Goal: Task Accomplishment & Management: Complete application form

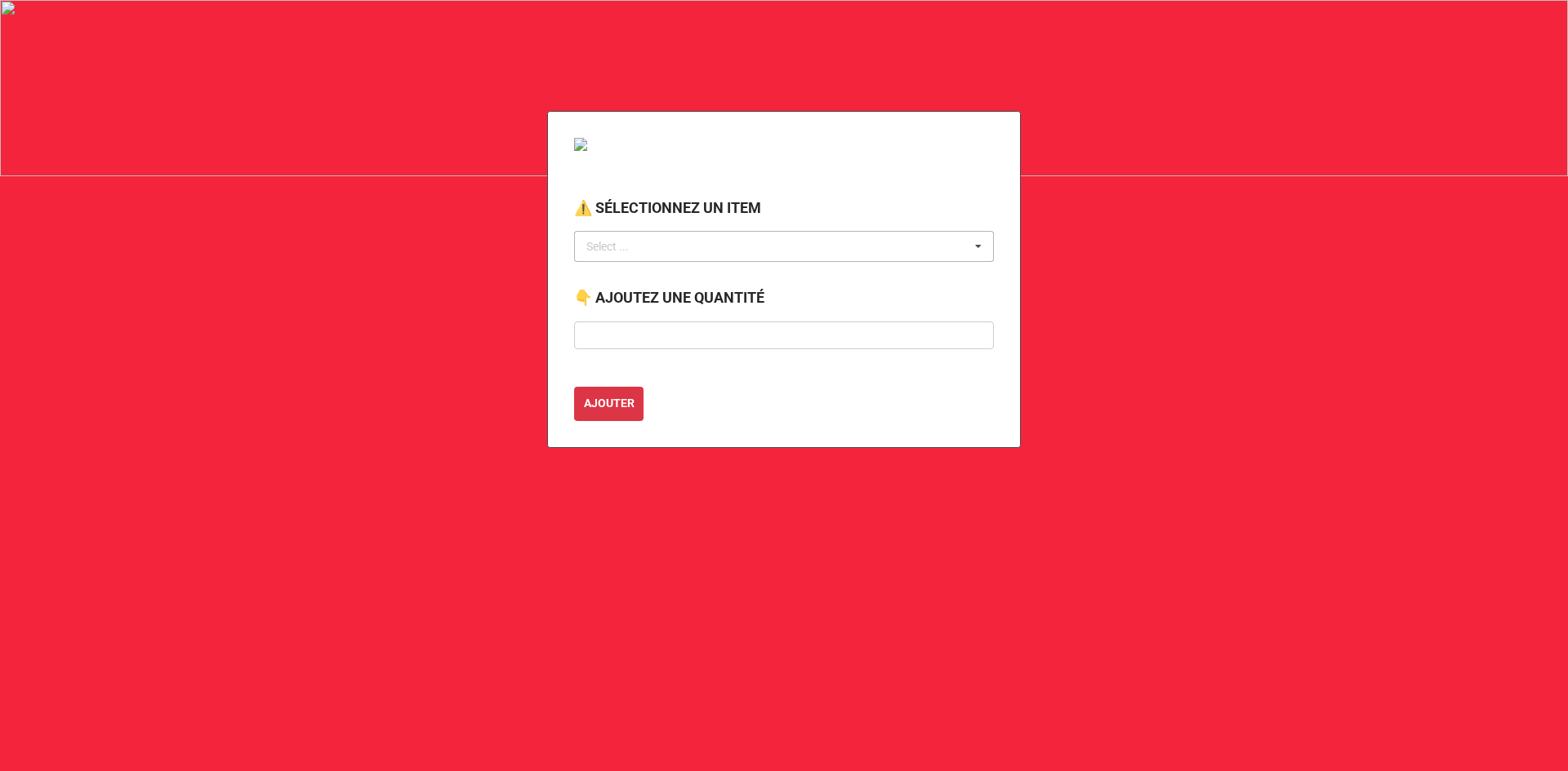
click at [623, 247] on div "Select ..." at bounding box center [617, 247] width 70 height 19
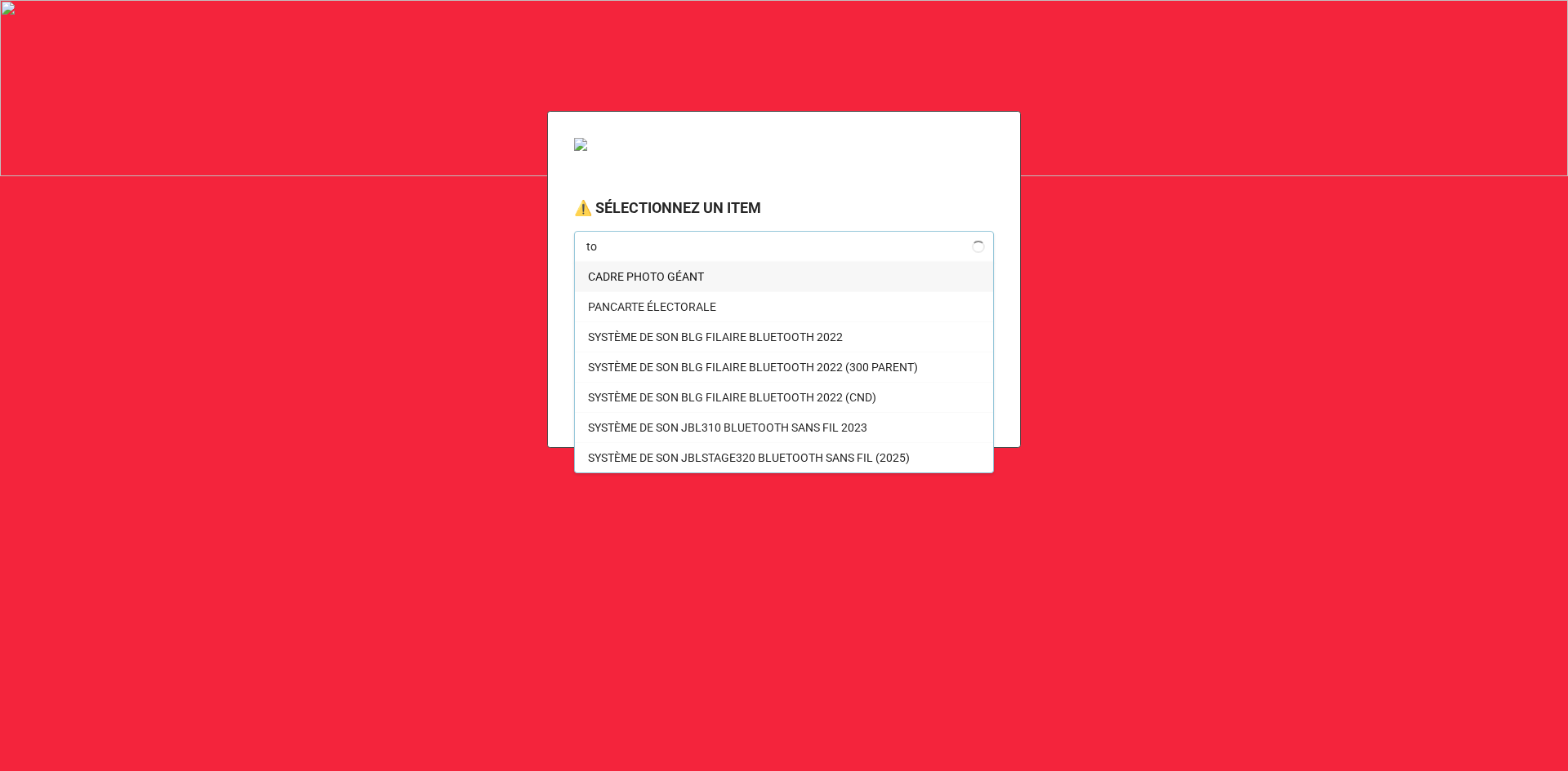
type input "t"
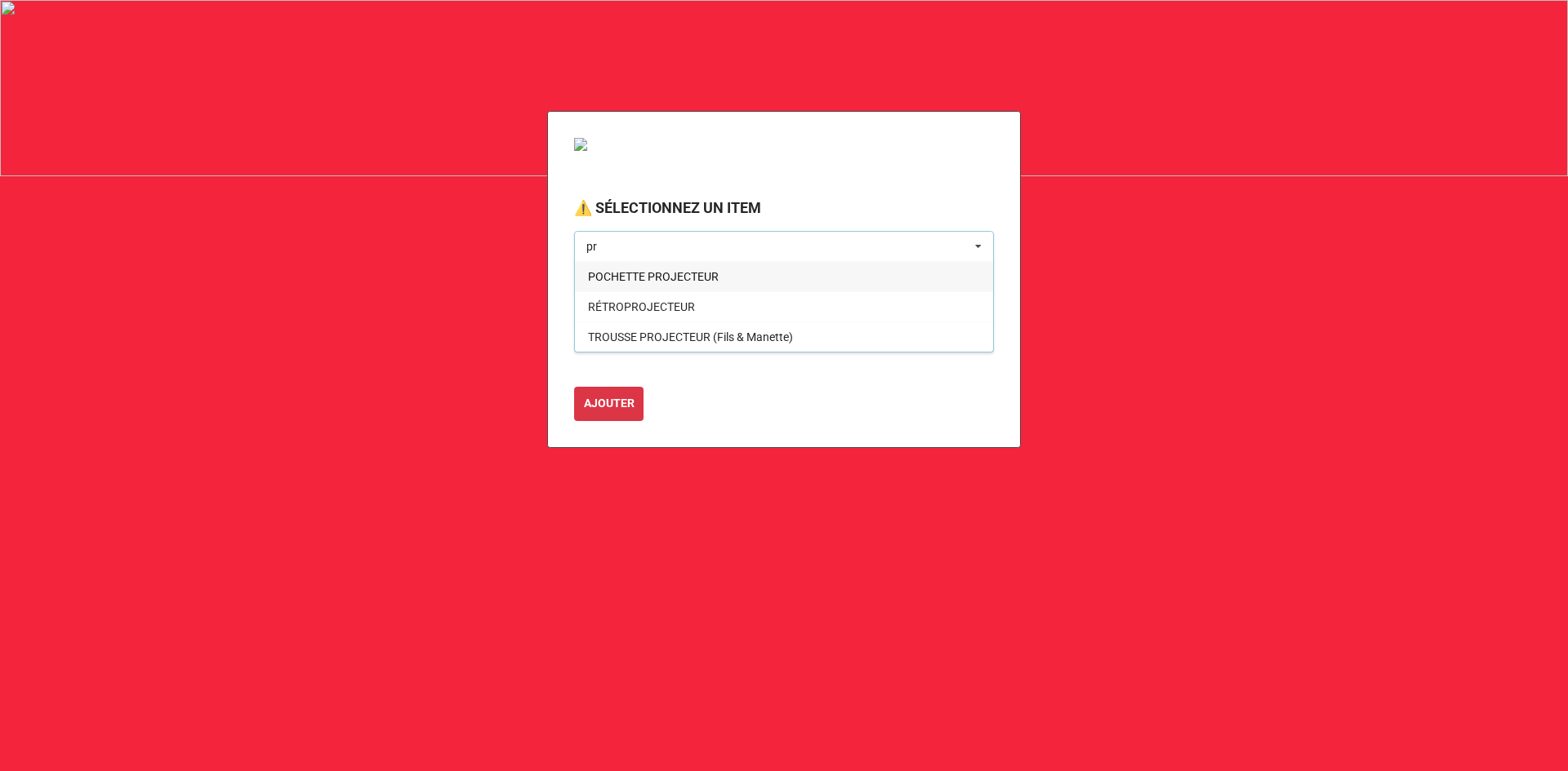
type input "p"
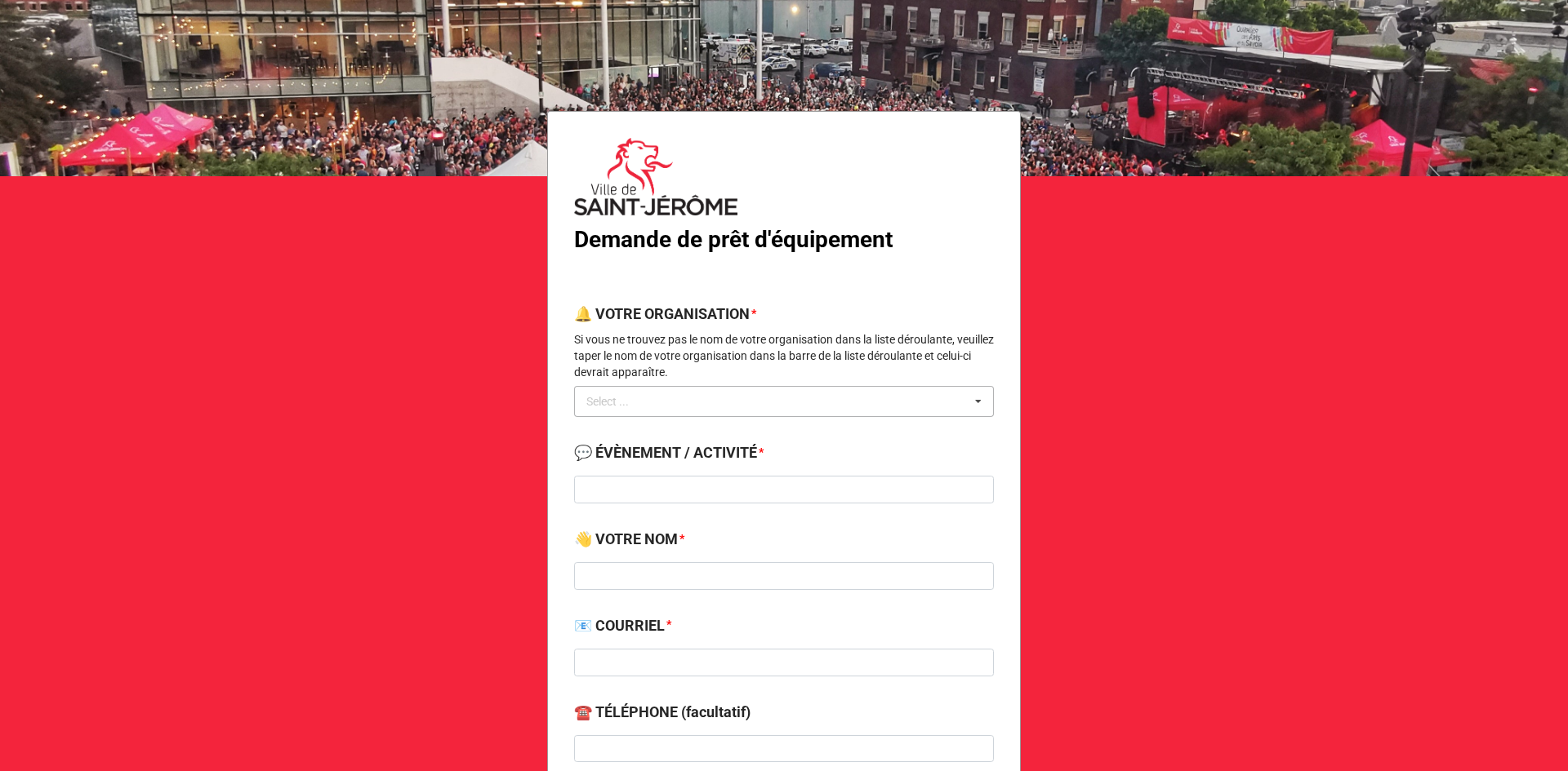
click at [635, 404] on div "Select ..." at bounding box center [617, 402] width 70 height 19
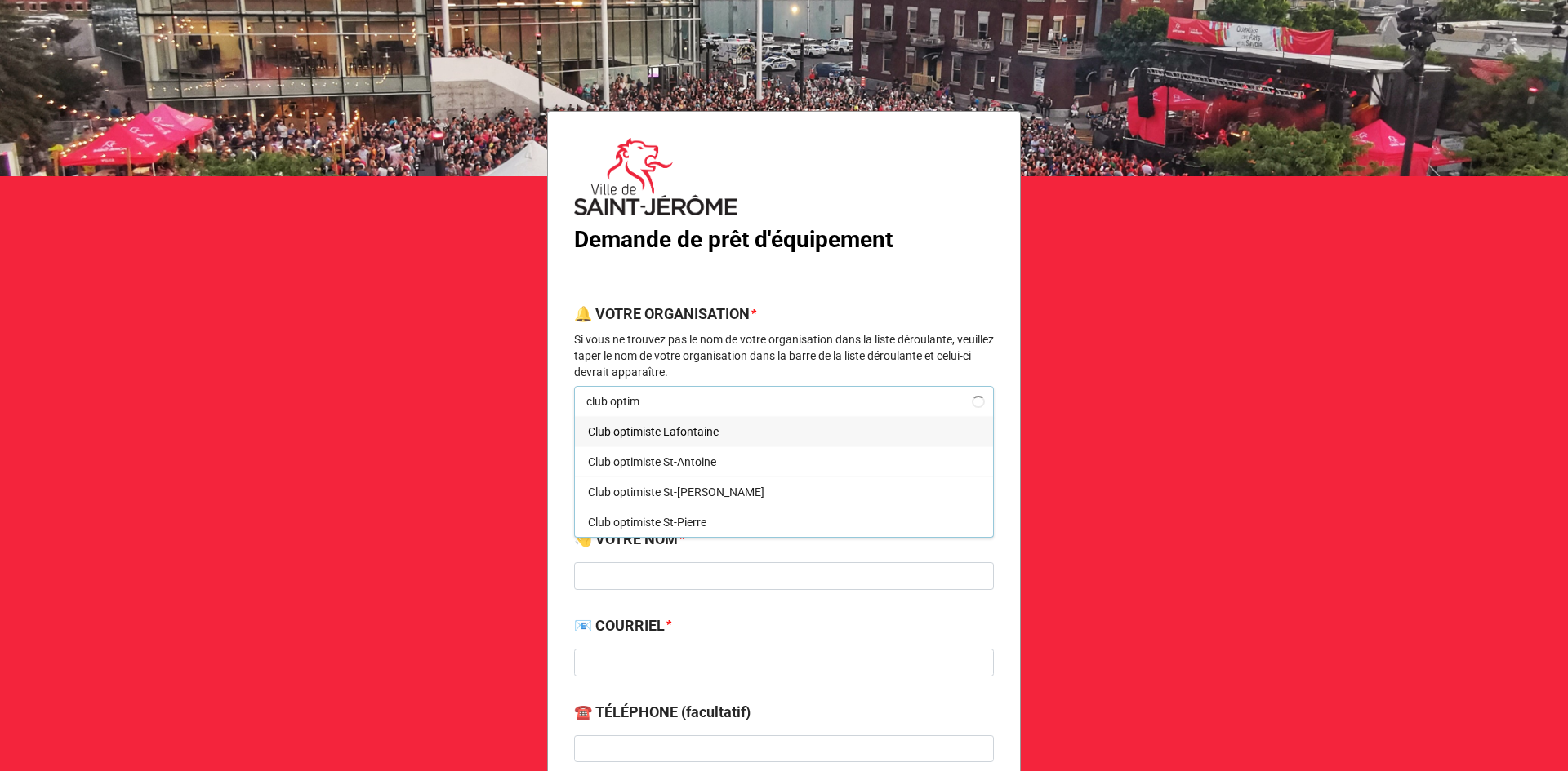
type input "club optimi"
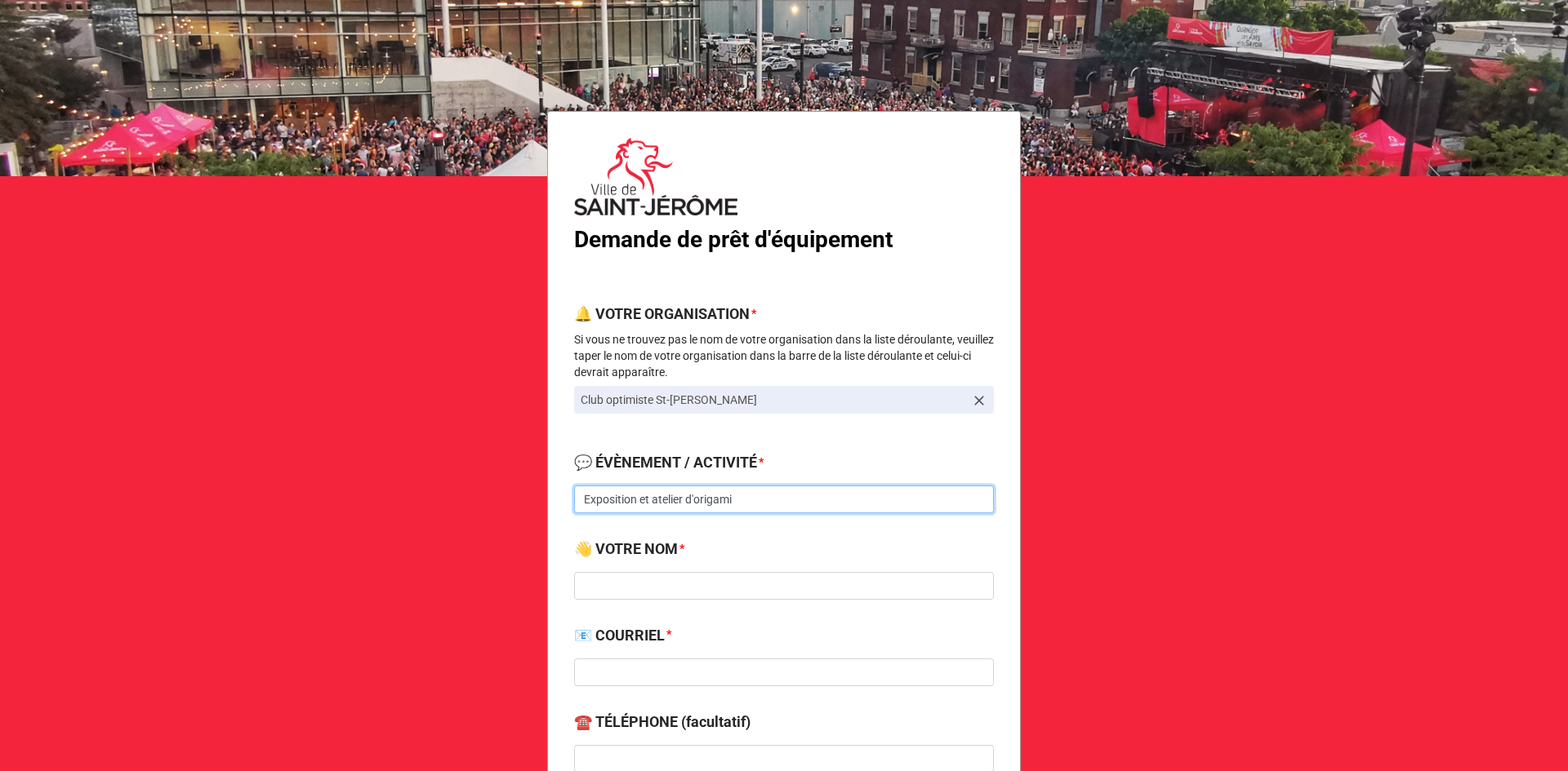
type input "Exposition et atelier d'origami"
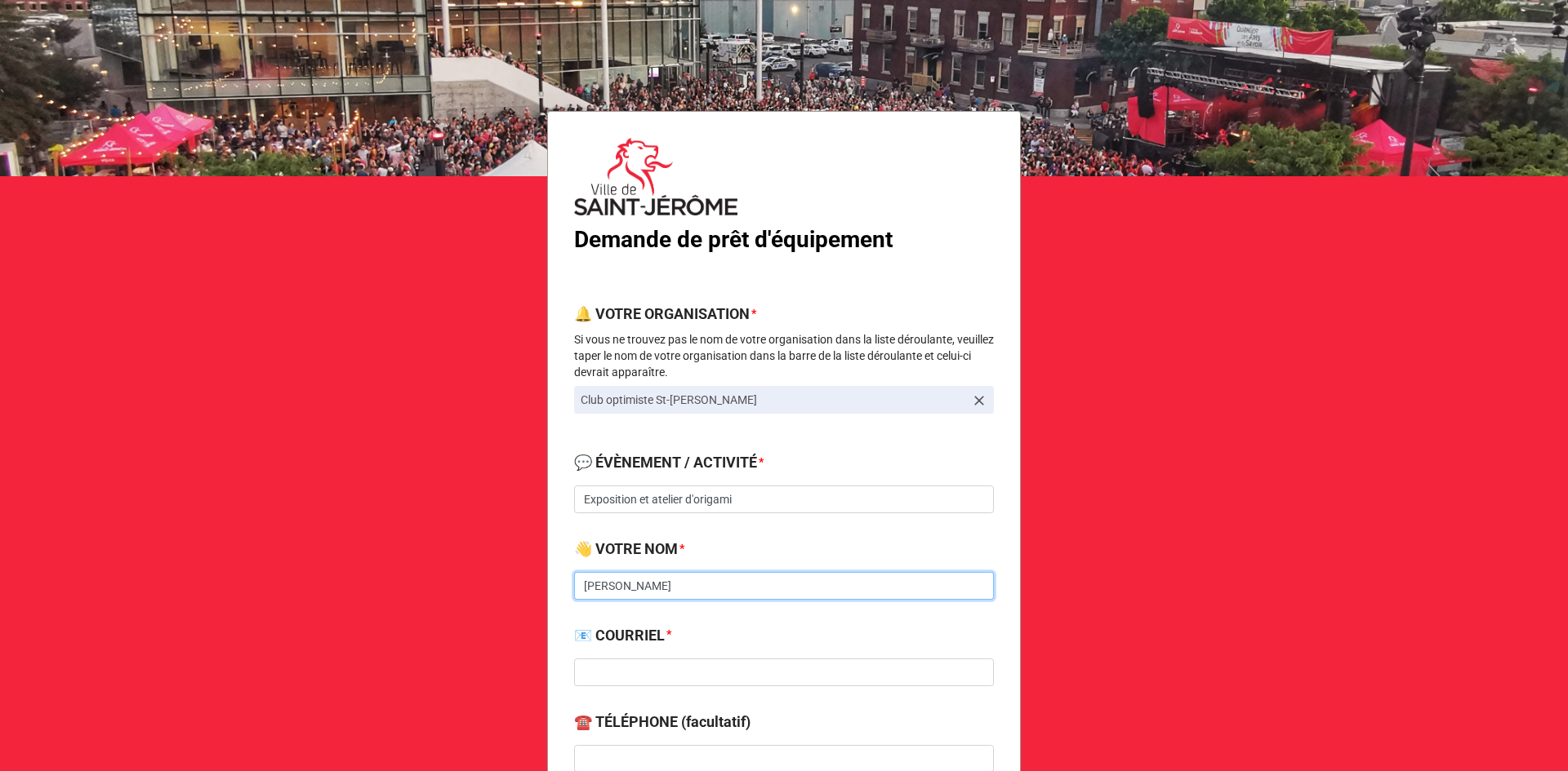
type input "[PERSON_NAME]"
click at [625, 672] on input at bounding box center [784, 672] width 419 height 28
paste input "[PERSON_NAME][EMAIL_ADDRESS][DOMAIN_NAME]"
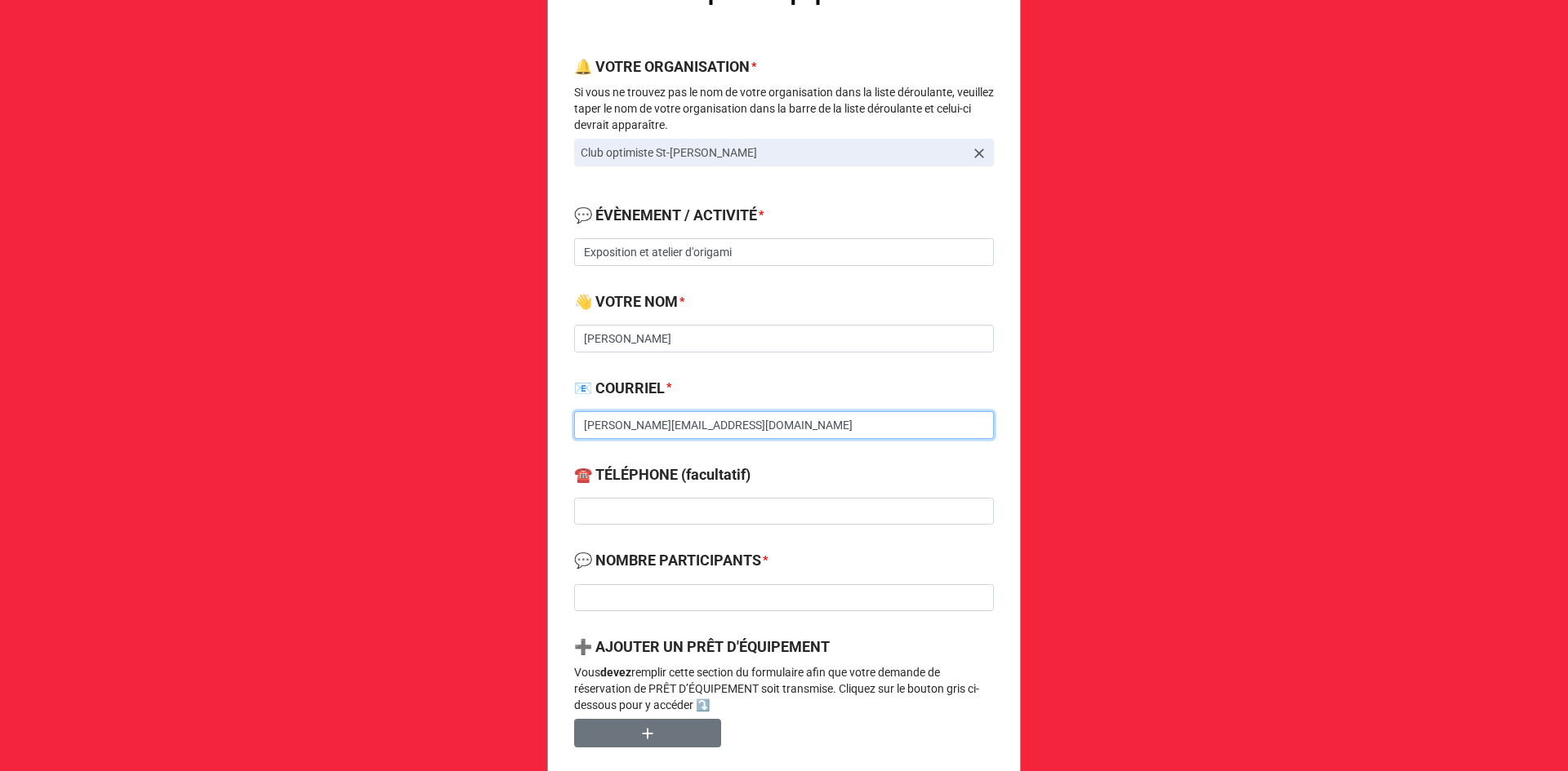
scroll to position [327, 0]
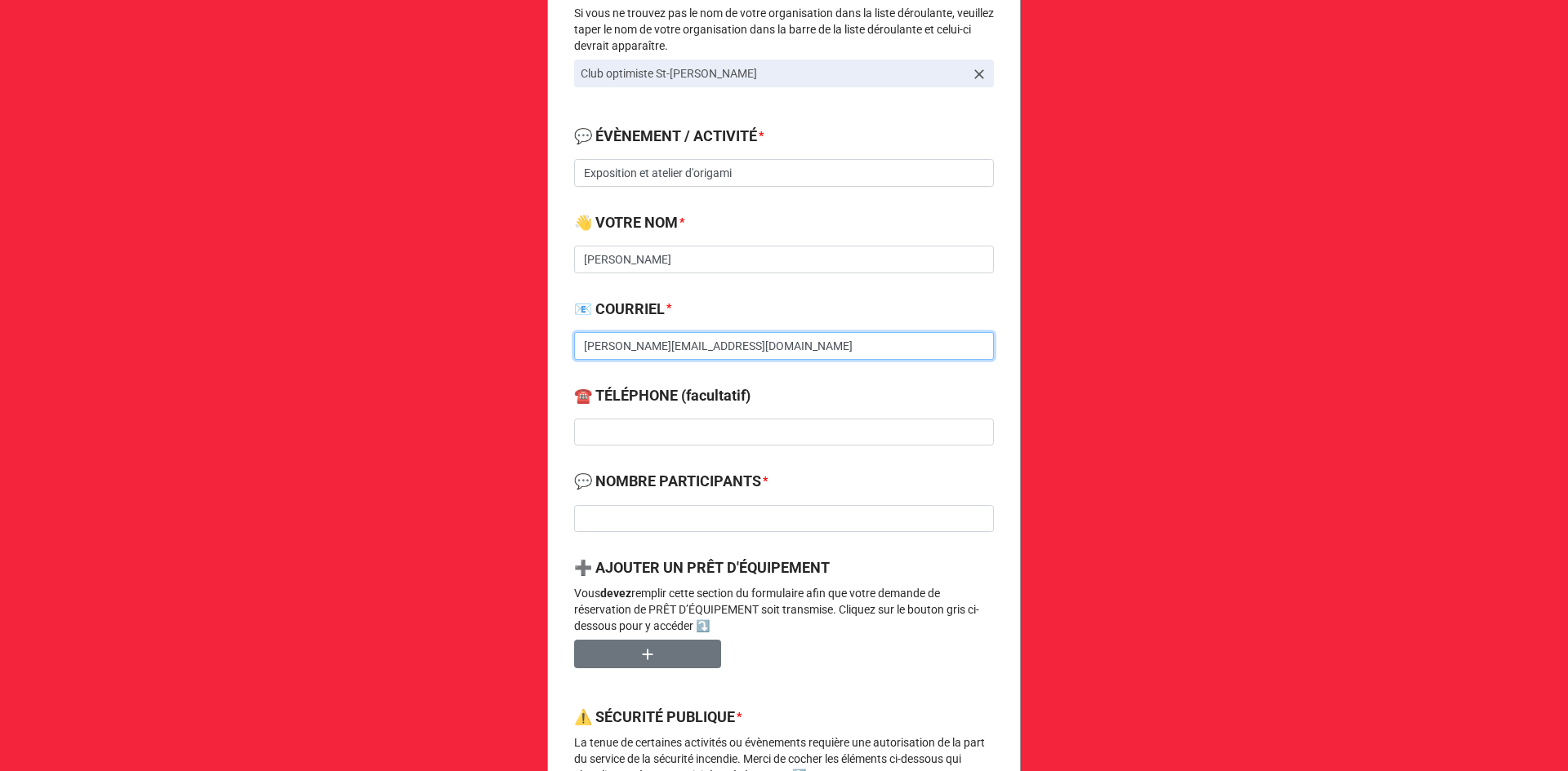
type input "[PERSON_NAME][EMAIL_ADDRESS][DOMAIN_NAME]"
click at [620, 431] on input at bounding box center [784, 432] width 419 height 28
click at [699, 430] on input at bounding box center [784, 432] width 419 height 28
type input "[PHONE_NUMBER]"
click at [656, 516] on input at bounding box center [784, 518] width 419 height 28
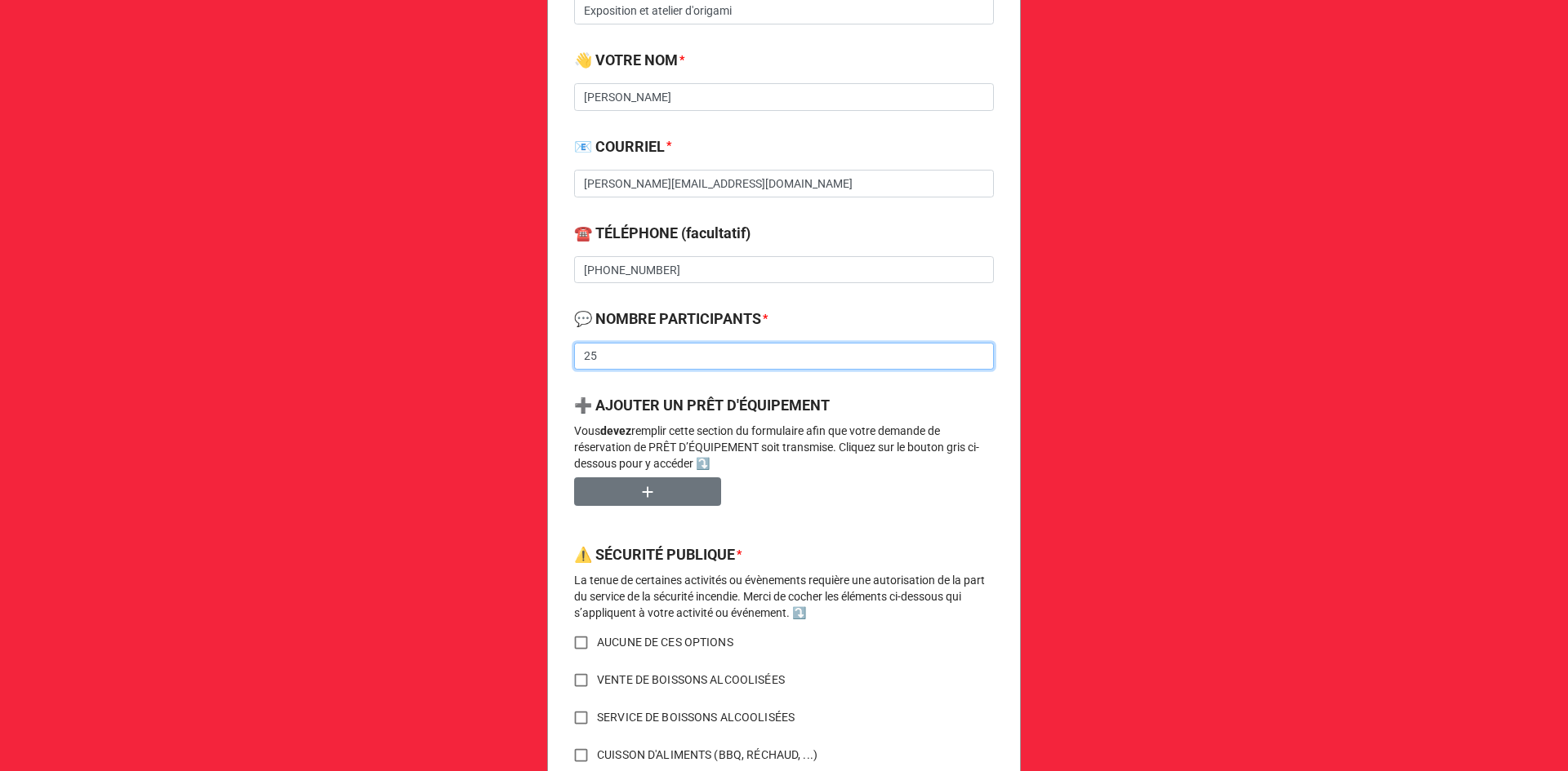
scroll to position [489, 0]
type input "25"
click at [652, 504] on button "button" at bounding box center [647, 491] width 147 height 29
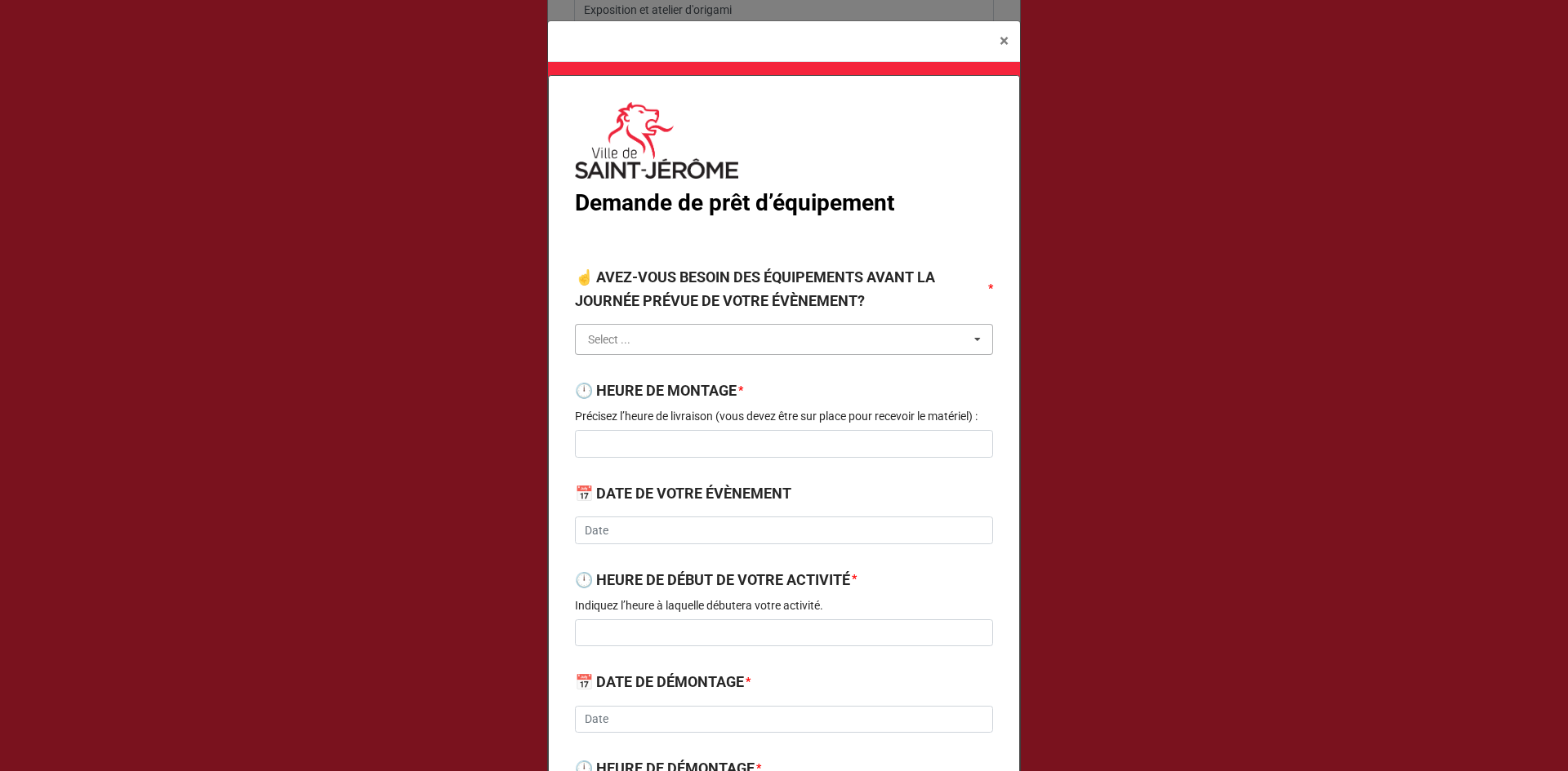
click at [692, 342] on input "text" at bounding box center [784, 339] width 417 height 30
click at [657, 402] on div "NON" at bounding box center [783, 399] width 417 height 30
click at [695, 435] on input at bounding box center [784, 443] width 418 height 28
type input "8h00"
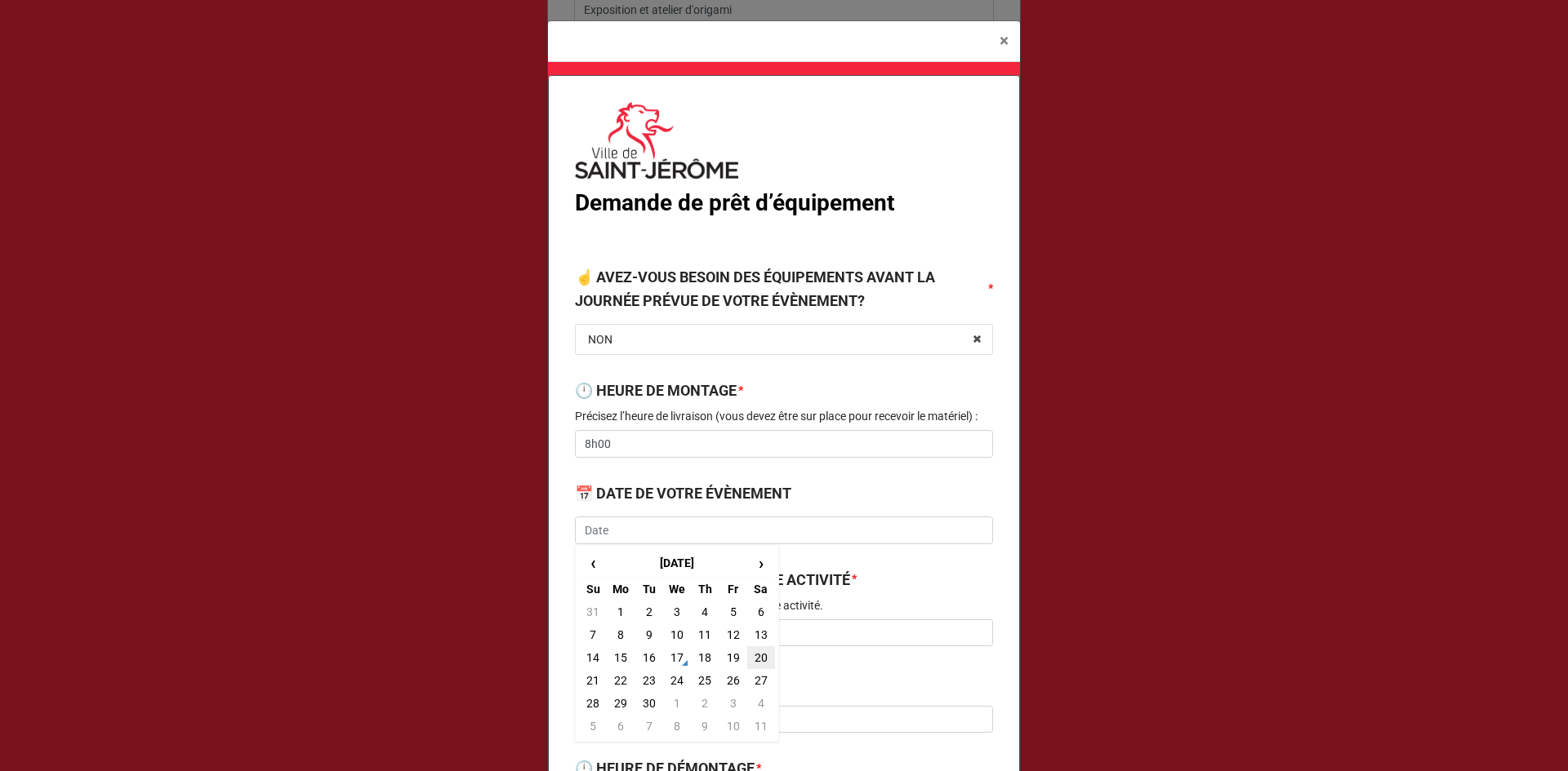
click at [759, 659] on td "20" at bounding box center [761, 658] width 28 height 23
type input "[DATE]"
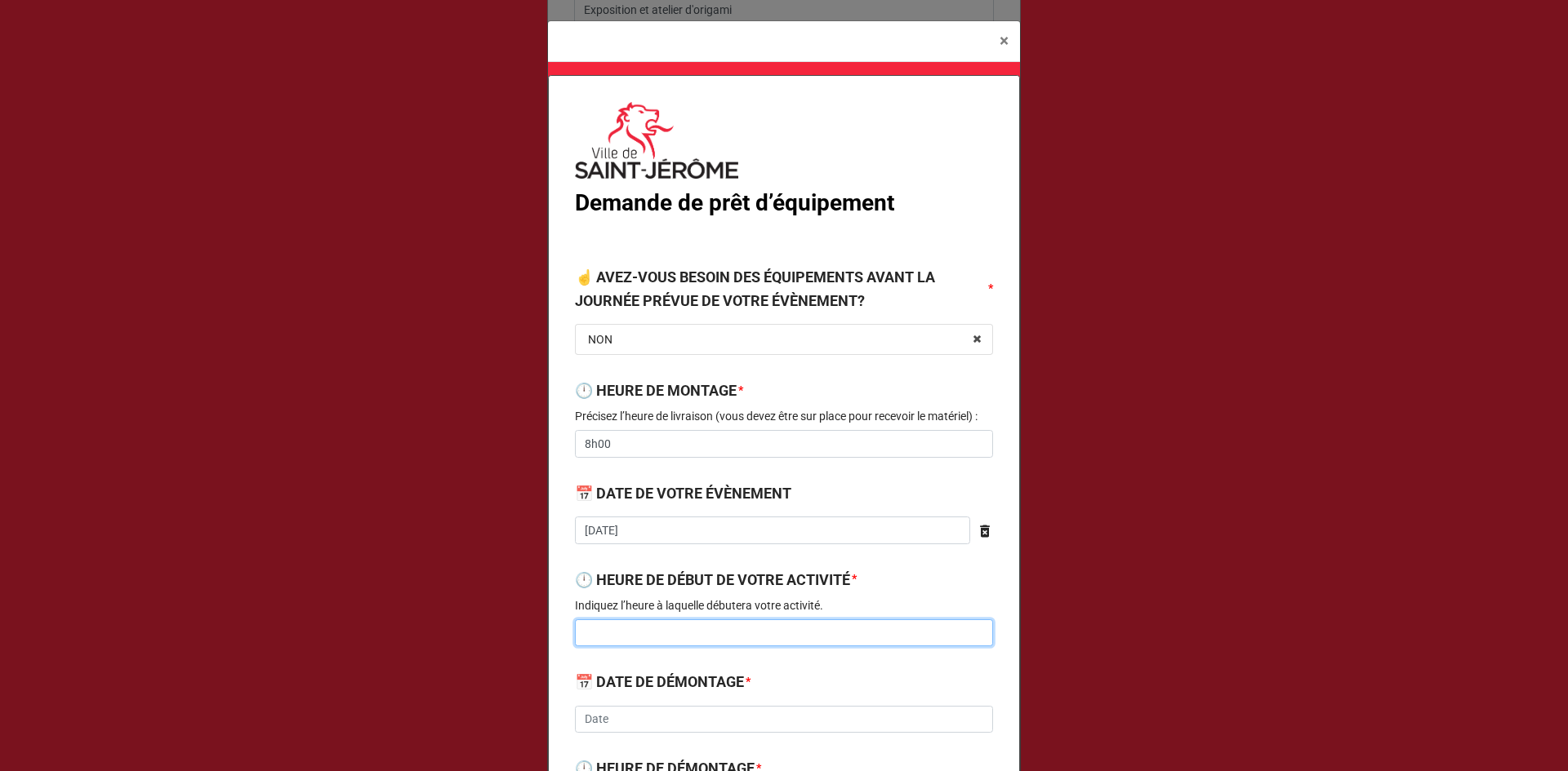
click at [671, 633] on input at bounding box center [784, 633] width 418 height 28
type input "8h30"
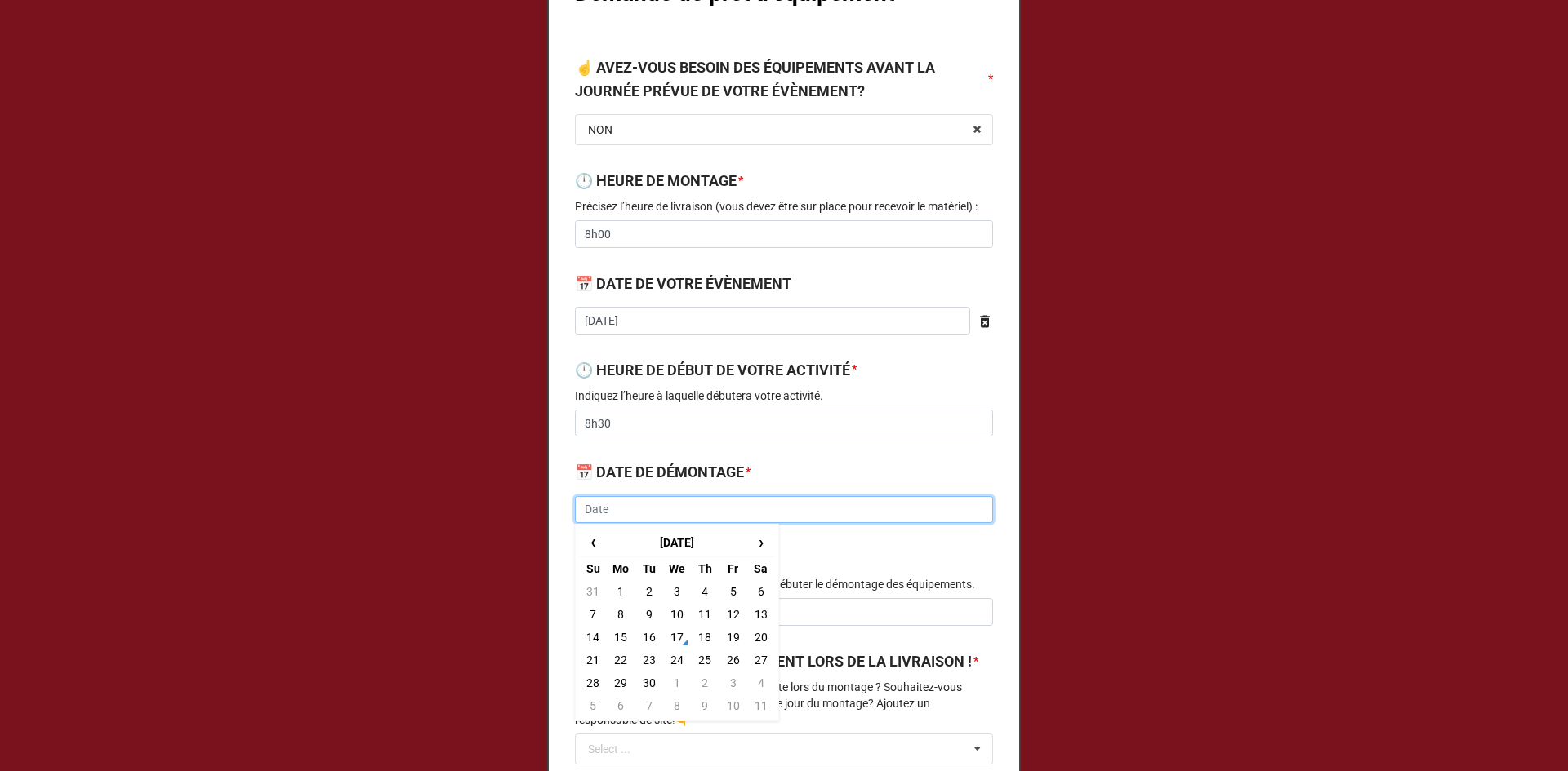
scroll to position [327, 0]
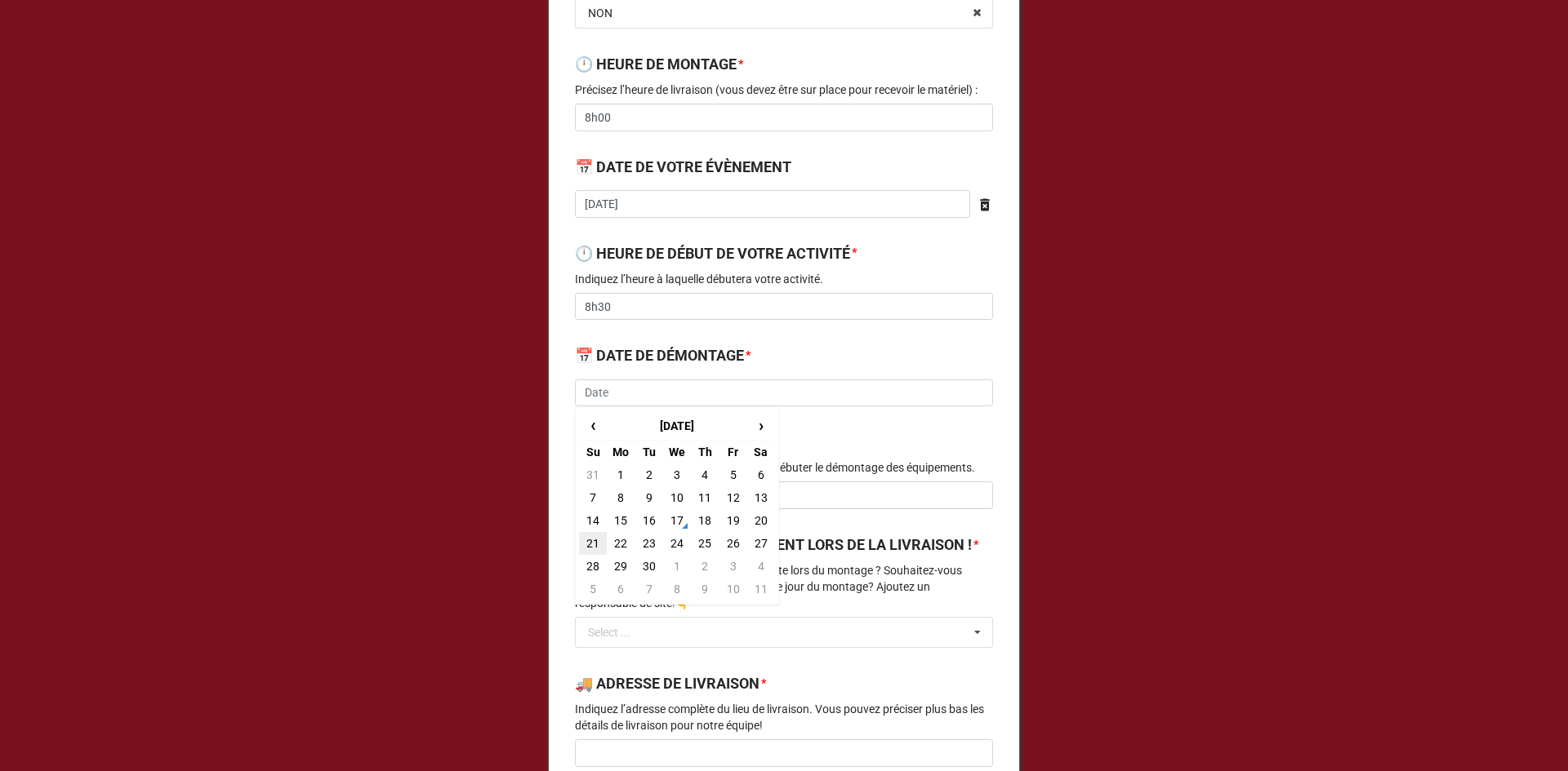
click at [581, 546] on td "21" at bounding box center [593, 543] width 28 height 23
type input "[DATE]"
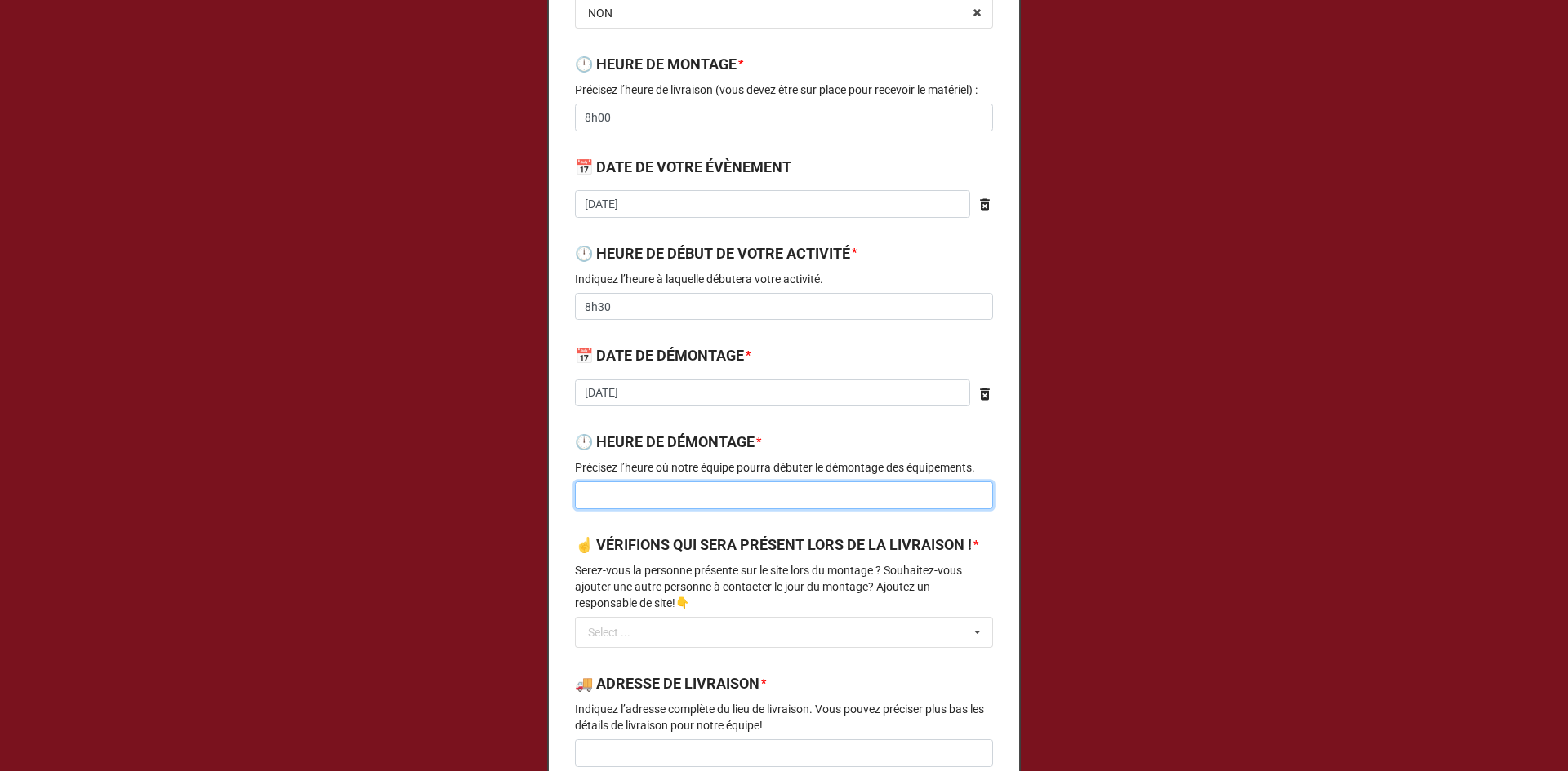
click at [618, 494] on input at bounding box center [784, 495] width 418 height 28
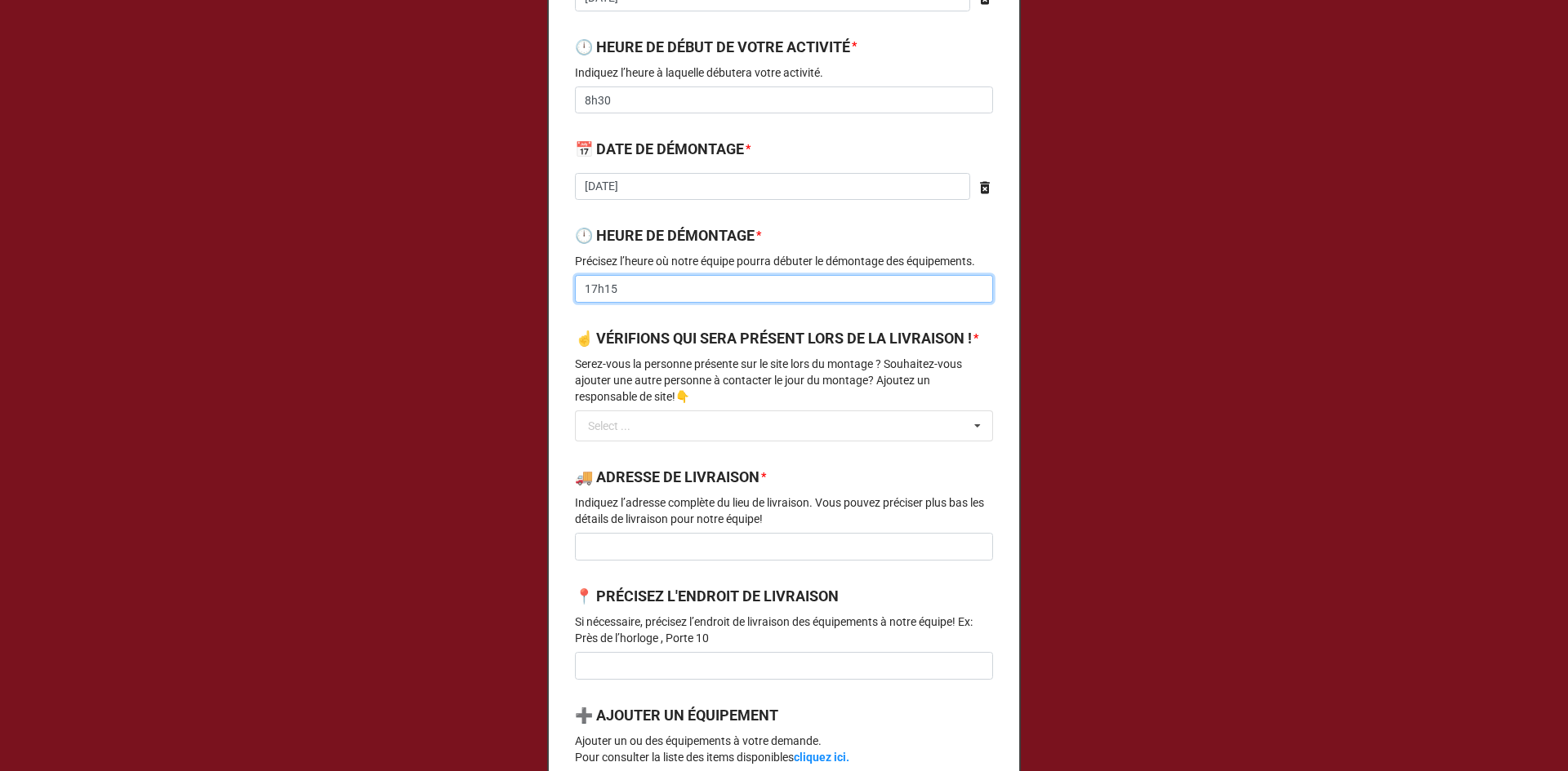
scroll to position [571, 0]
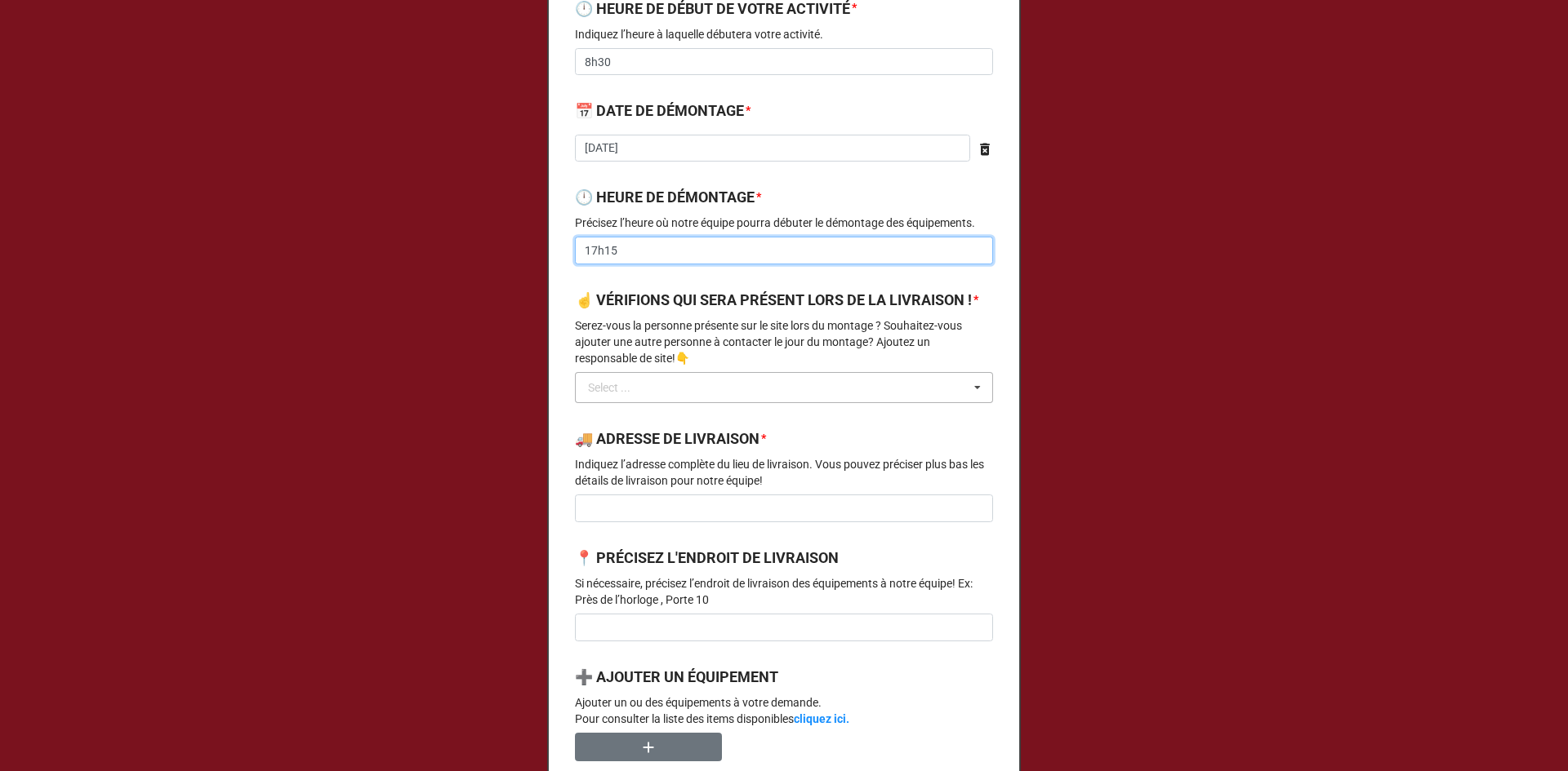
type input "17h15"
click at [648, 402] on input "text" at bounding box center [784, 387] width 417 height 30
click at [656, 424] on span "CONTACTEZ-MOI" at bounding box center [633, 418] width 89 height 13
click at [685, 522] on input at bounding box center [784, 508] width 418 height 28
click at [652, 519] on input at bounding box center [784, 508] width 418 height 28
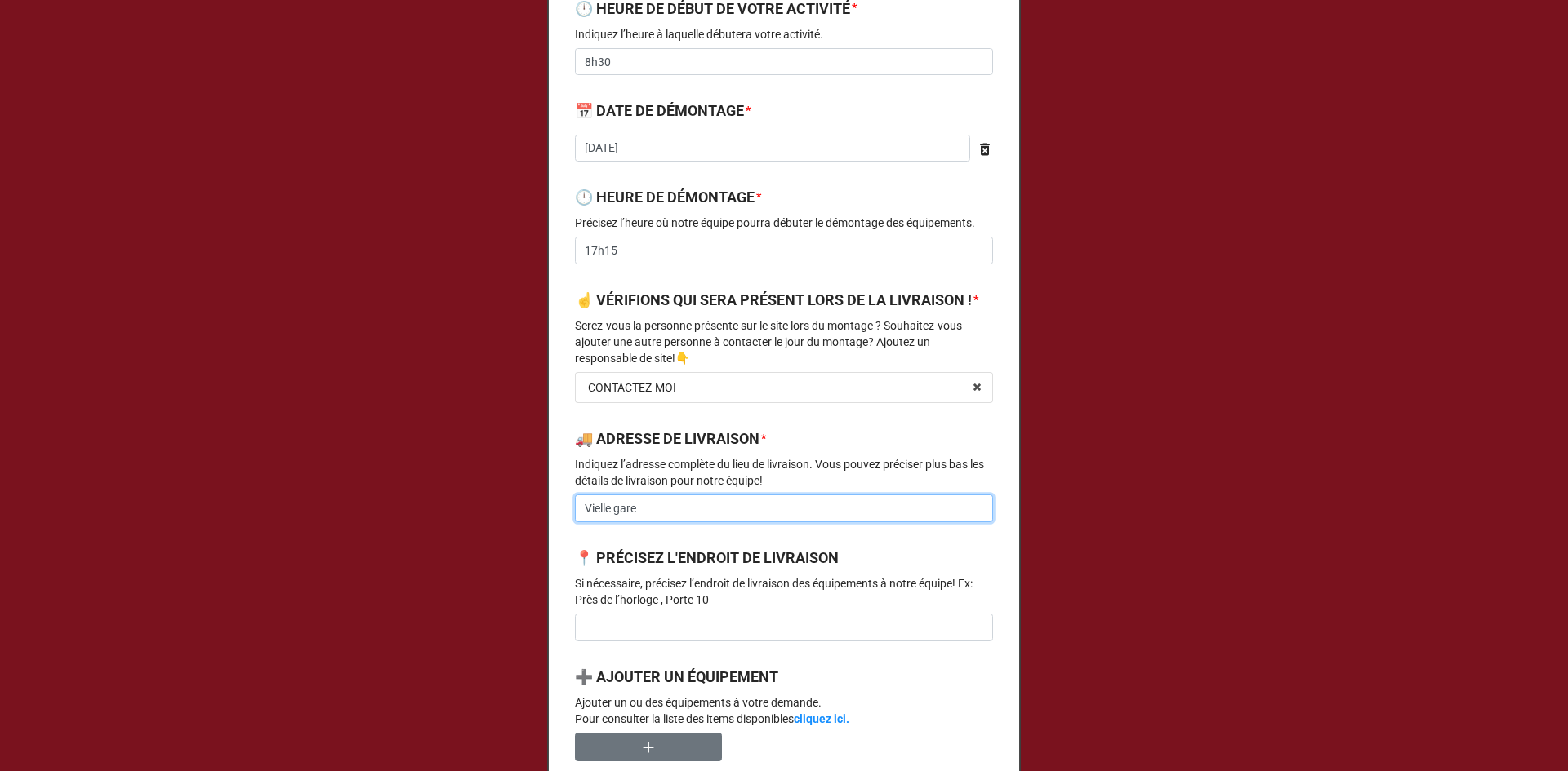
type input "Vielle gare"
click at [656, 641] on input "Côté" at bounding box center [784, 627] width 418 height 28
click at [642, 641] on input "Côté" at bounding box center [784, 627] width 418 height 28
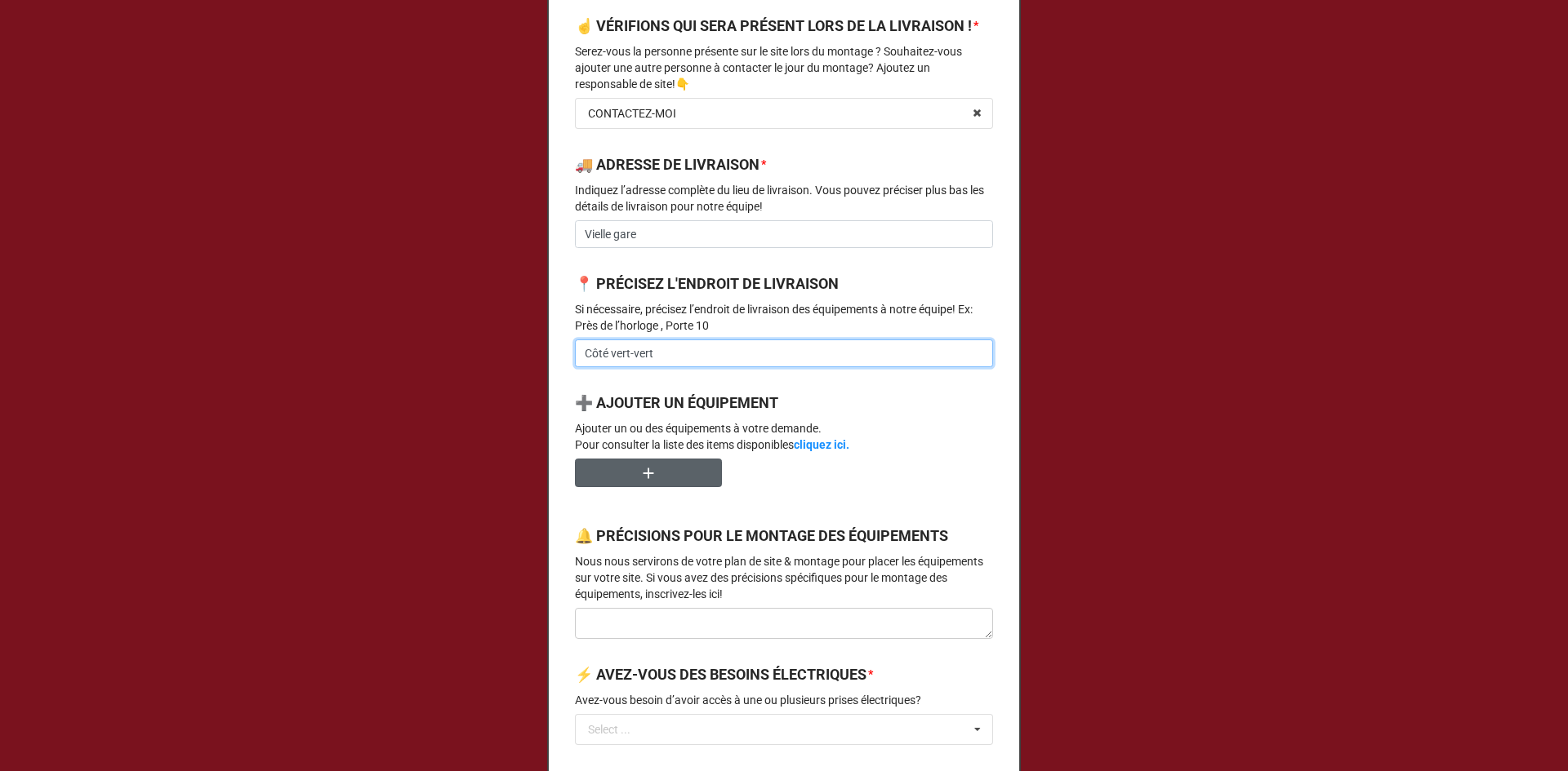
scroll to position [898, 0]
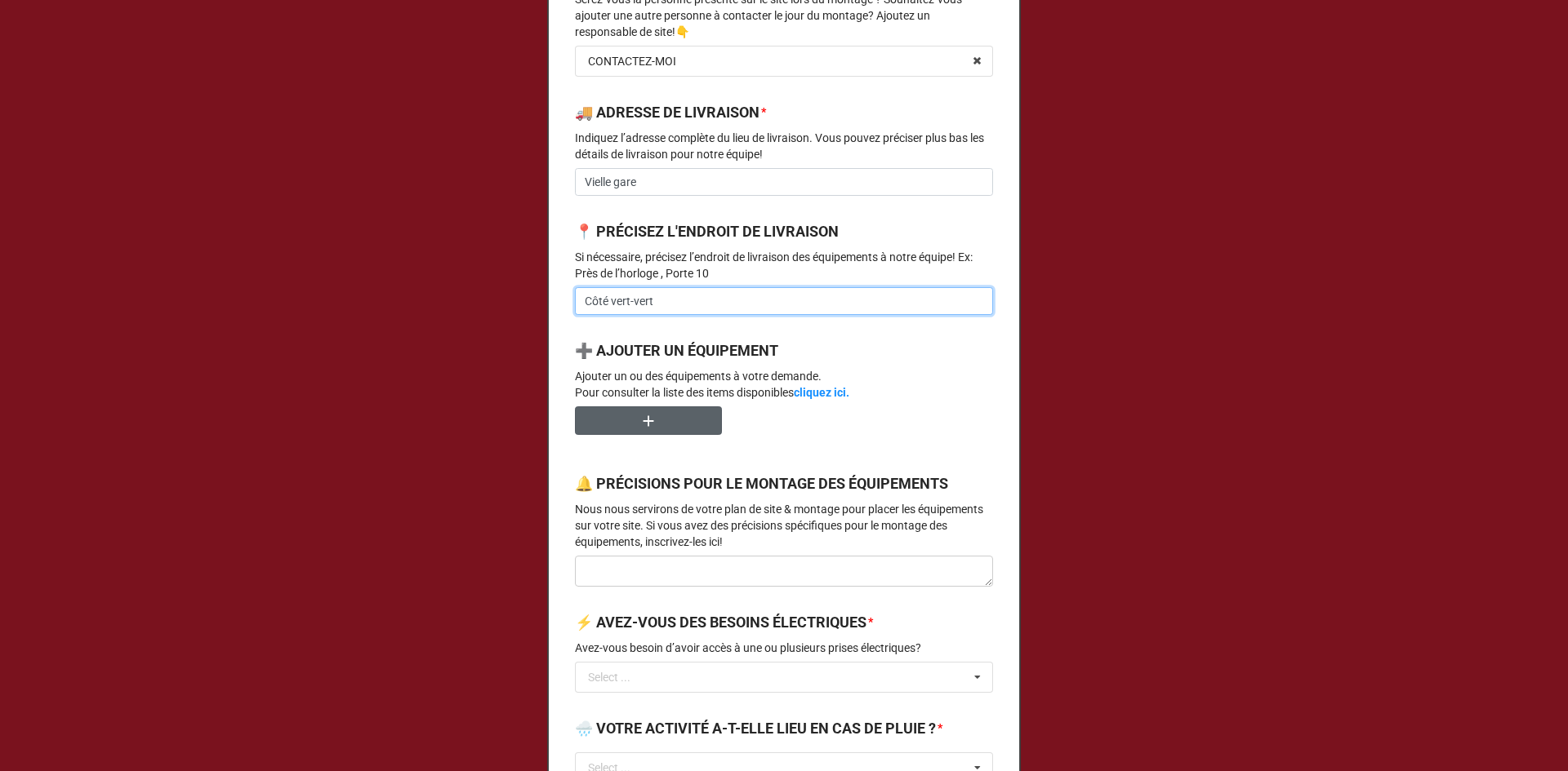
type input "Côté vert-vert"
click at [662, 435] on button "button" at bounding box center [648, 421] width 147 height 29
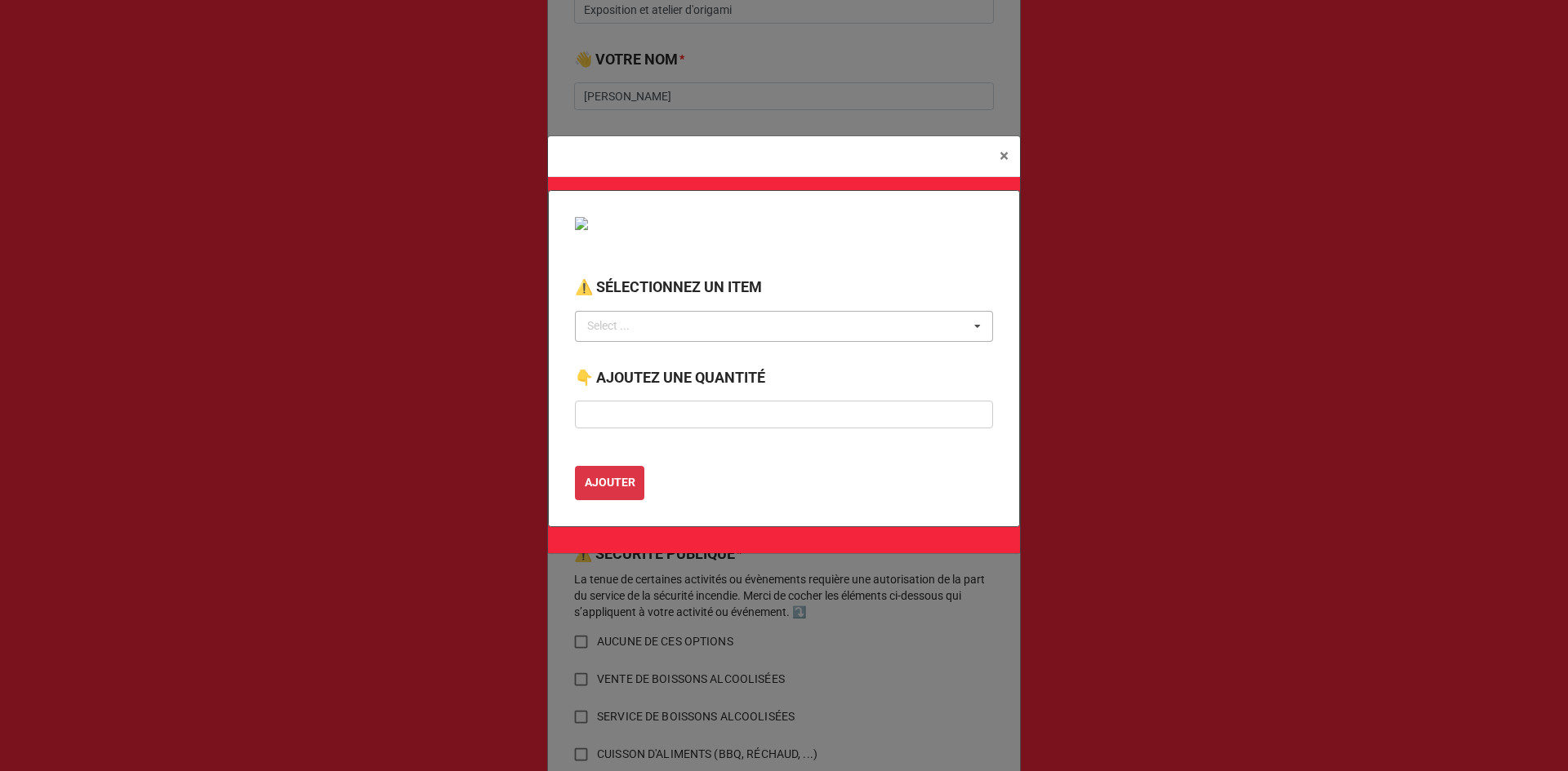
click at [669, 335] on div "Select ... No results found." at bounding box center [784, 326] width 418 height 31
type input "chapitea"
click at [683, 360] on span "CHAPITEAU ROUGE 10 X 10" at bounding box center [660, 357] width 142 height 13
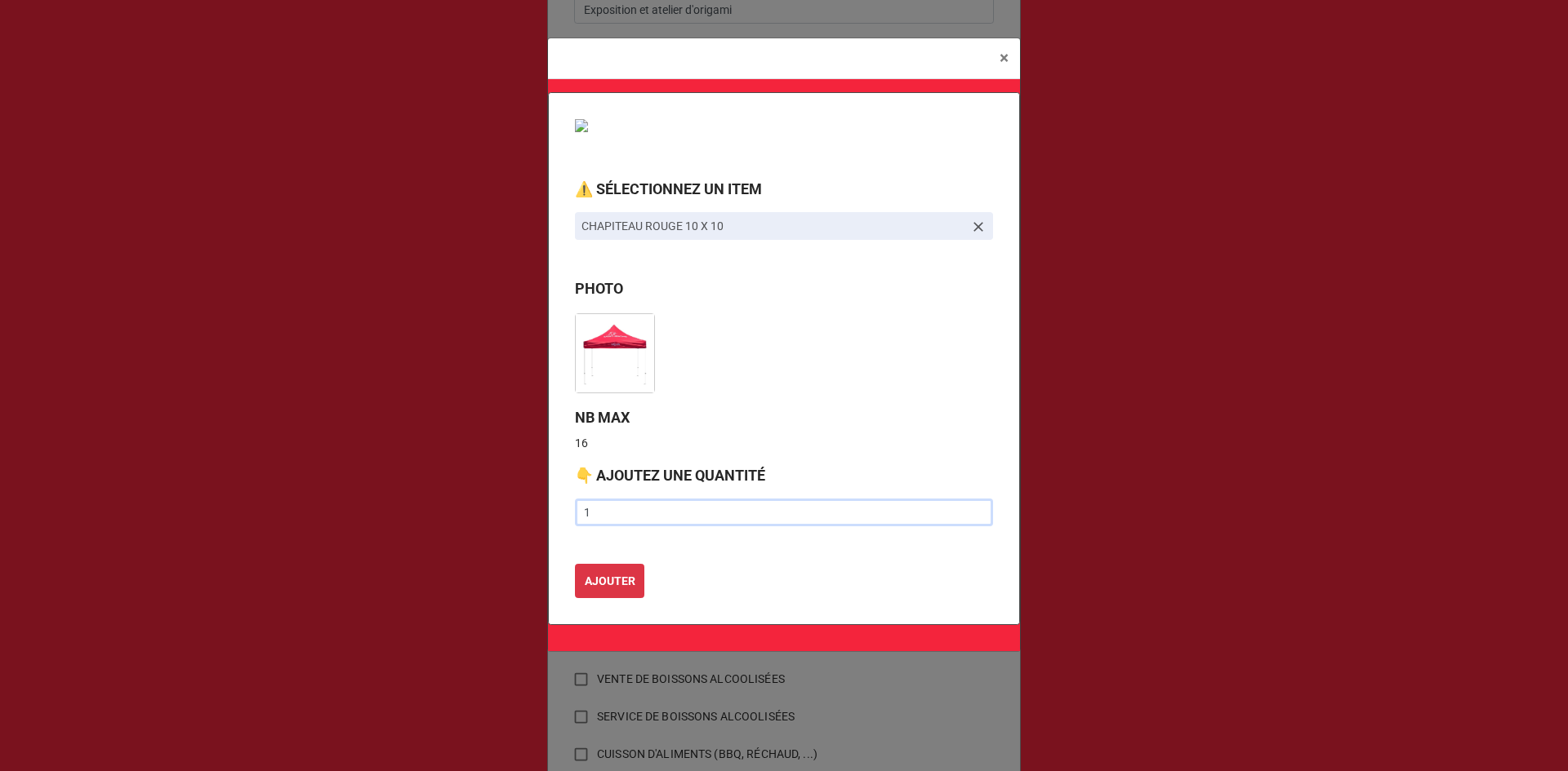
type input "1"
click at [575, 564] on button "AJOUTER" at bounding box center [610, 582] width 69 height 35
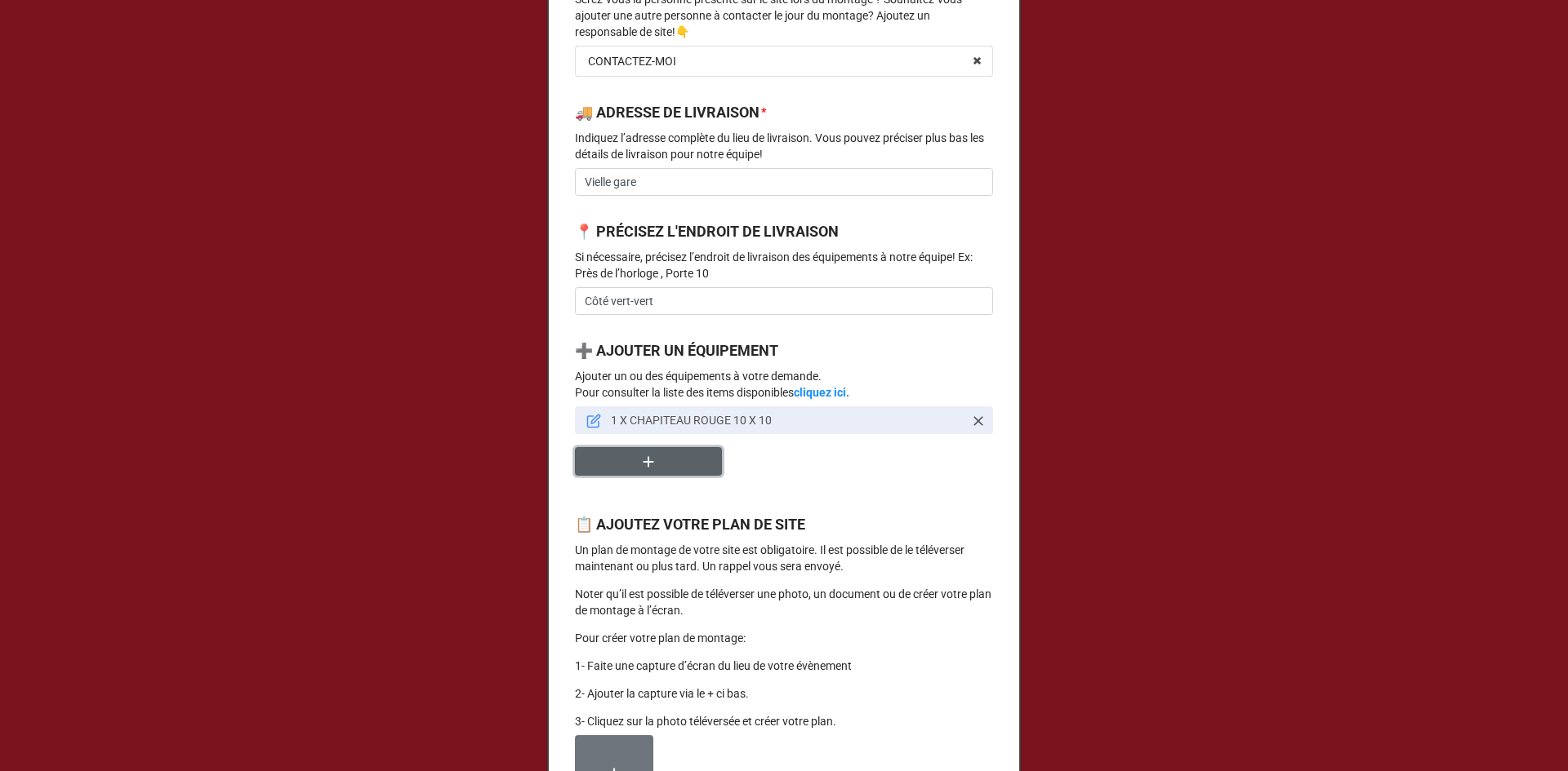
click at [640, 471] on icon "button" at bounding box center [648, 461] width 18 height 18
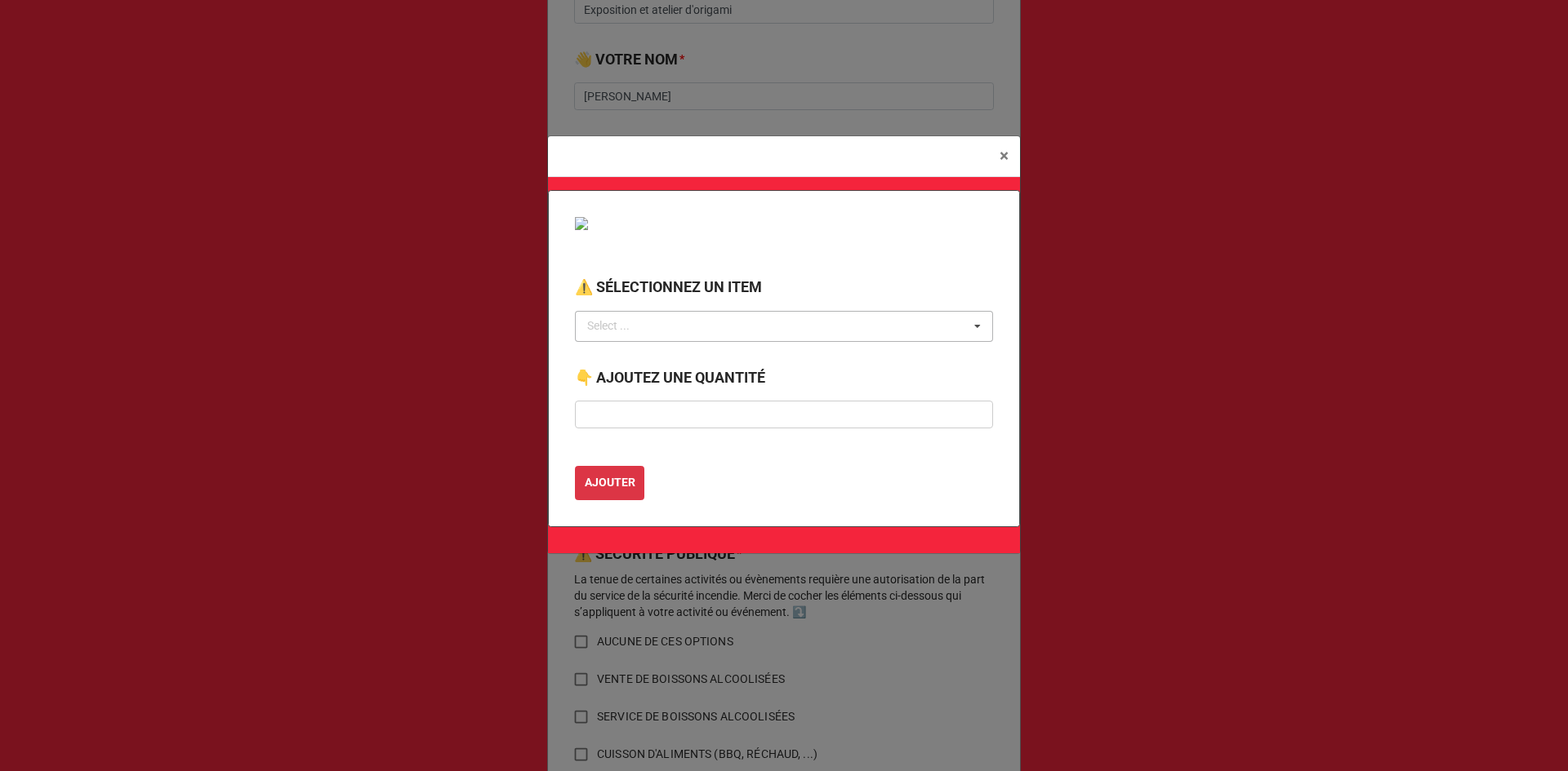
click at [730, 324] on div "Select ... No results found." at bounding box center [784, 326] width 418 height 31
type input "chaise"
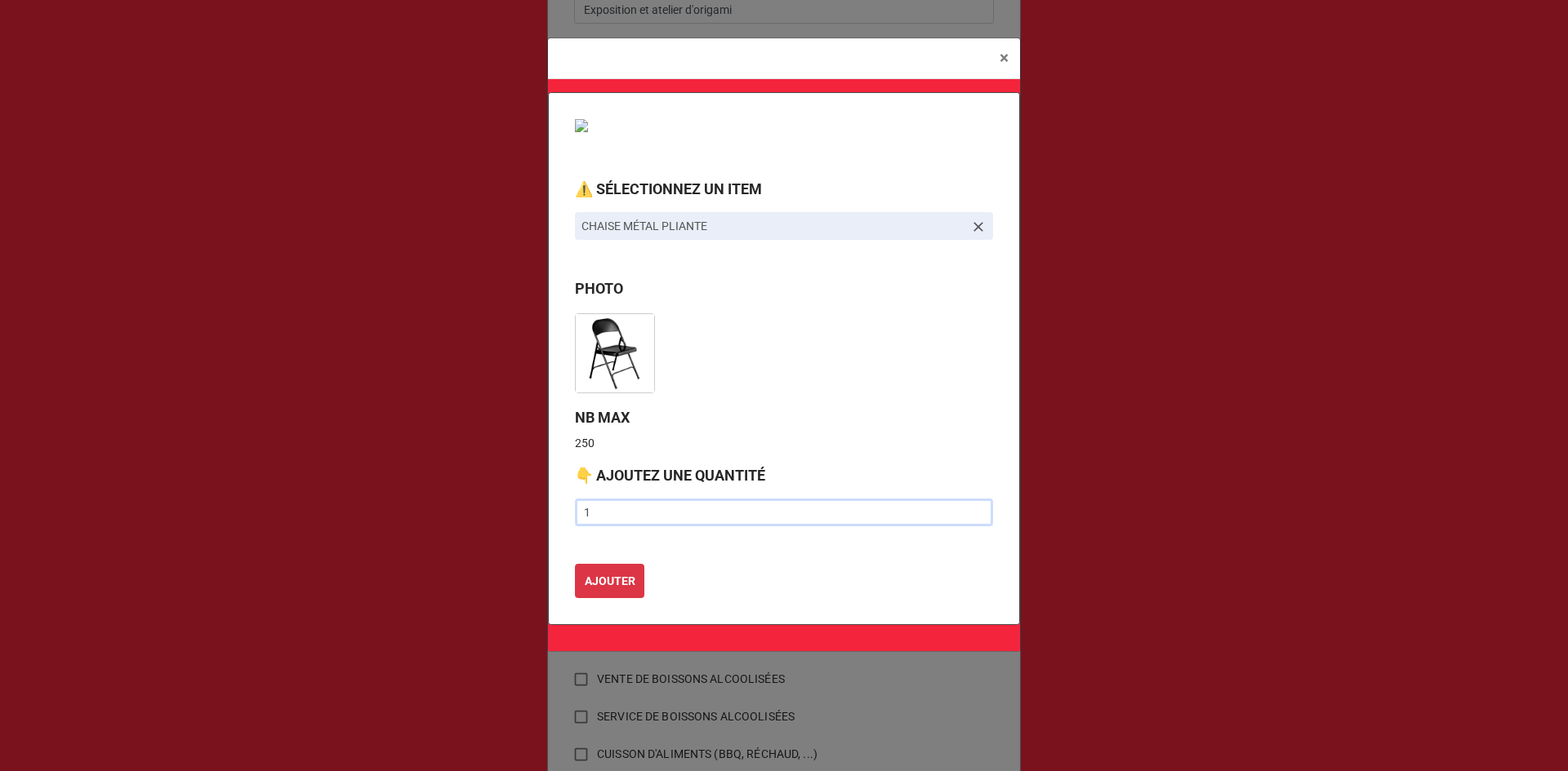
type input "1"
click at [575, 564] on button "AJOUTER" at bounding box center [610, 582] width 69 height 35
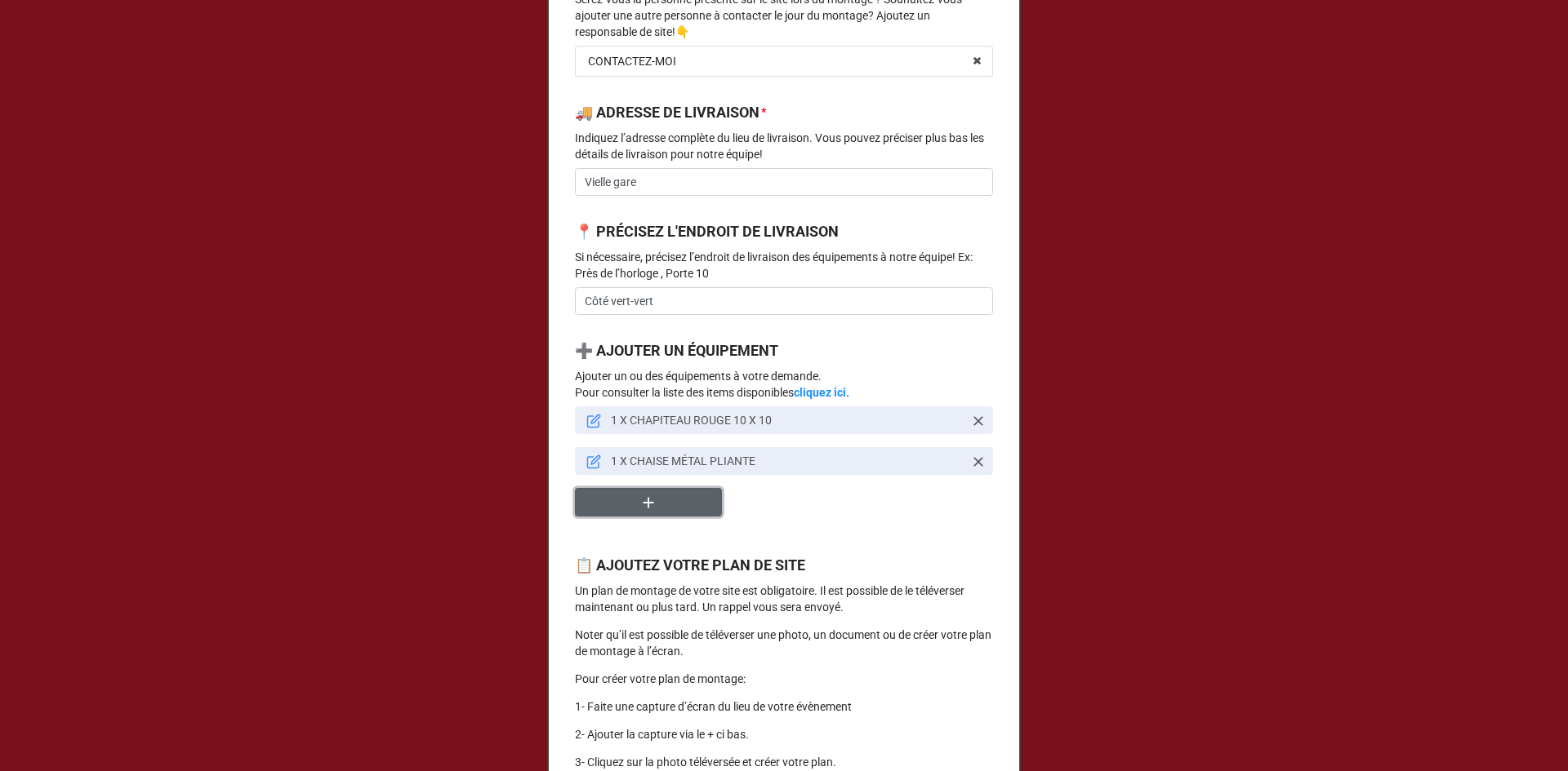
click at [655, 516] on button "button" at bounding box center [648, 503] width 147 height 29
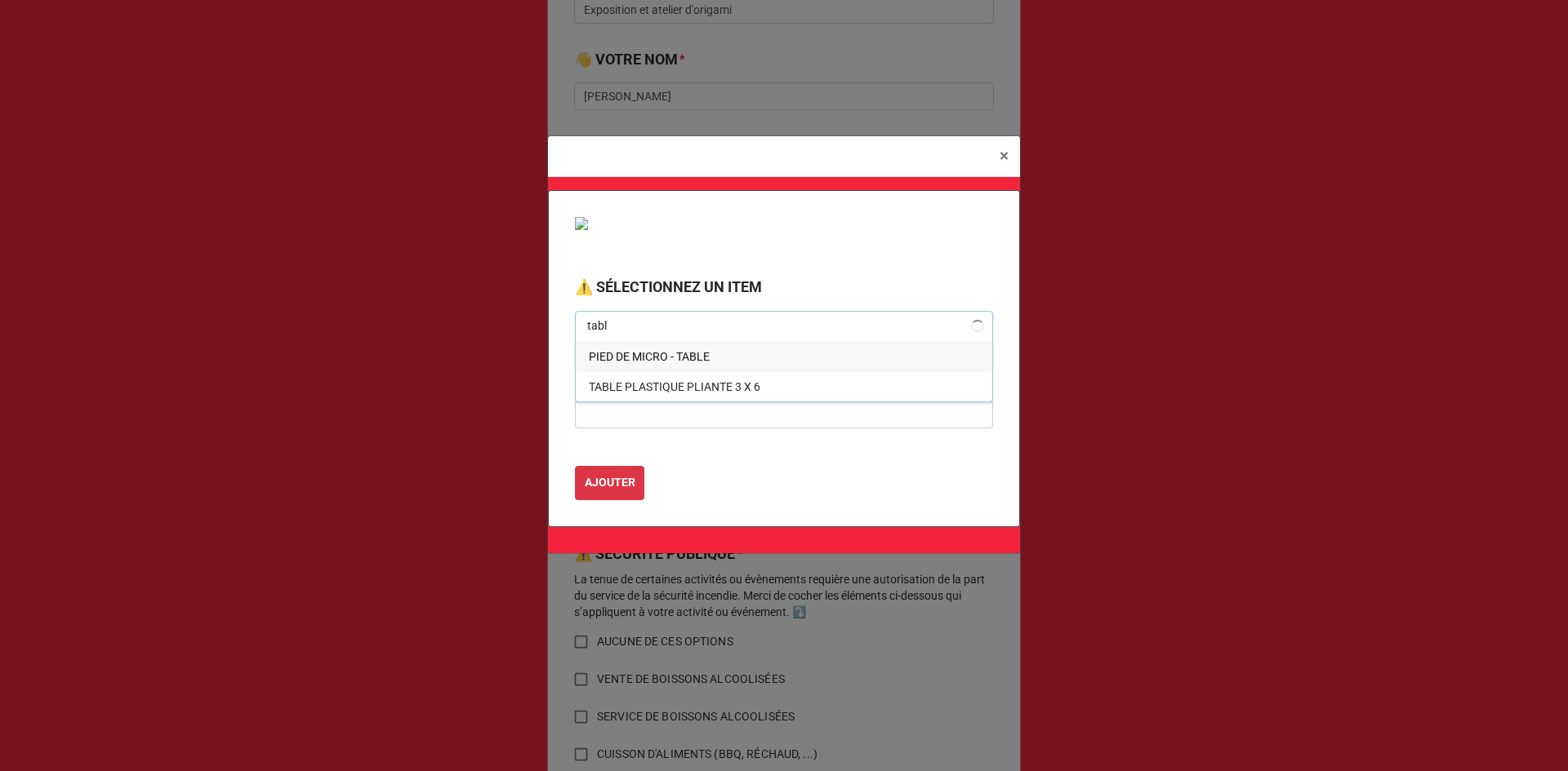
type input "table"
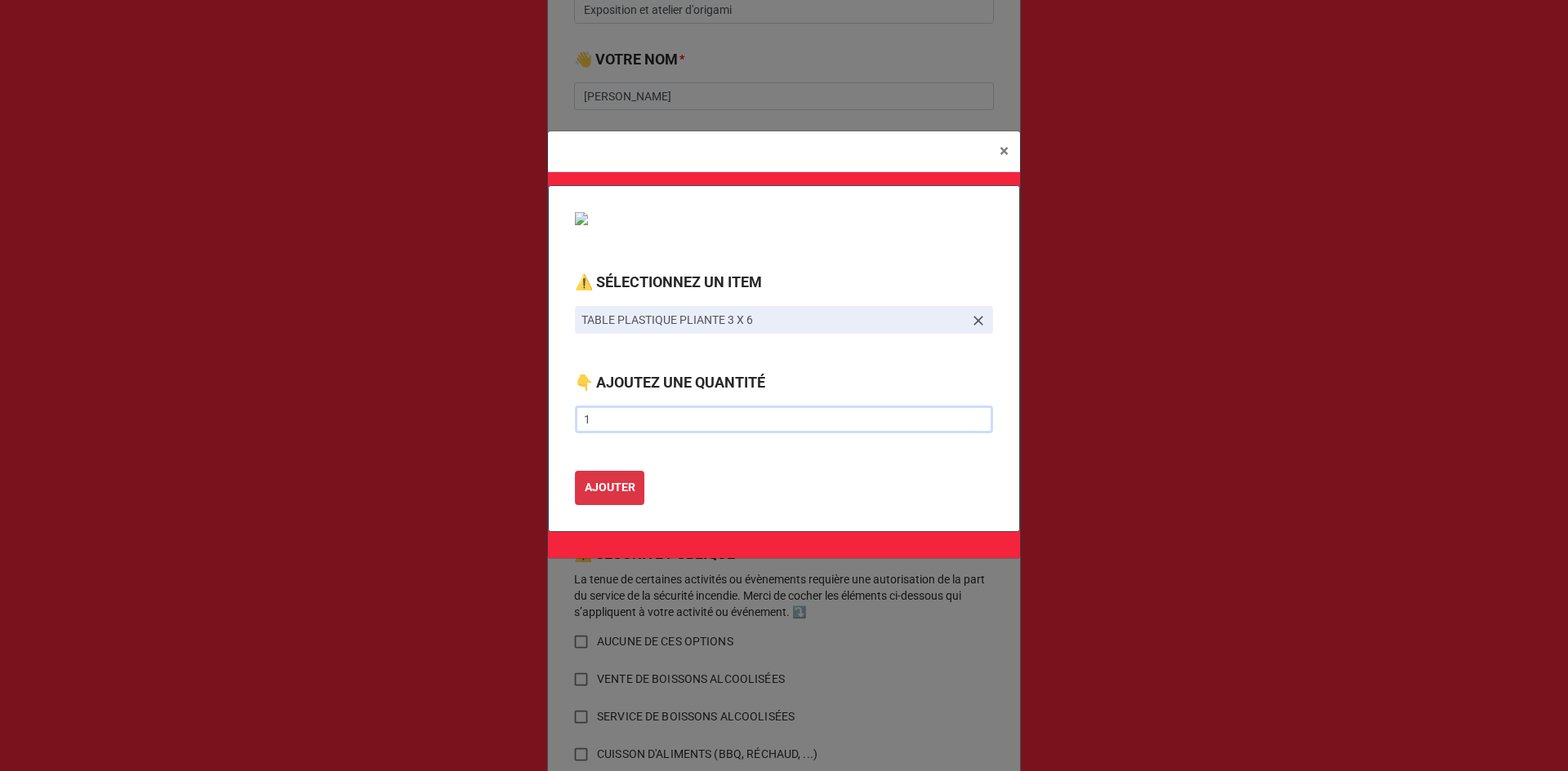
type input "1"
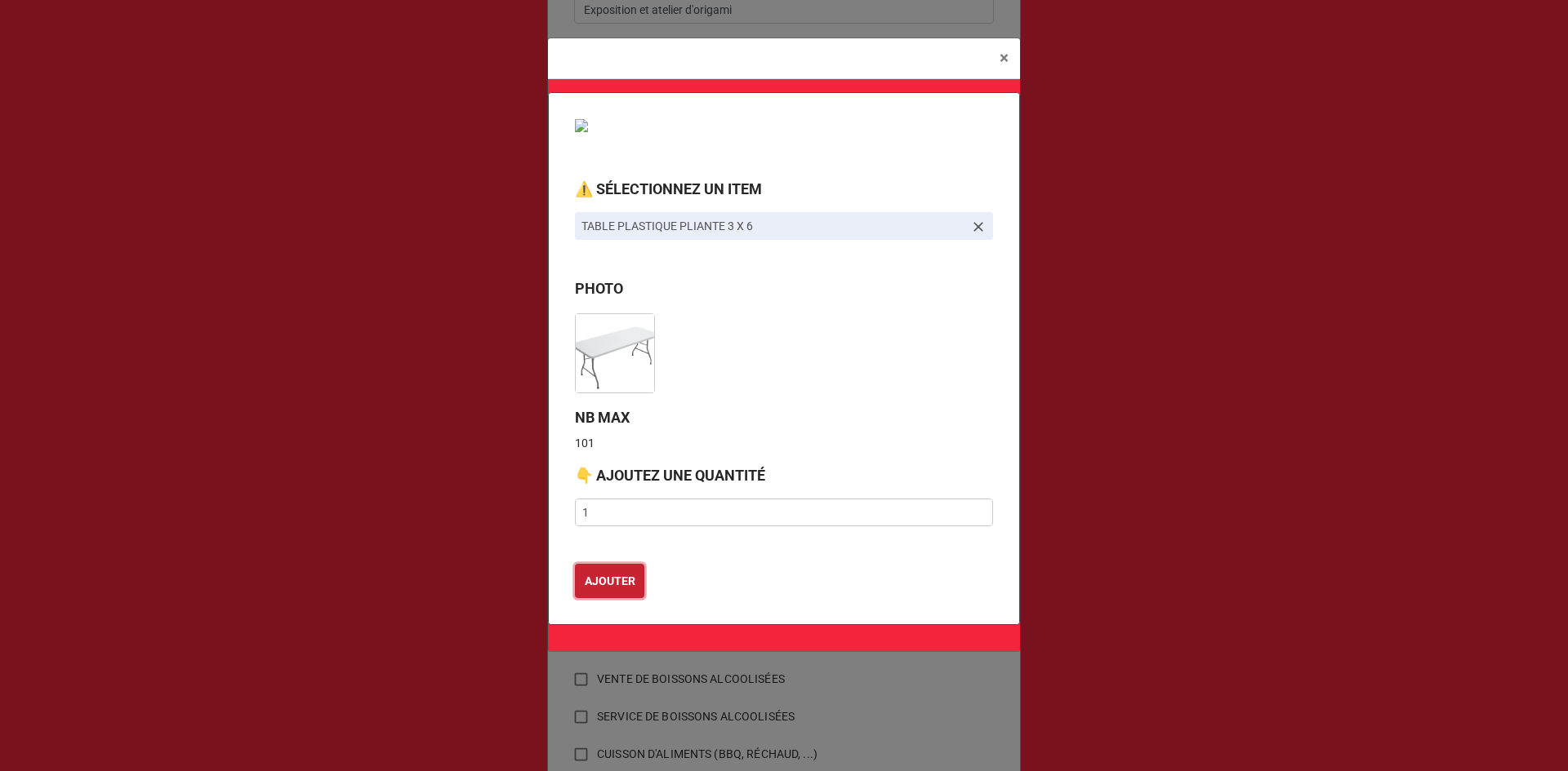
click at [575, 564] on button "AJOUTER" at bounding box center [610, 582] width 69 height 35
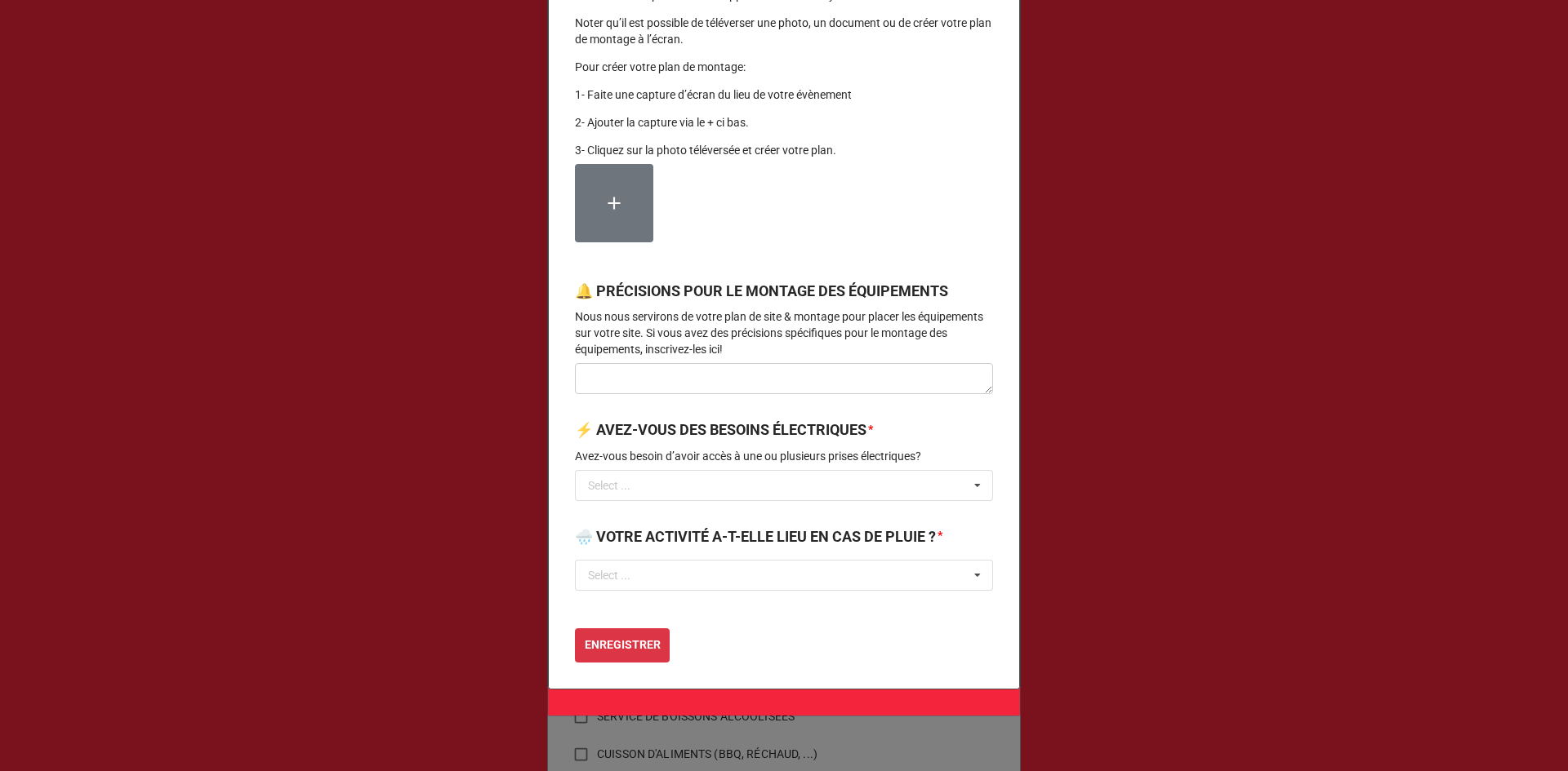
scroll to position [1387, 0]
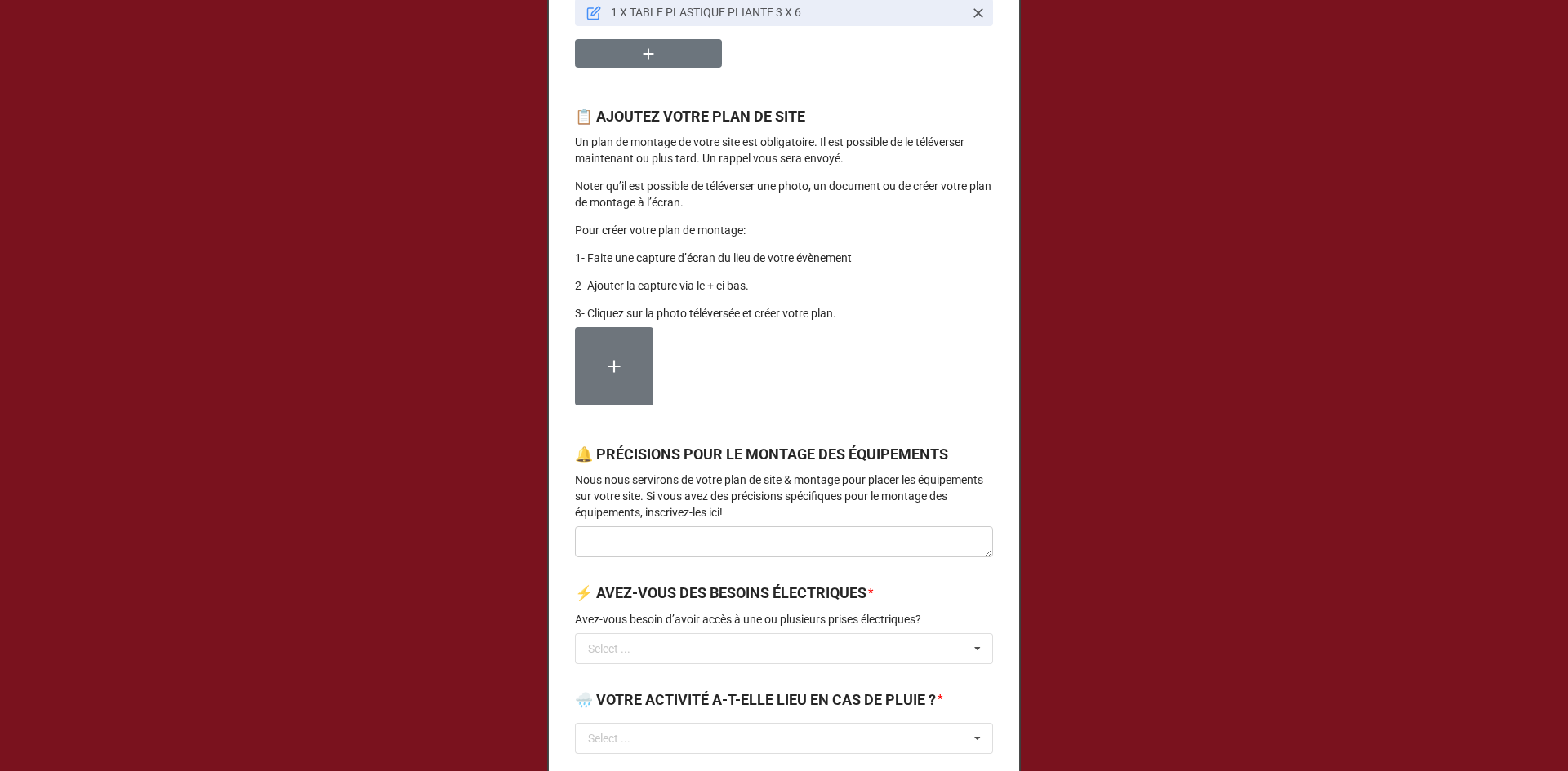
click at [622, 373] on label at bounding box center [614, 365] width 78 height 78
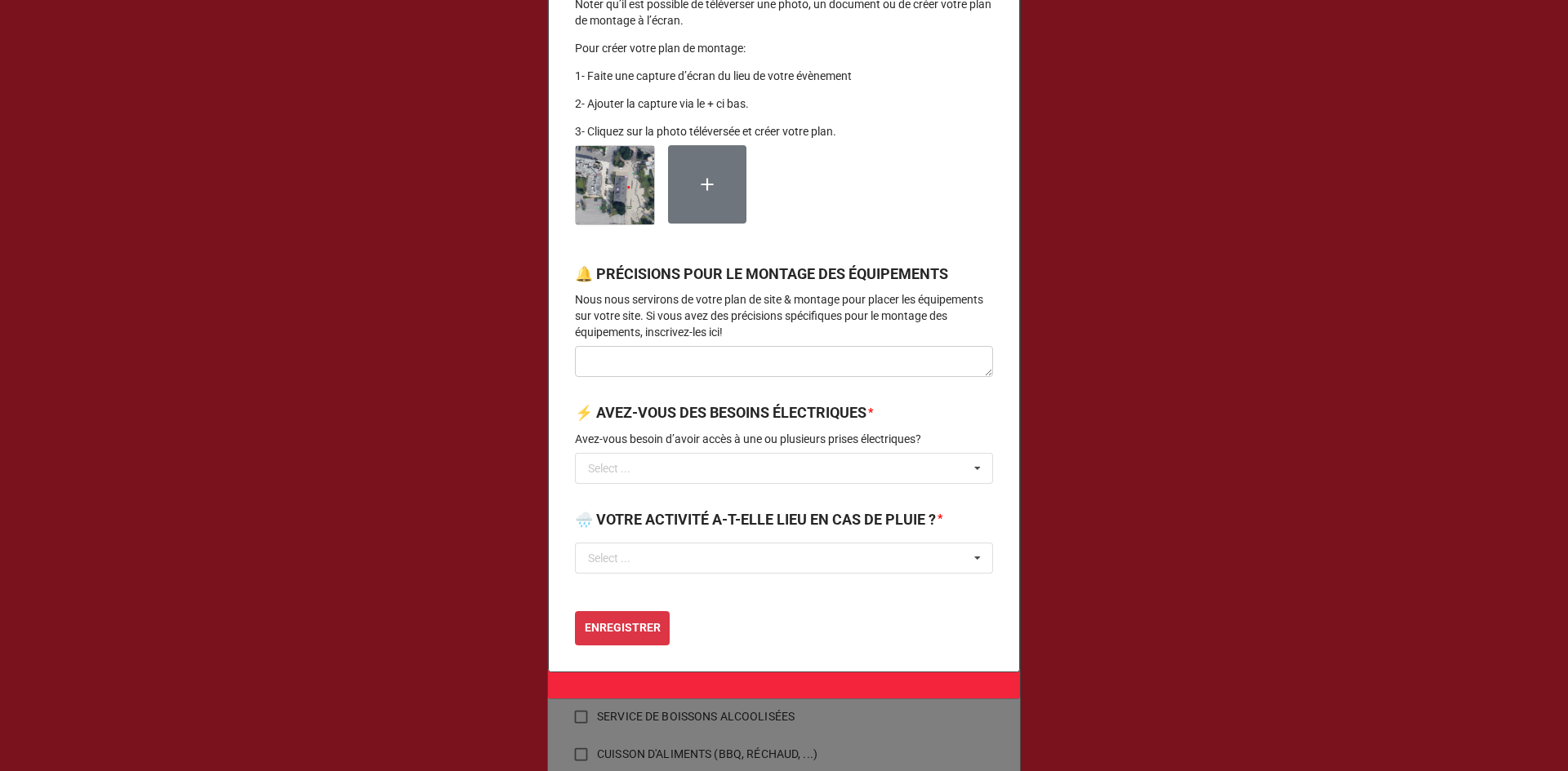
scroll to position [1623, 0]
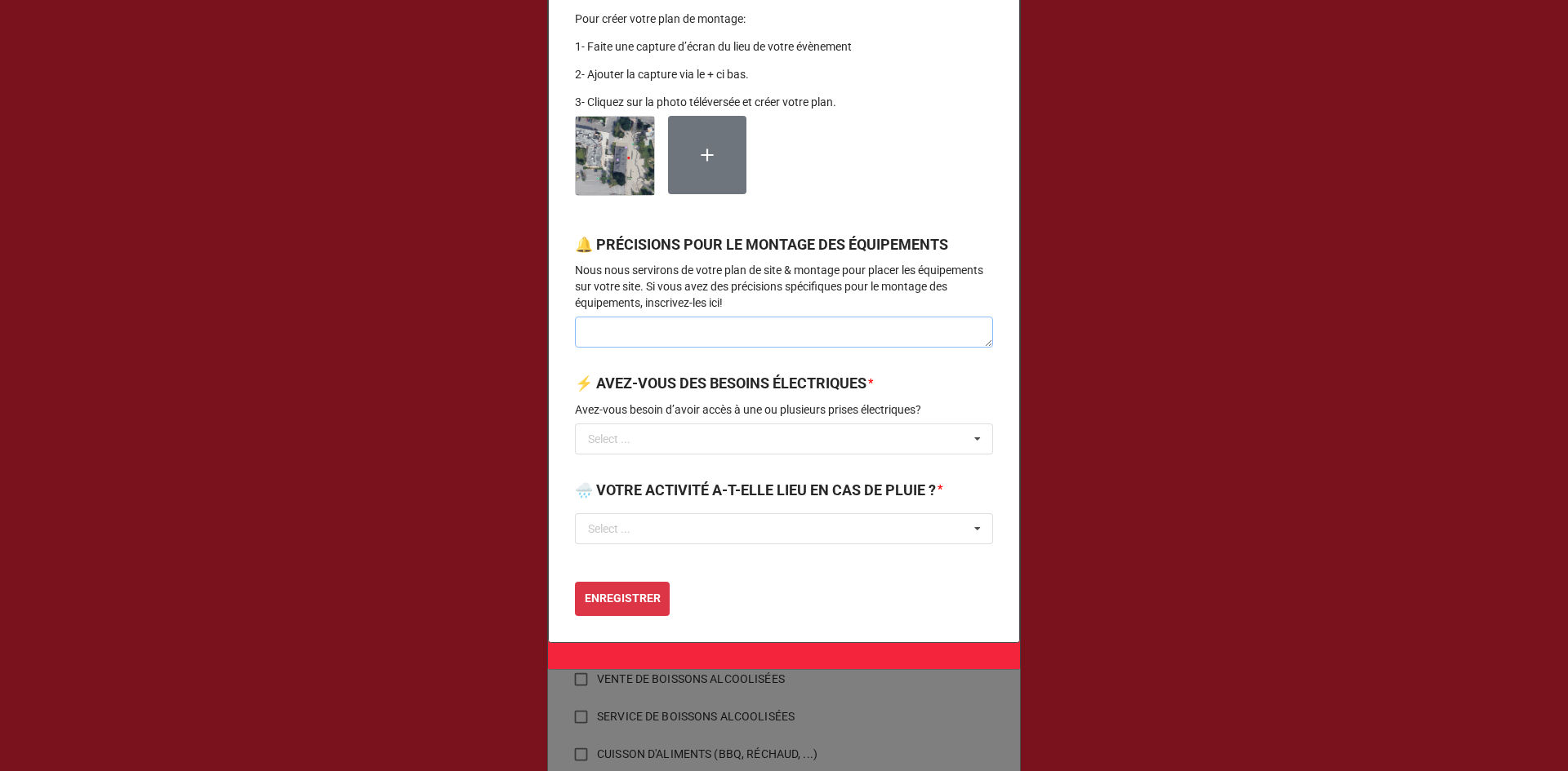
click at [634, 336] on textarea at bounding box center [784, 332] width 418 height 31
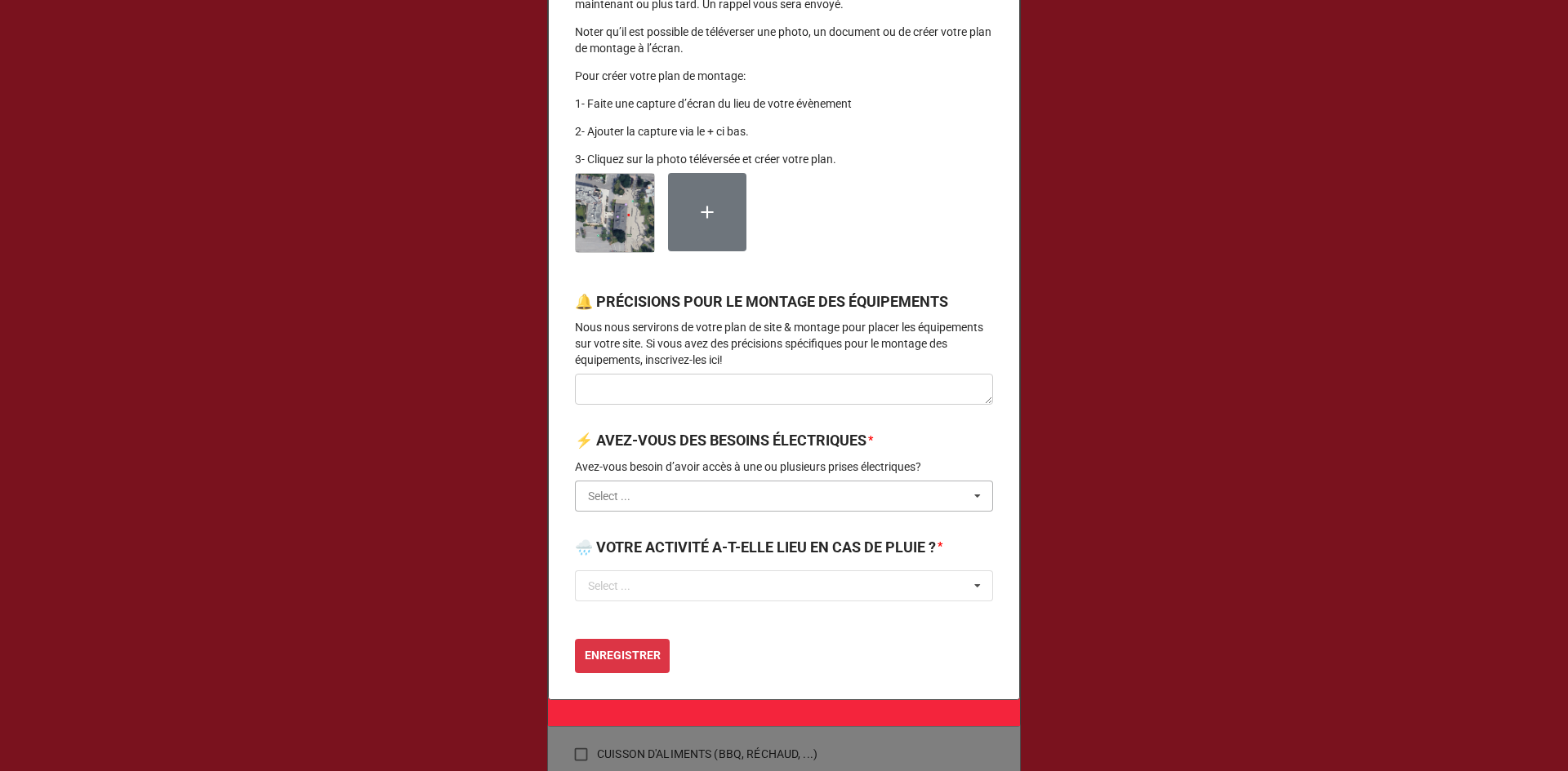
click at [599, 509] on input "text" at bounding box center [784, 496] width 417 height 30
click at [626, 571] on div "NON" at bounding box center [783, 556] width 417 height 30
click at [618, 591] on div "Select ..." at bounding box center [609, 585] width 42 height 12
click at [630, 631] on div "OUI" at bounding box center [783, 615] width 417 height 30
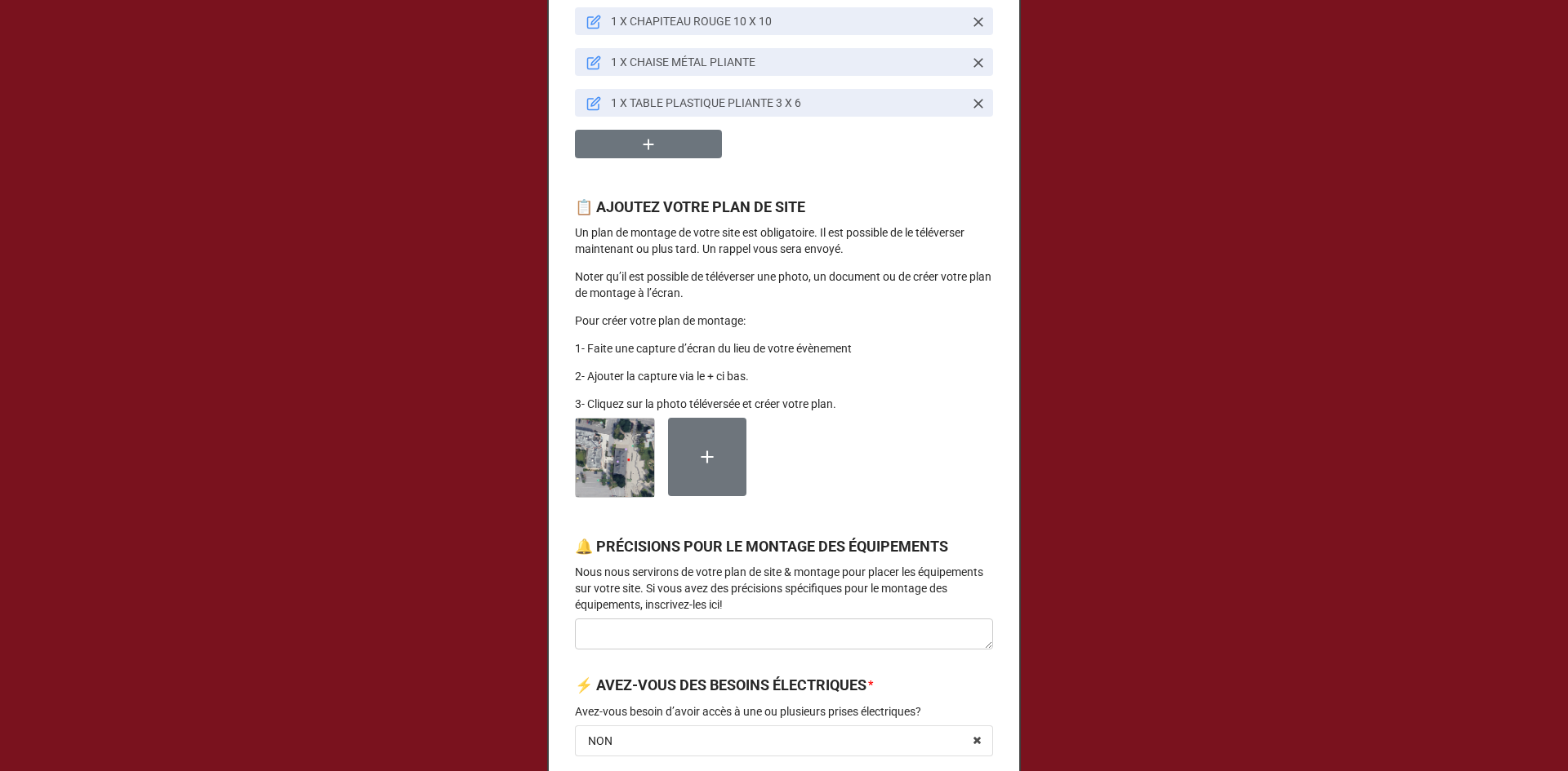
scroll to position [1379, 0]
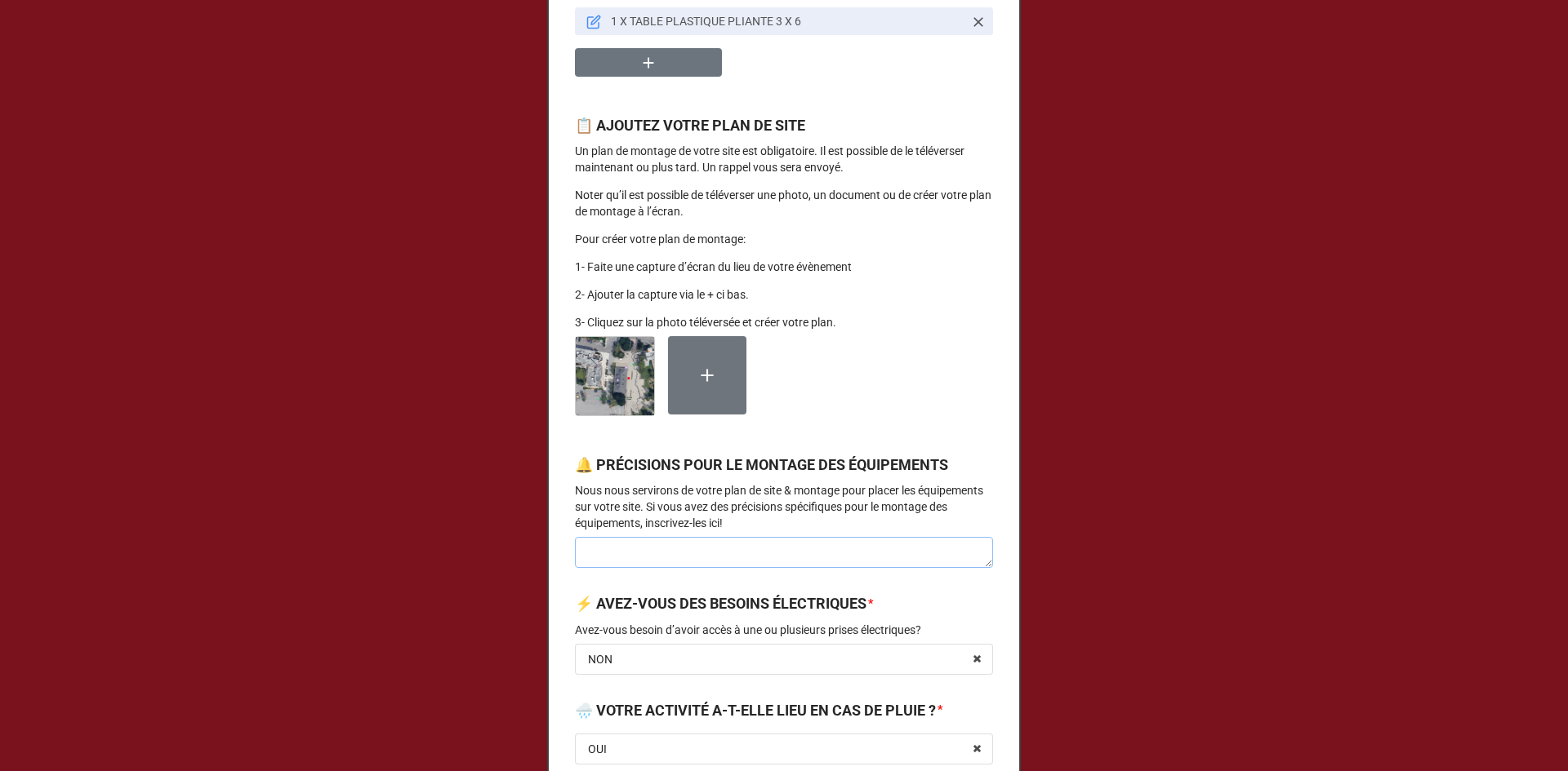
click at [674, 568] on textarea at bounding box center [784, 553] width 418 height 31
type textarea "x"
type textarea "A"
type textarea "x"
type textarea "A"
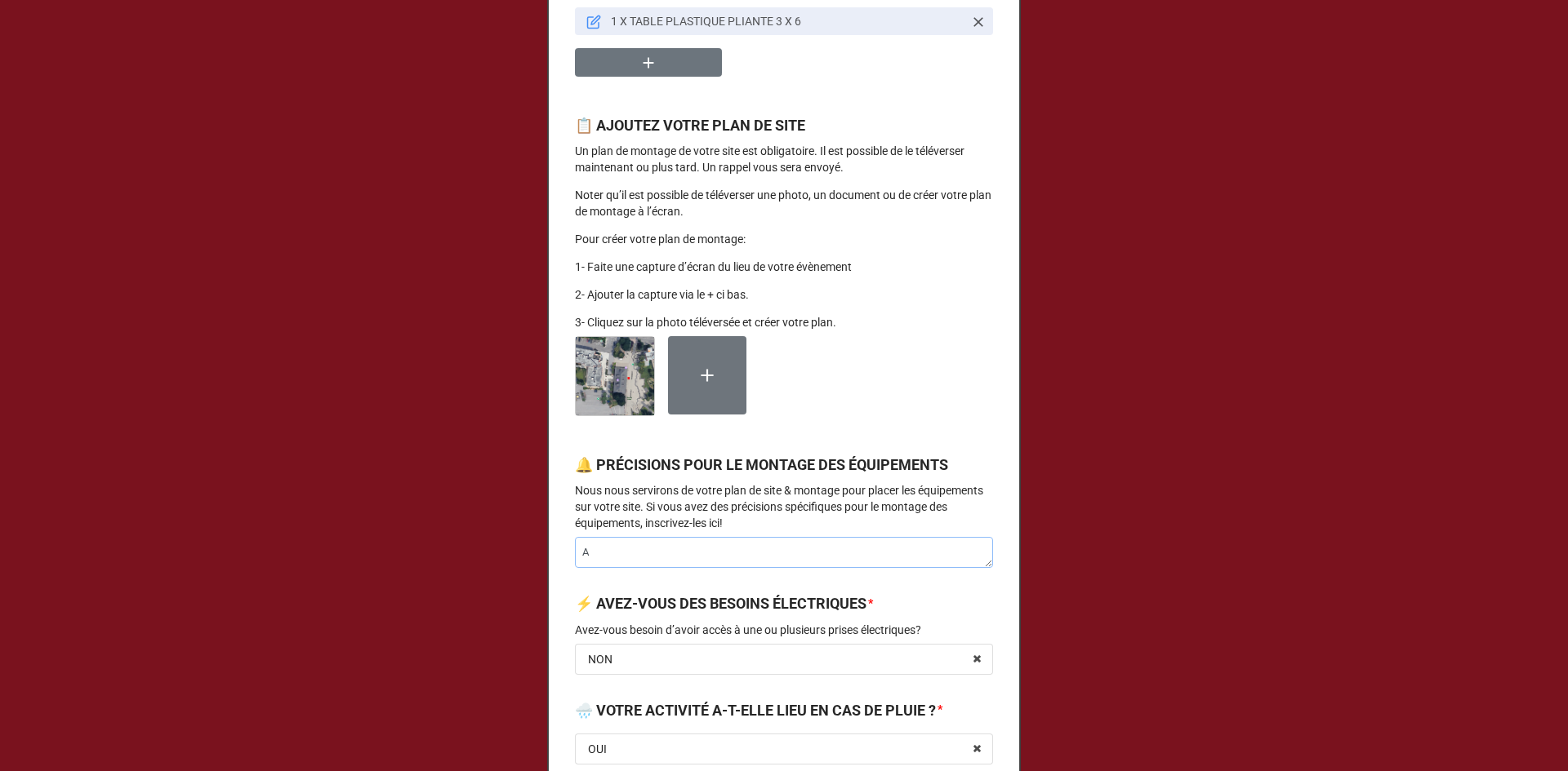
type textarea "x"
type textarea "A l"
type textarea "x"
type textarea "A li"
type textarea "x"
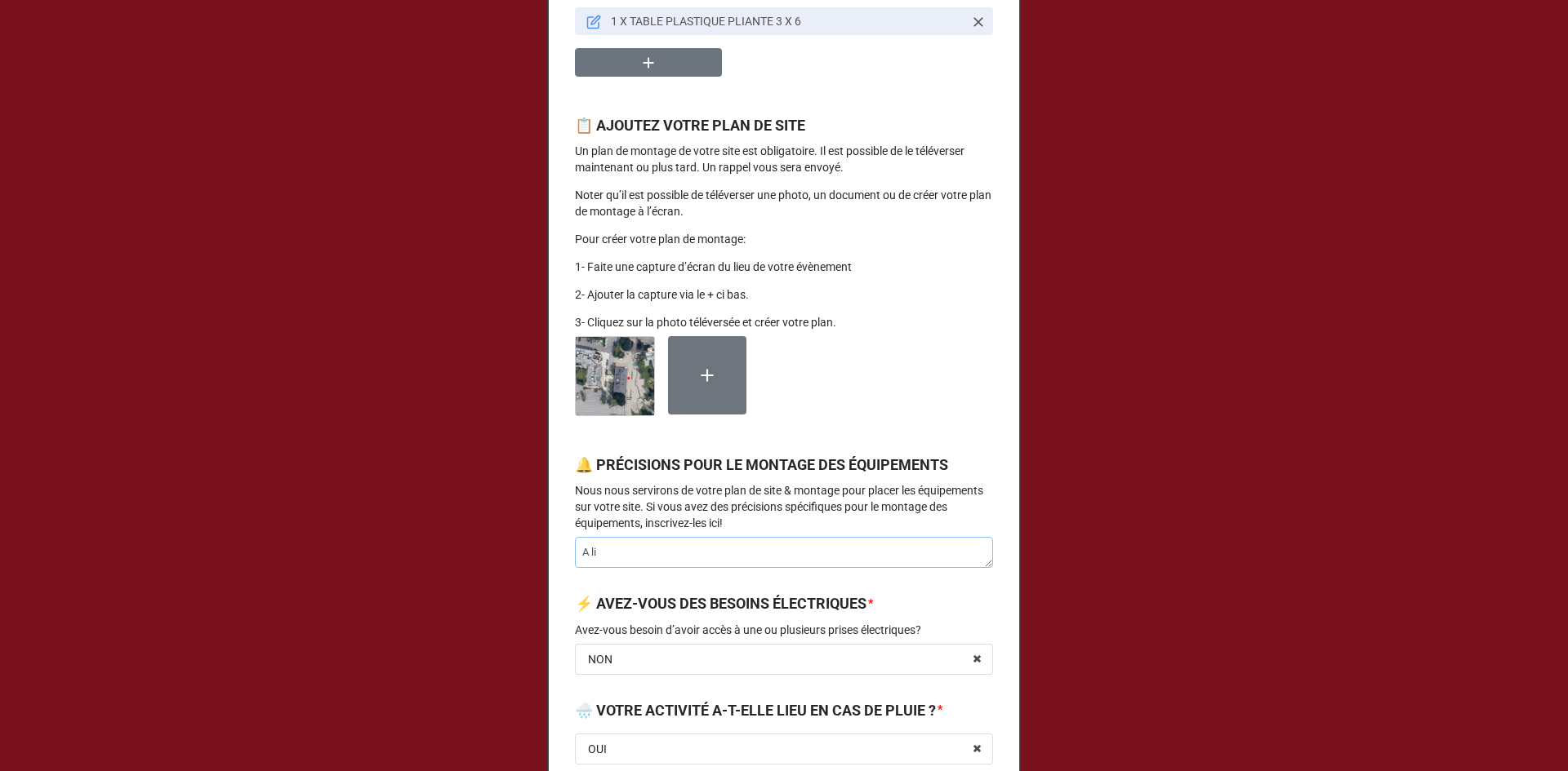
type textarea "A lie"
type textarea "x"
type textarea "A lieu"
type textarea "x"
type textarea "A lieu"
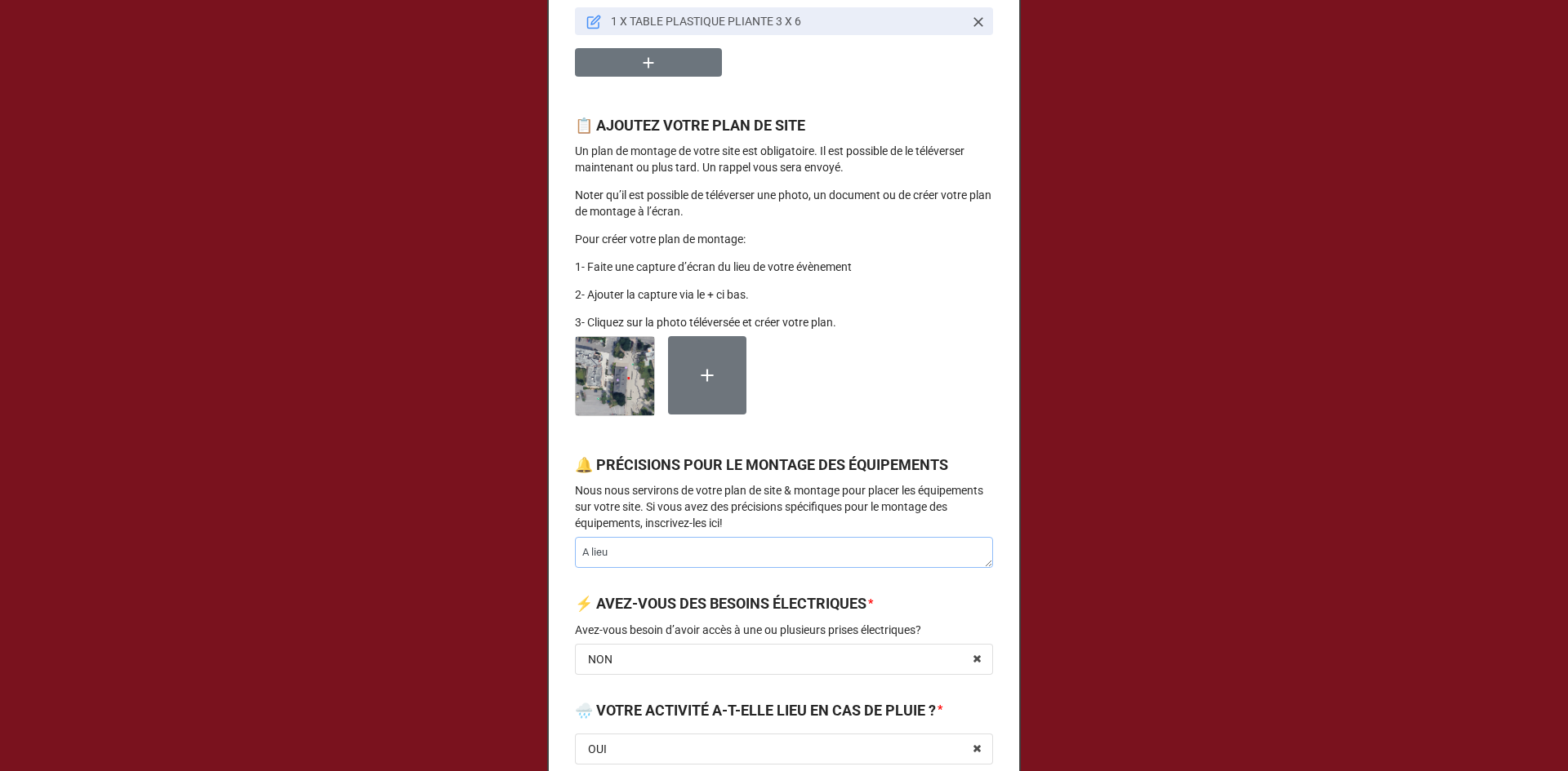
type textarea "x"
type textarea "A lieu d"
type textarea "x"
type textarea "A lieu de"
type textarea "x"
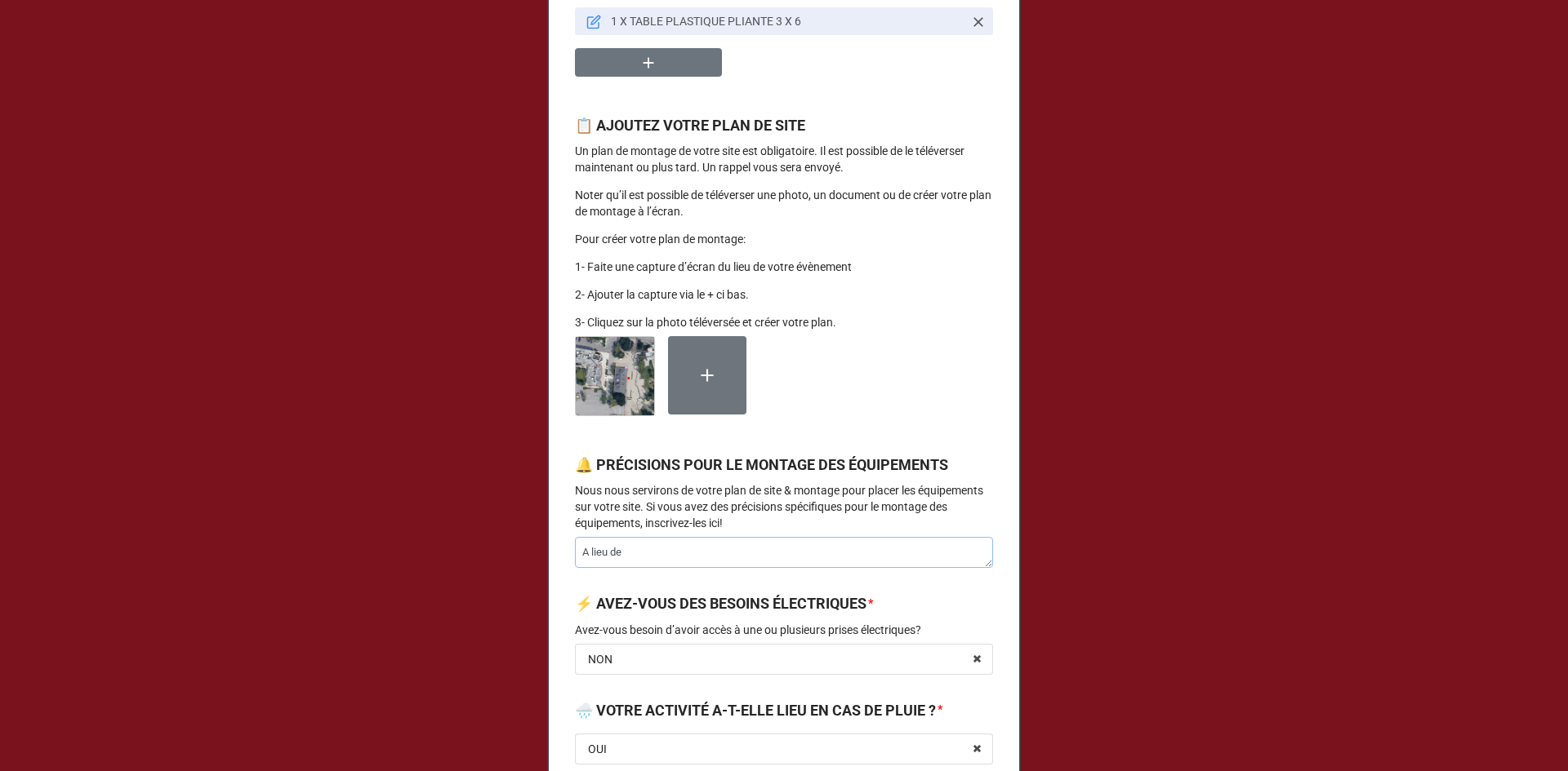
type textarea "A lieu deu"
type textarea "x"
type textarea "A lieu deux"
type textarea "x"
type textarea "A lieu deux"
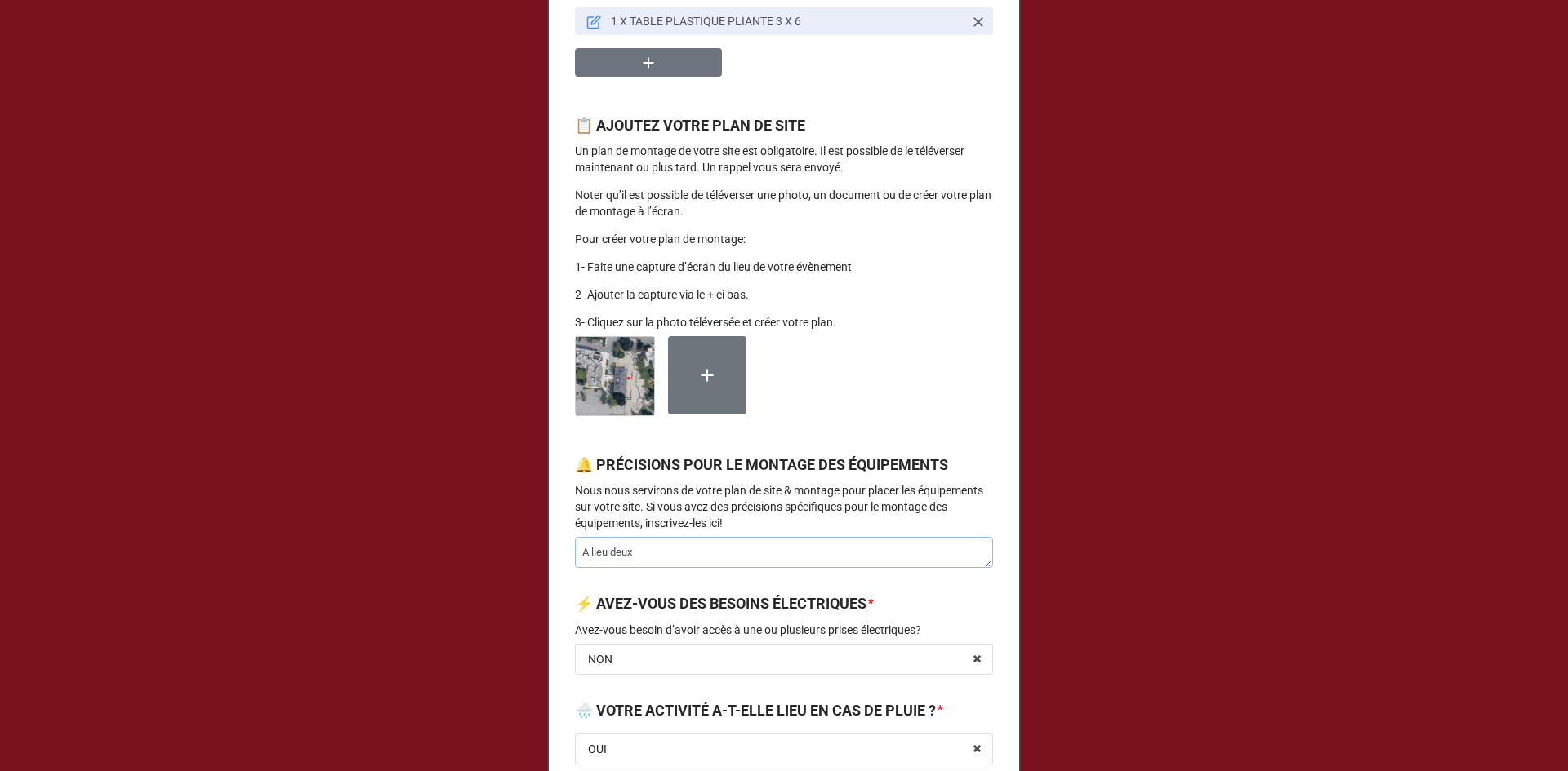
type textarea "x"
type textarea "A lieu deux j"
type textarea "x"
type textarea "A lieu deux jo"
type textarea "x"
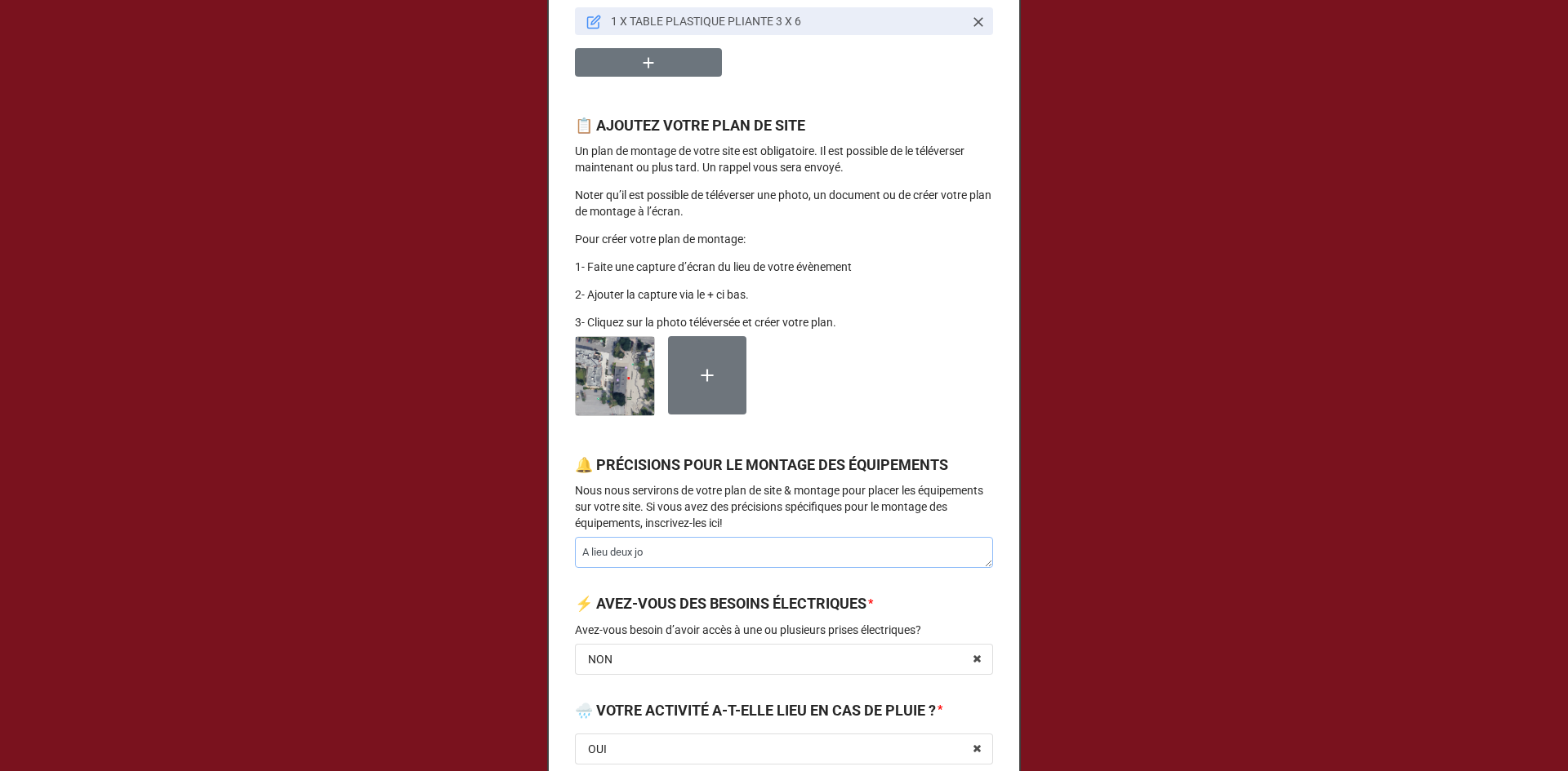
type textarea "A lieu deux jou"
type textarea "x"
type textarea "A lieu deux jour"
type textarea "x"
type textarea "A lieu deux jours"
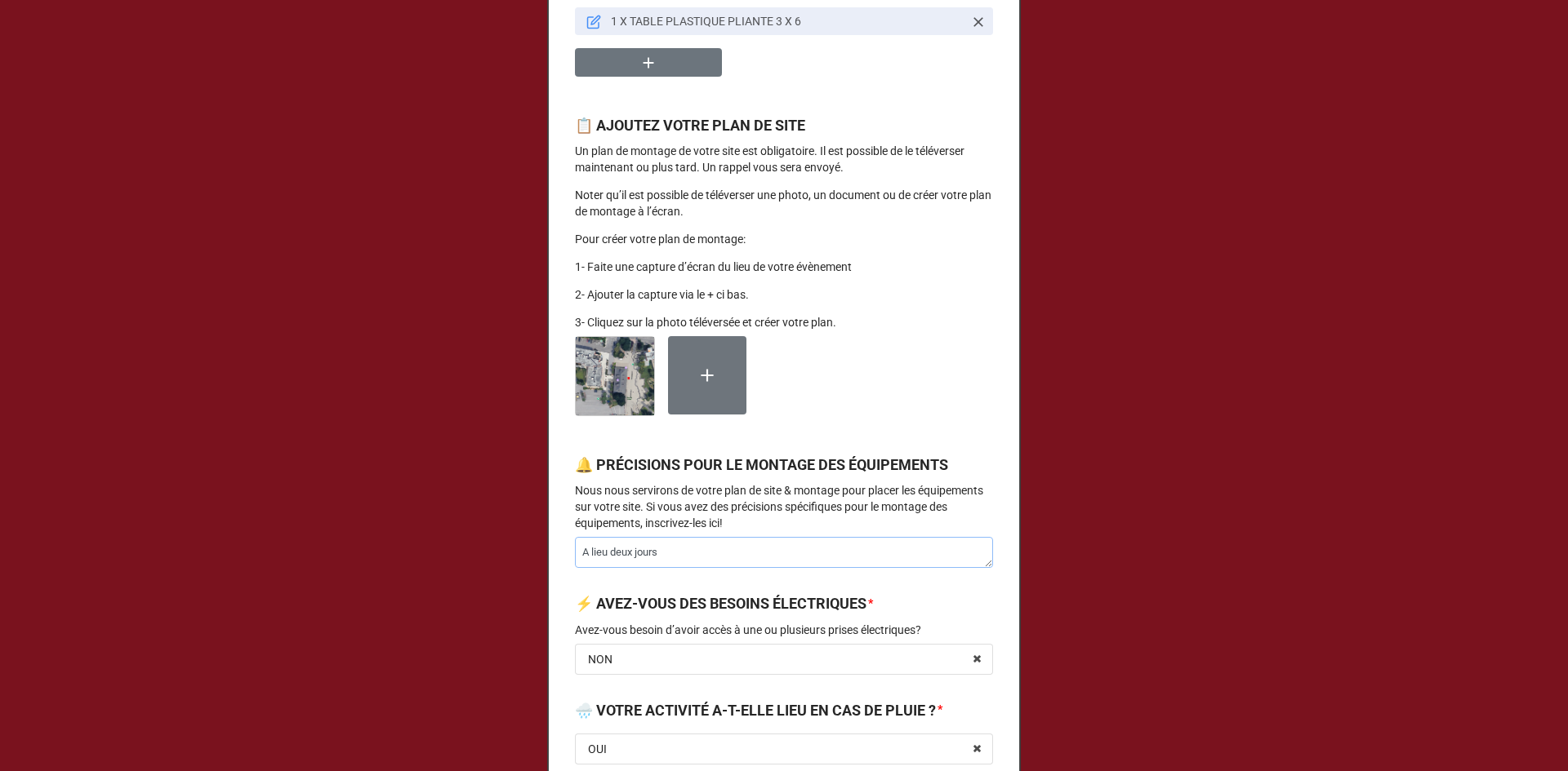
type textarea "x"
type textarea "A lieu deux jours"
type textarea "x"
type textarea "A lieu deux jours d"
type textarea "x"
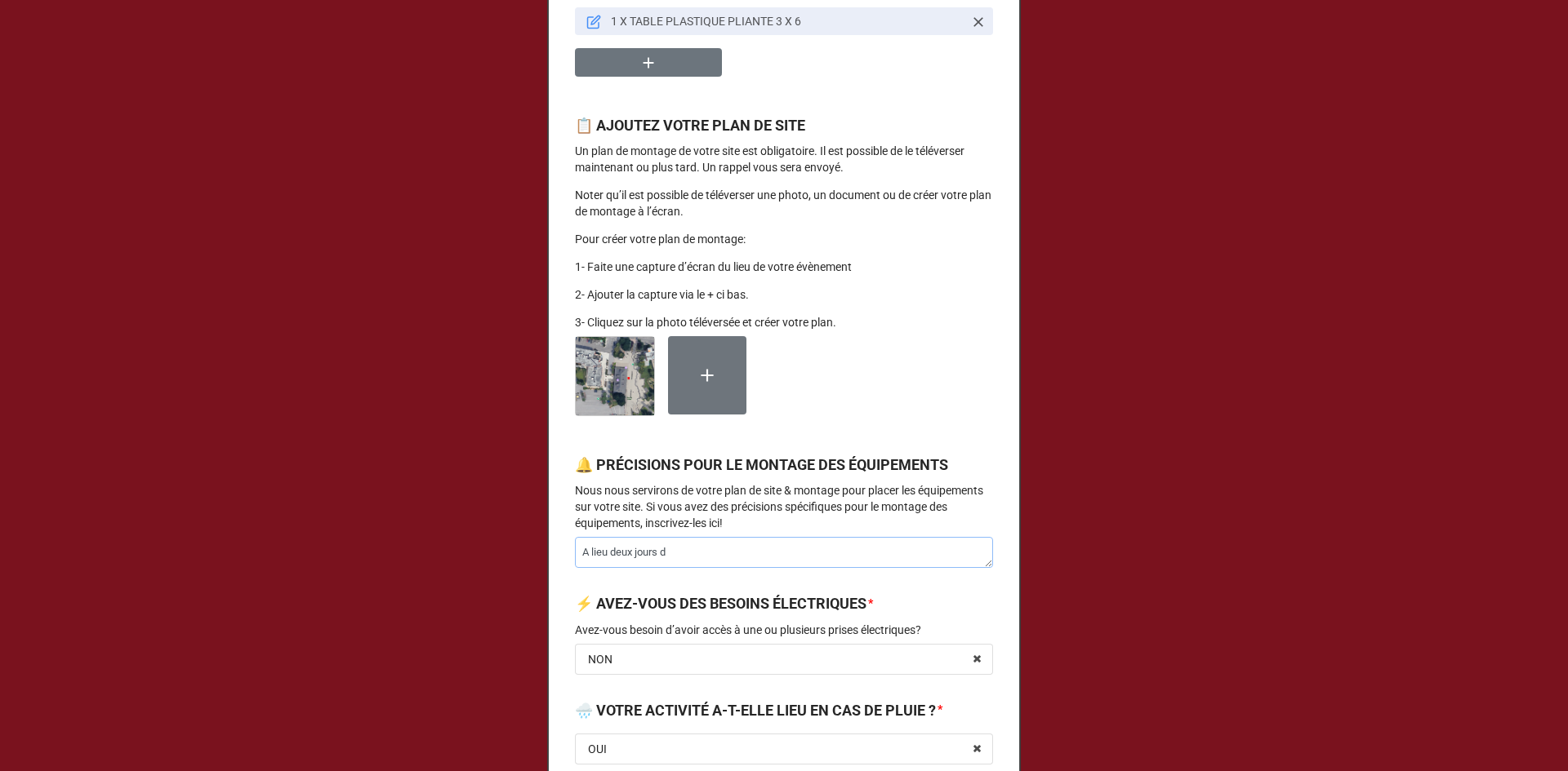
type textarea "A lieu deux jours de"
type textarea "x"
type textarea "A lieu deux jours de"
type textarea "x"
type textarea "A lieu deux jours de"
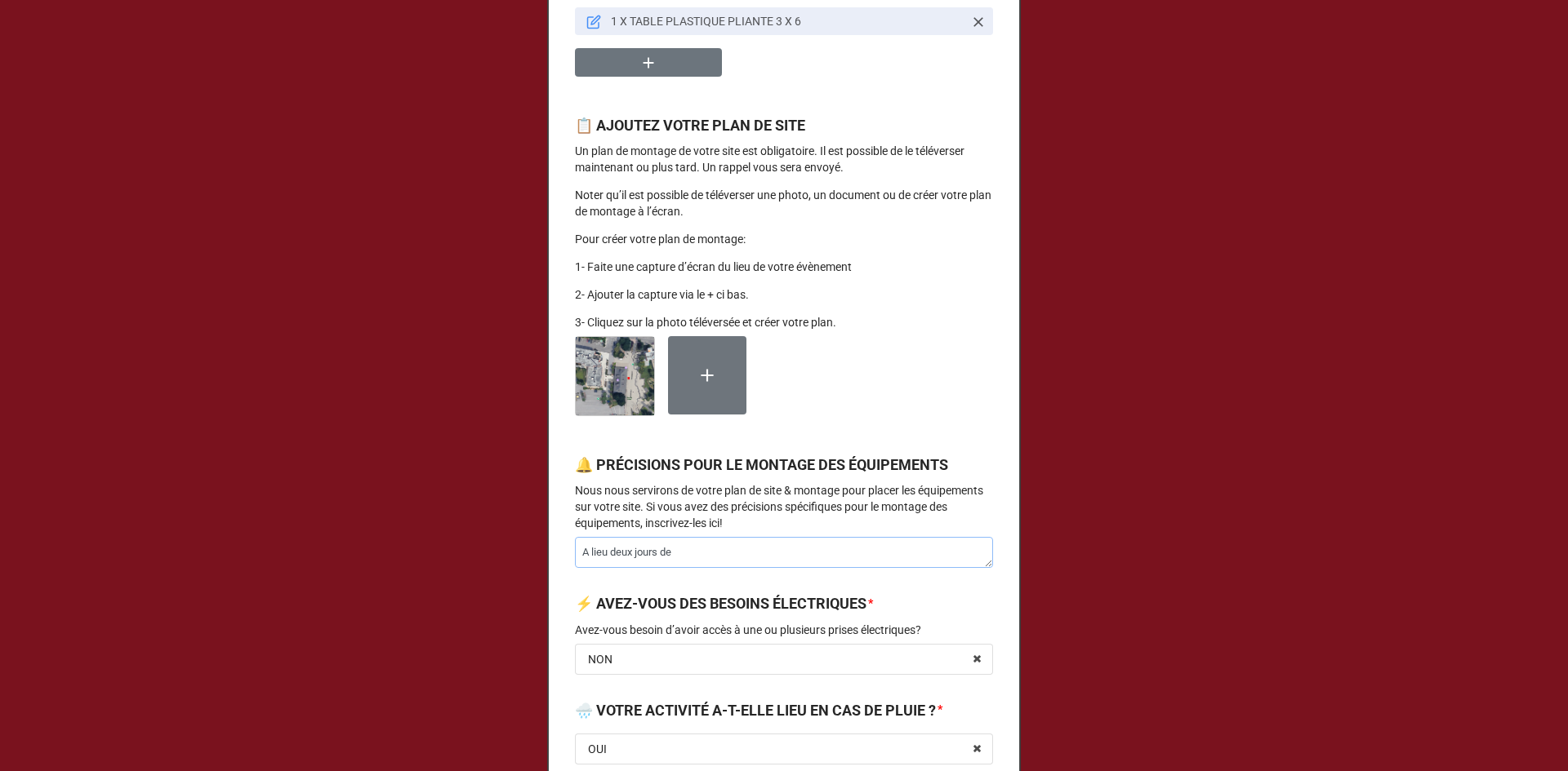
type textarea "x"
type textarea "A lieu deux jours d"
type textarea "x"
type textarea "A lieu deux jours"
type textarea "x"
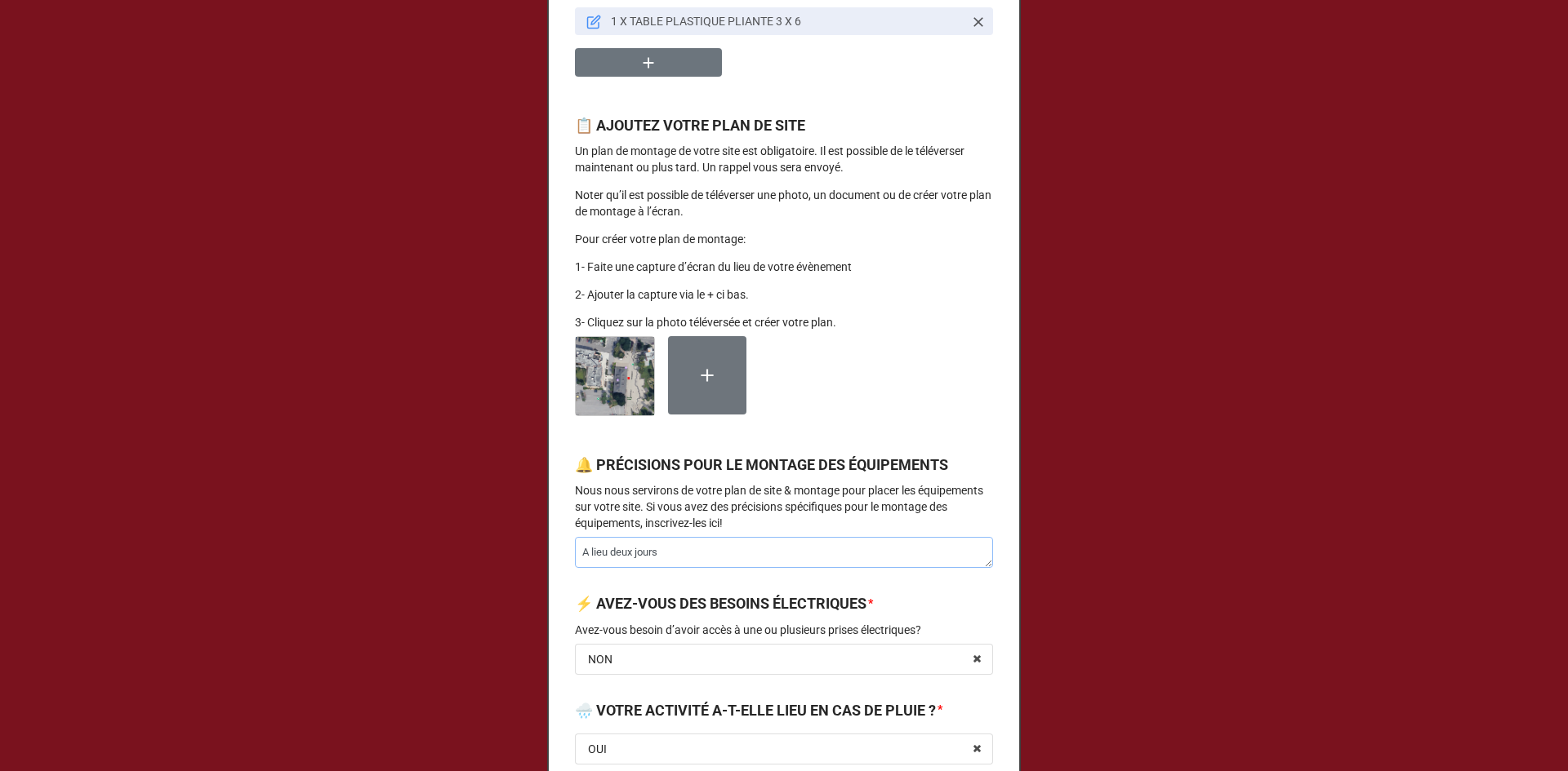
type textarea "A lieu deux jours"
type textarea "x"
type textarea "A lieu deux jours"
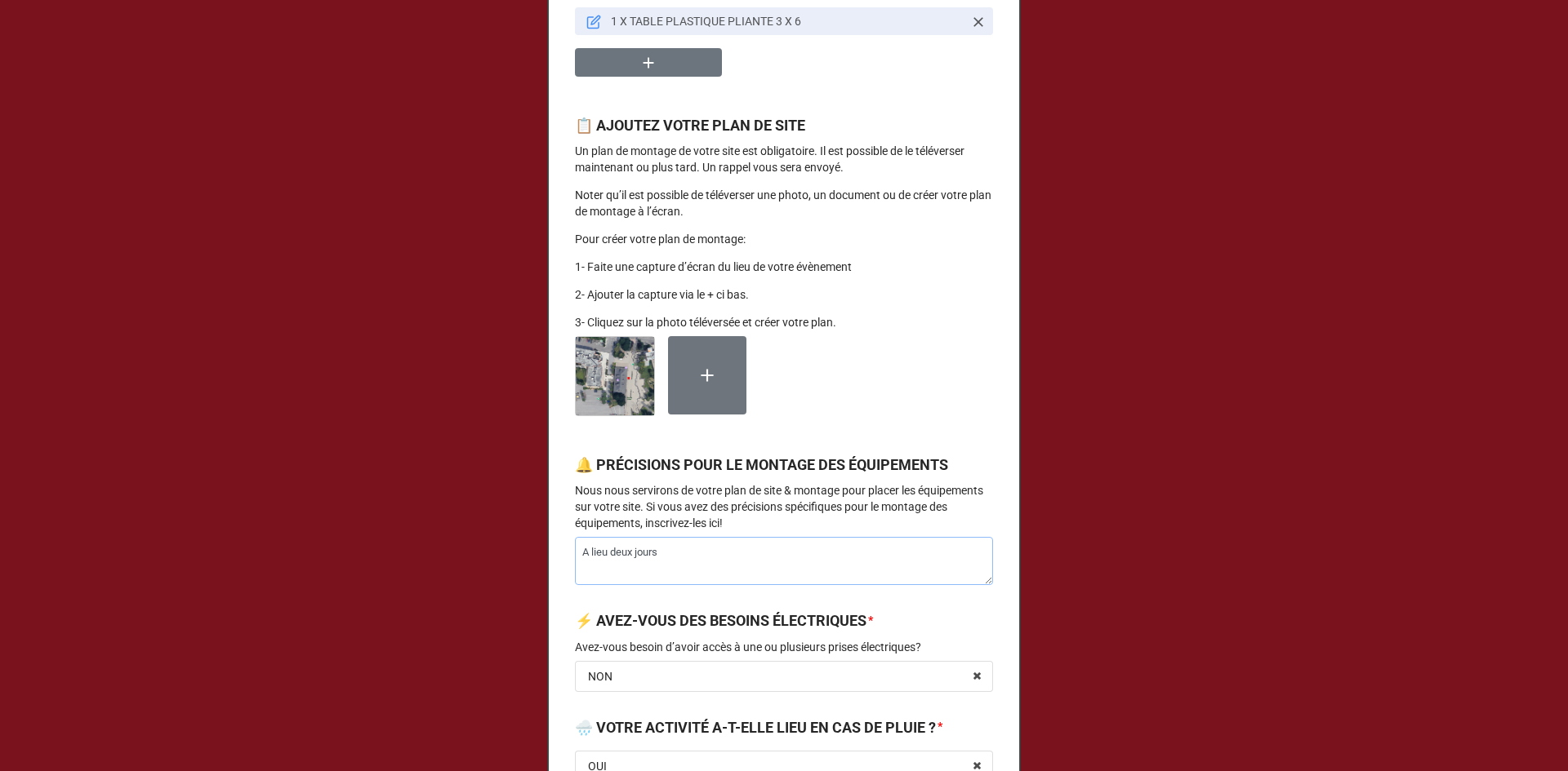
type textarea "x"
type textarea "A lieu deux jours M"
type textarea "x"
type textarea "A lieu deux jours Mo"
type textarea "x"
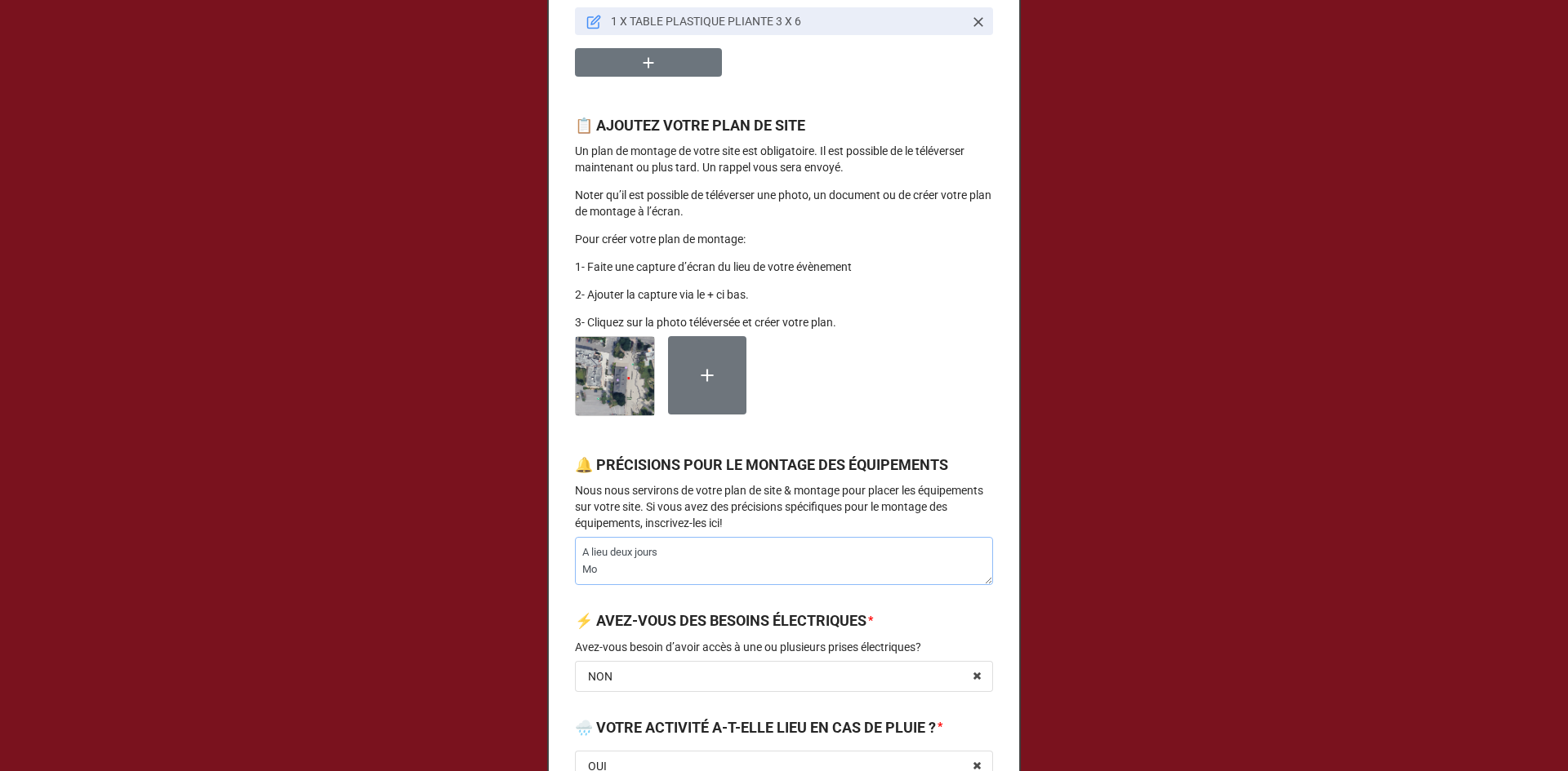
type textarea "A lieu deux jours Mon"
type textarea "x"
type textarea "A lieu deux jours Mont"
type textarea "x"
type textarea "A lieu deux jours Monta"
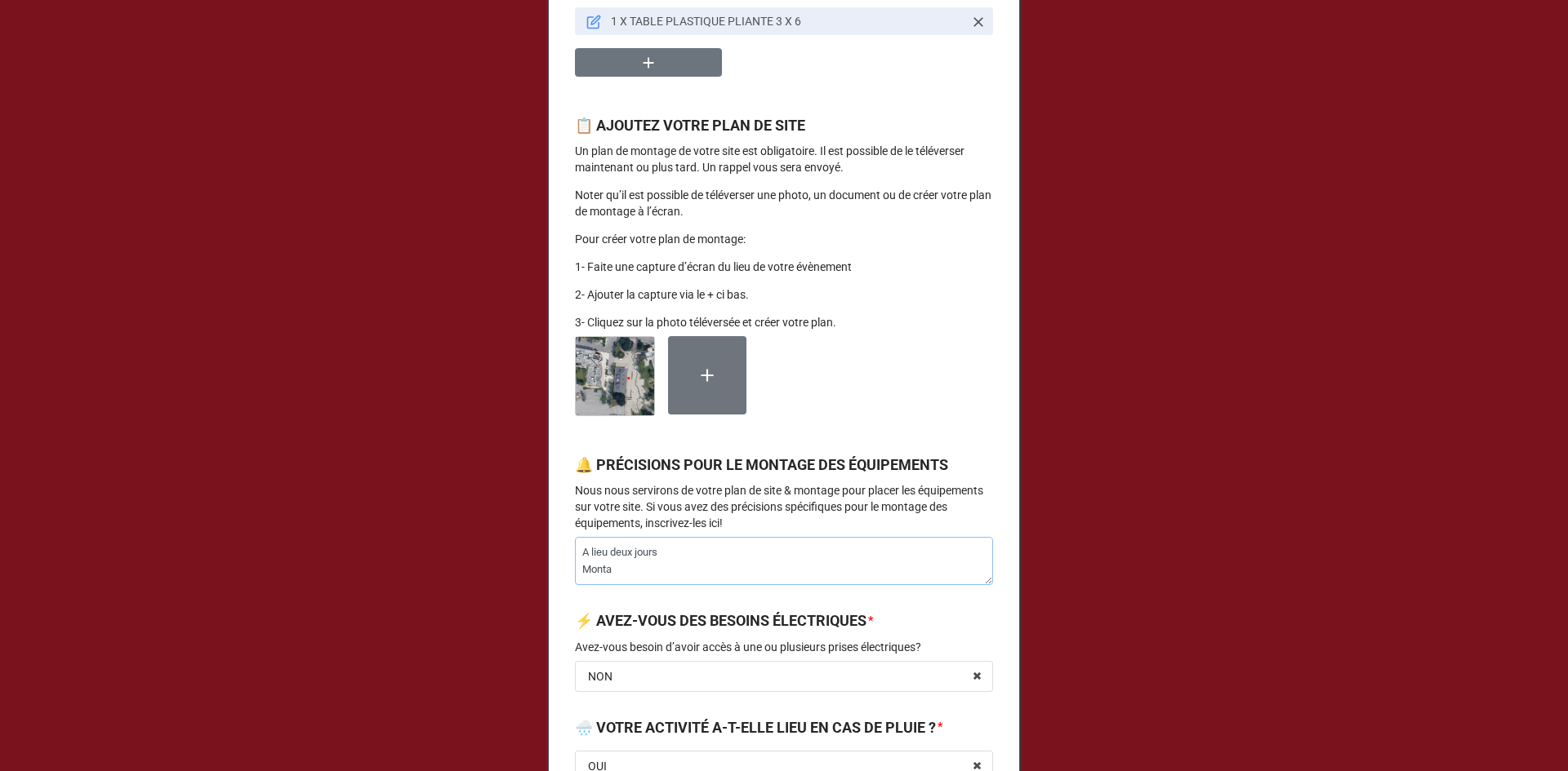
type textarea "x"
type textarea "A lieu deux jours Montag"
type textarea "x"
type textarea "A lieu deux jours Montage"
type textarea "x"
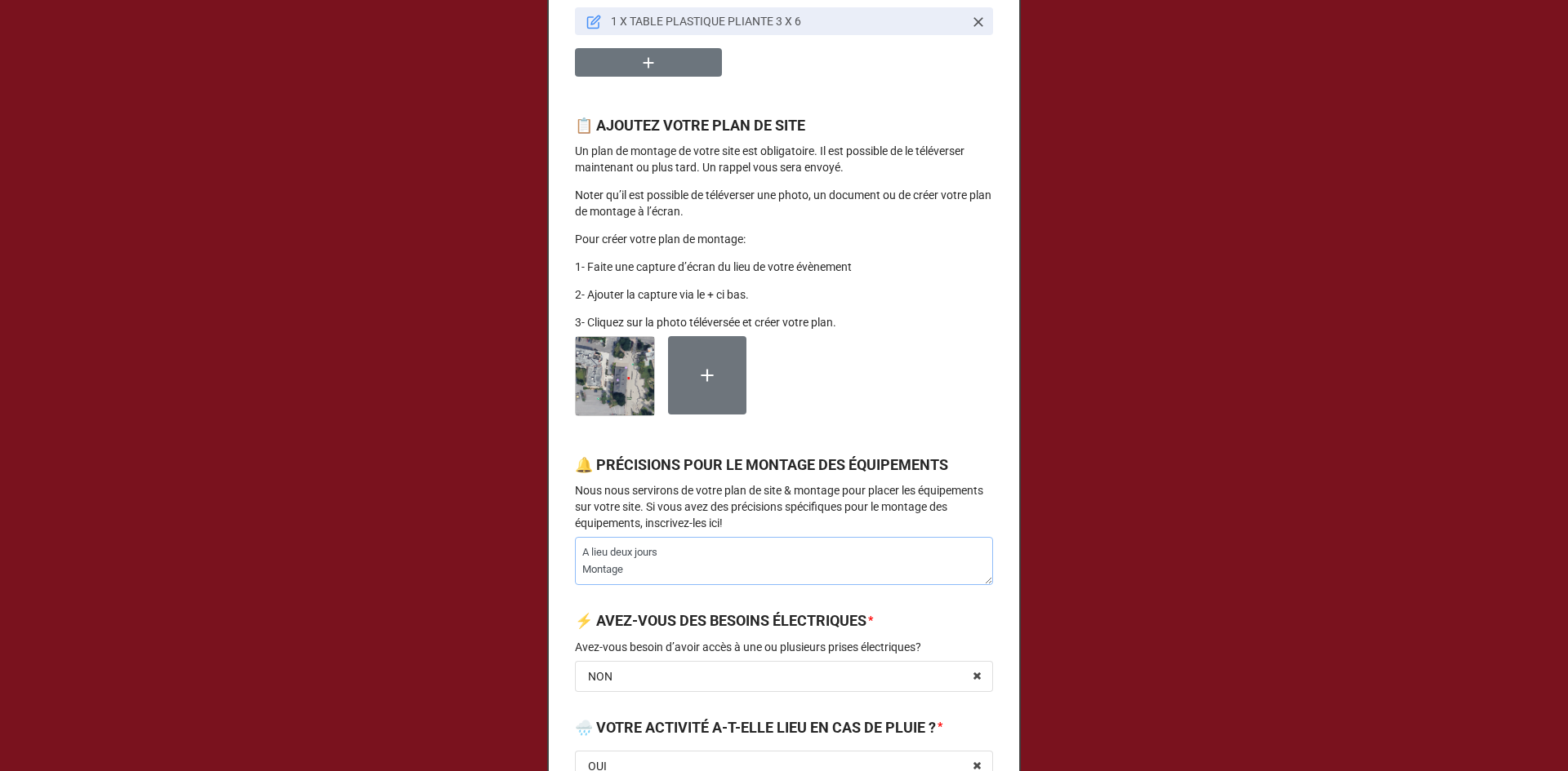
type textarea "A lieu deux jours Montage"
type textarea "x"
type textarea "A lieu deux jours Montage s"
type textarea "x"
type textarea "A lieu deux jours Montage sa"
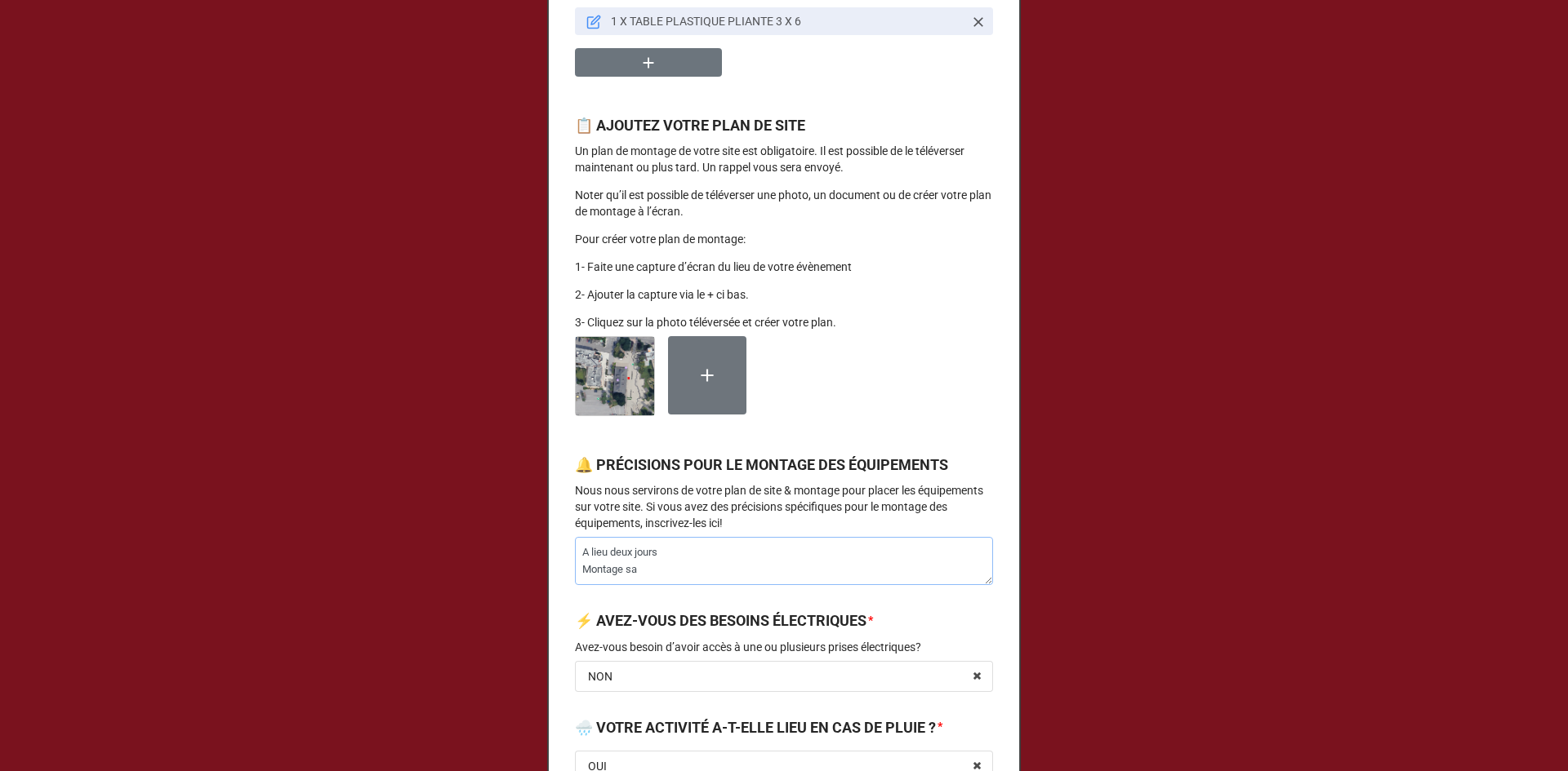
type textarea "x"
type textarea "A lieu deux jours Montage [PERSON_NAME]"
type textarea "x"
type textarea "A lieu deux jours Montage same"
type textarea "x"
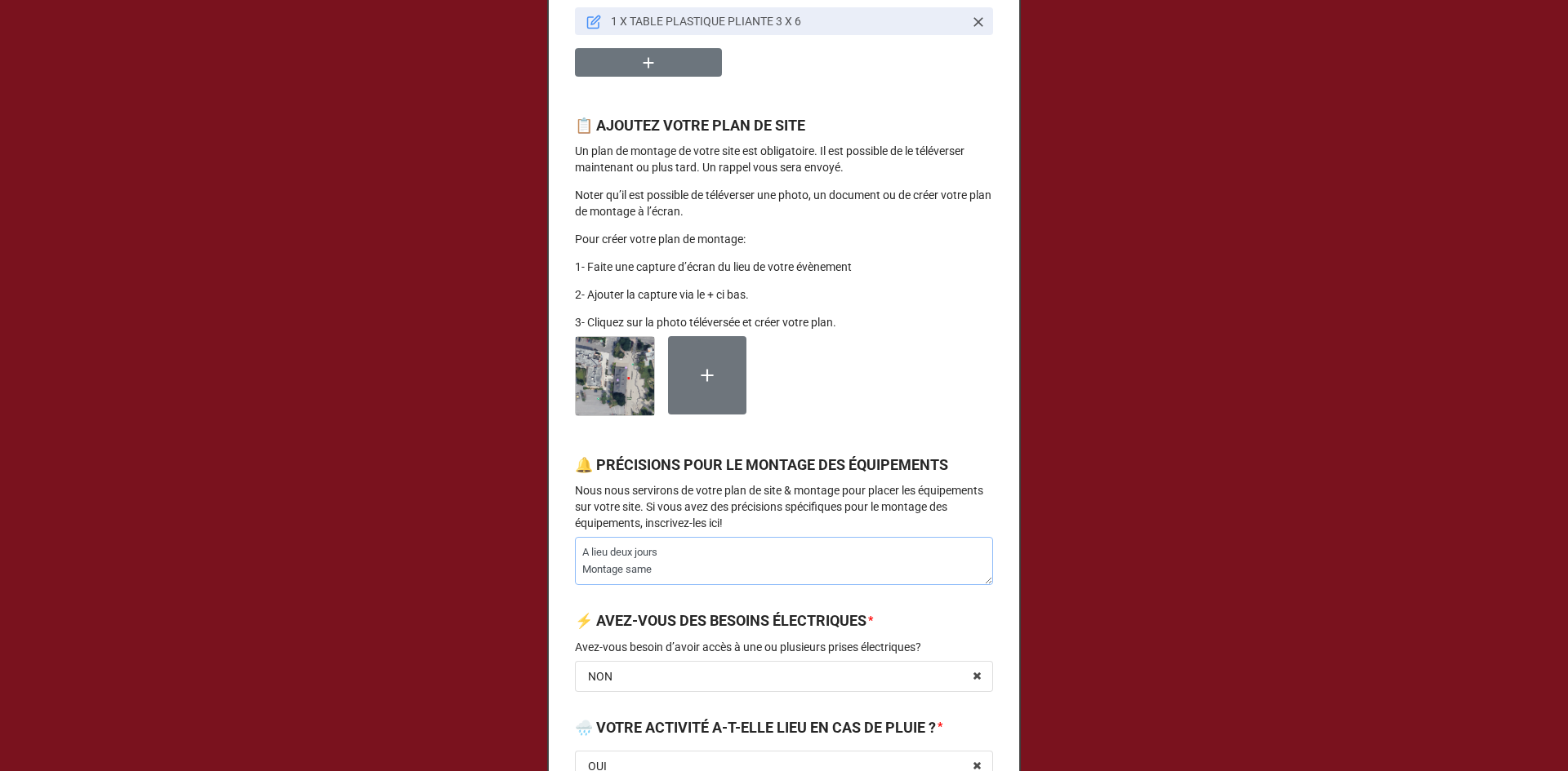
type textarea "A lieu deux jours Montage samed"
type textarea "x"
type textarea "A lieu deux jours Montage [DATE]"
type textarea "x"
type textarea "A lieu deux jours Montage [DATE]"
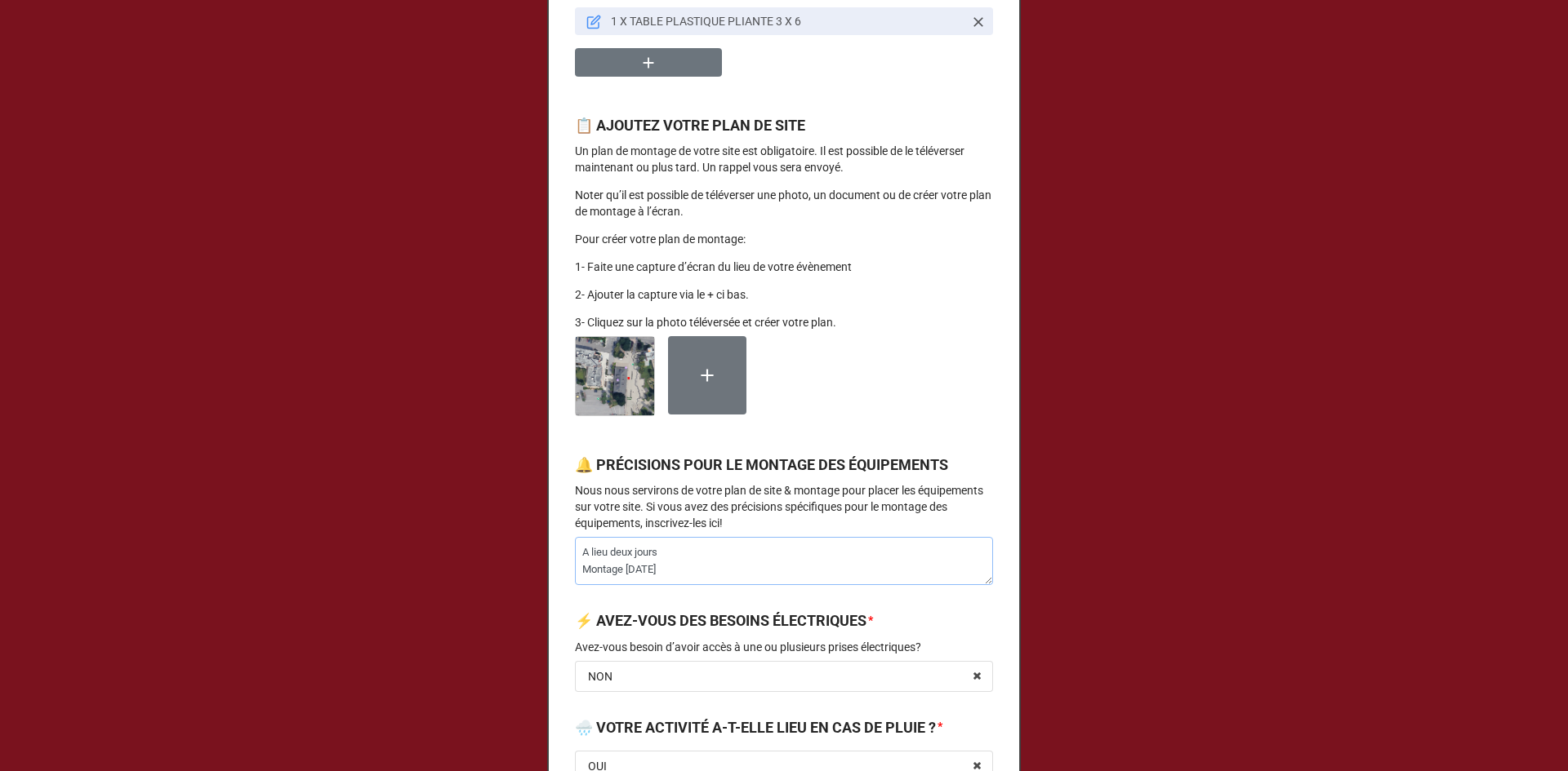
type textarea "x"
type textarea "A lieu deux jours Montage [DATE] e"
type textarea "x"
type textarea "A lieu deux jours Montage [DATE] et"
type textarea "x"
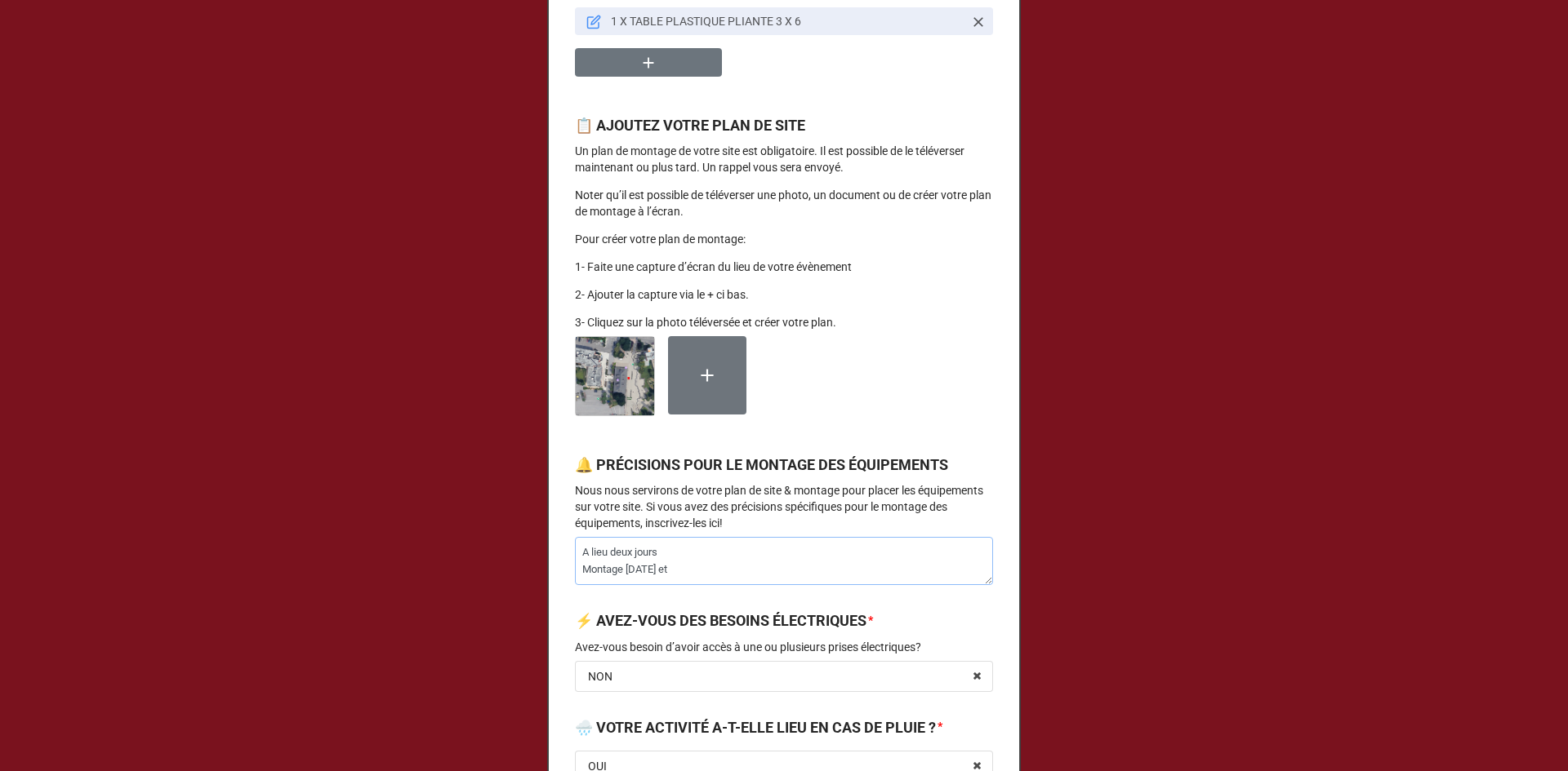
type textarea "A lieu deux jours Montage [DATE] et"
type textarea "x"
type textarea "A lieu deux jours Montage [DATE] et d"
type textarea "x"
type textarea "A lieu deux jours Montage [DATE] et di"
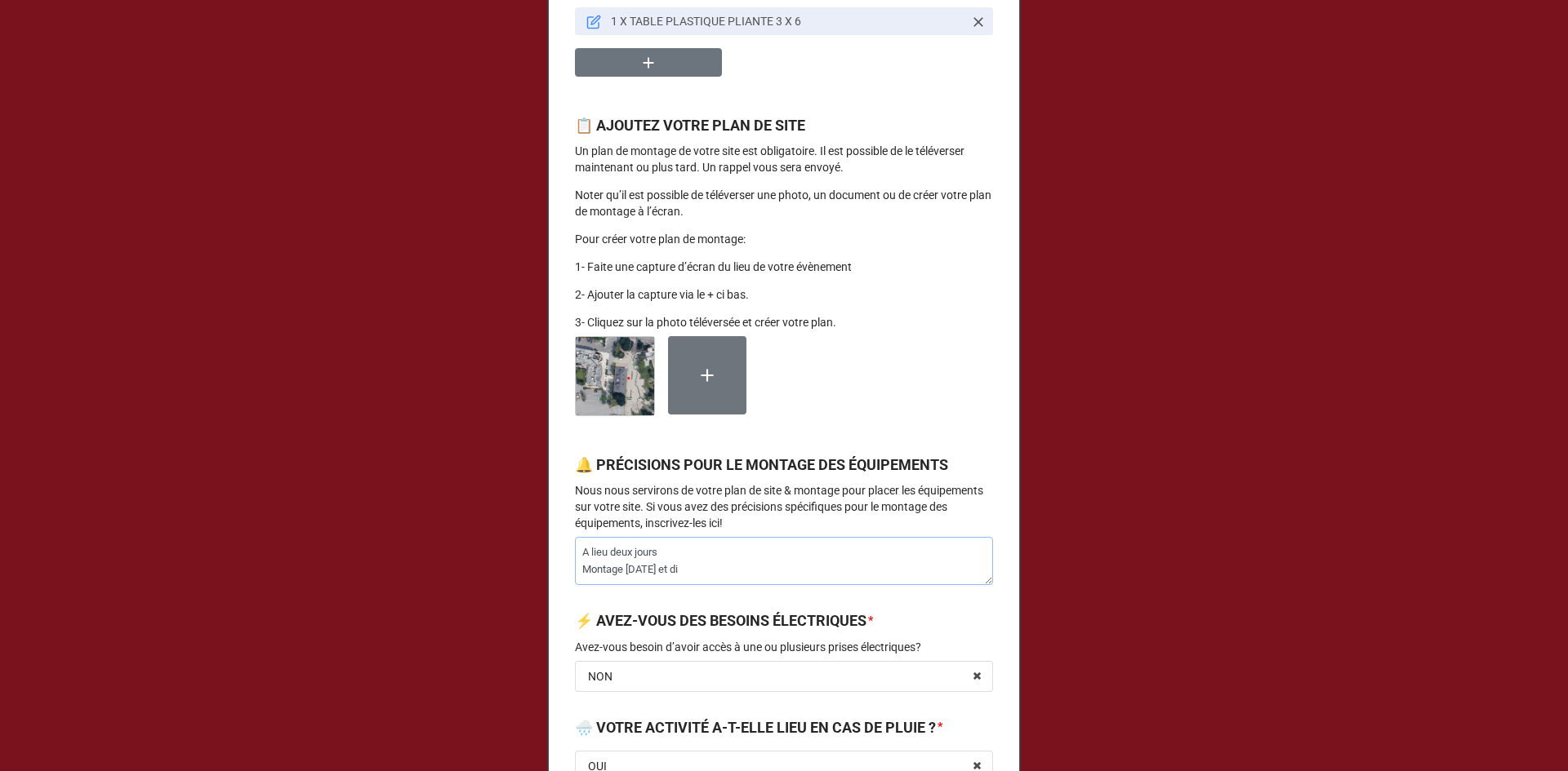
type textarea "x"
type textarea "A lieu deux jours Montage [DATE] et dim"
type textarea "x"
type textarea "A lieu deux jours Montage [DATE] et dima"
type textarea "x"
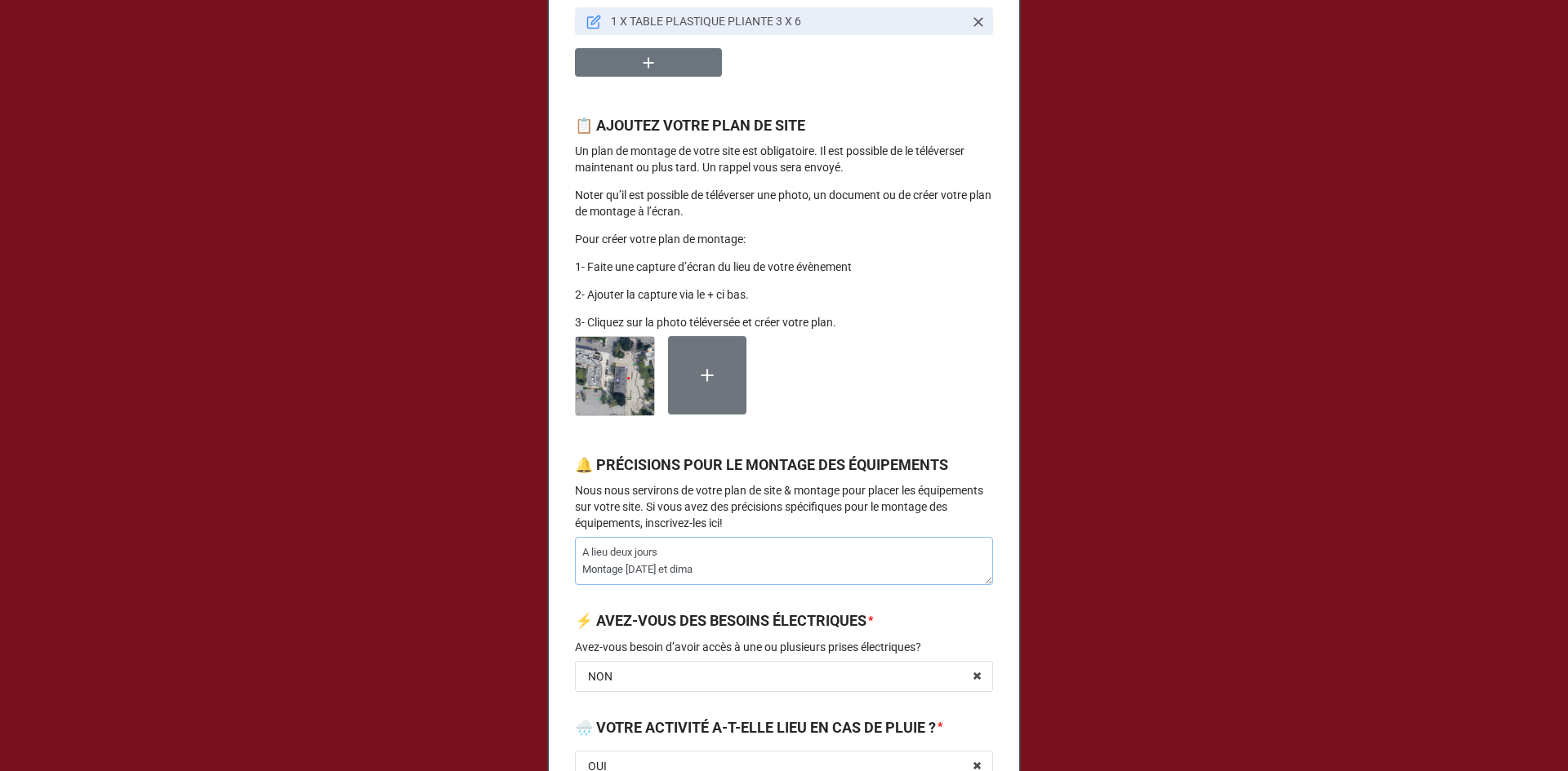
type textarea "A lieu deux jours Montage [DATE] et diman"
type textarea "x"
type textarea "A lieu deux jours Montage [DATE] et dimanc"
type textarea "x"
type textarea "A lieu deux jours Montage [DATE] et dimanch"
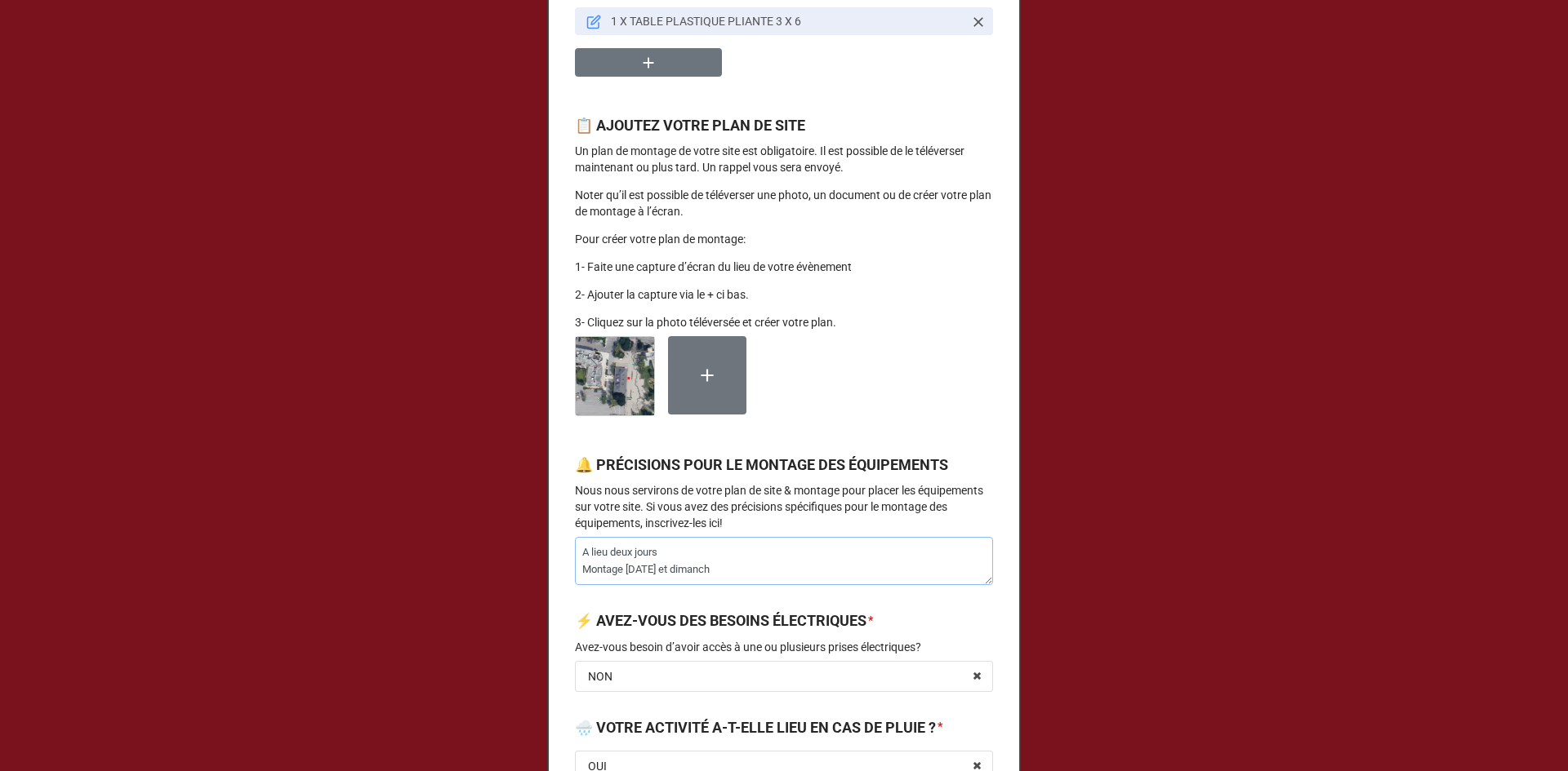
type textarea "x"
type textarea "A lieu deux jours Montage [DATE] et [DATE]"
type textarea "x"
type textarea "A lieu deux jours Montage [DATE] et [DATE]"
type textarea "x"
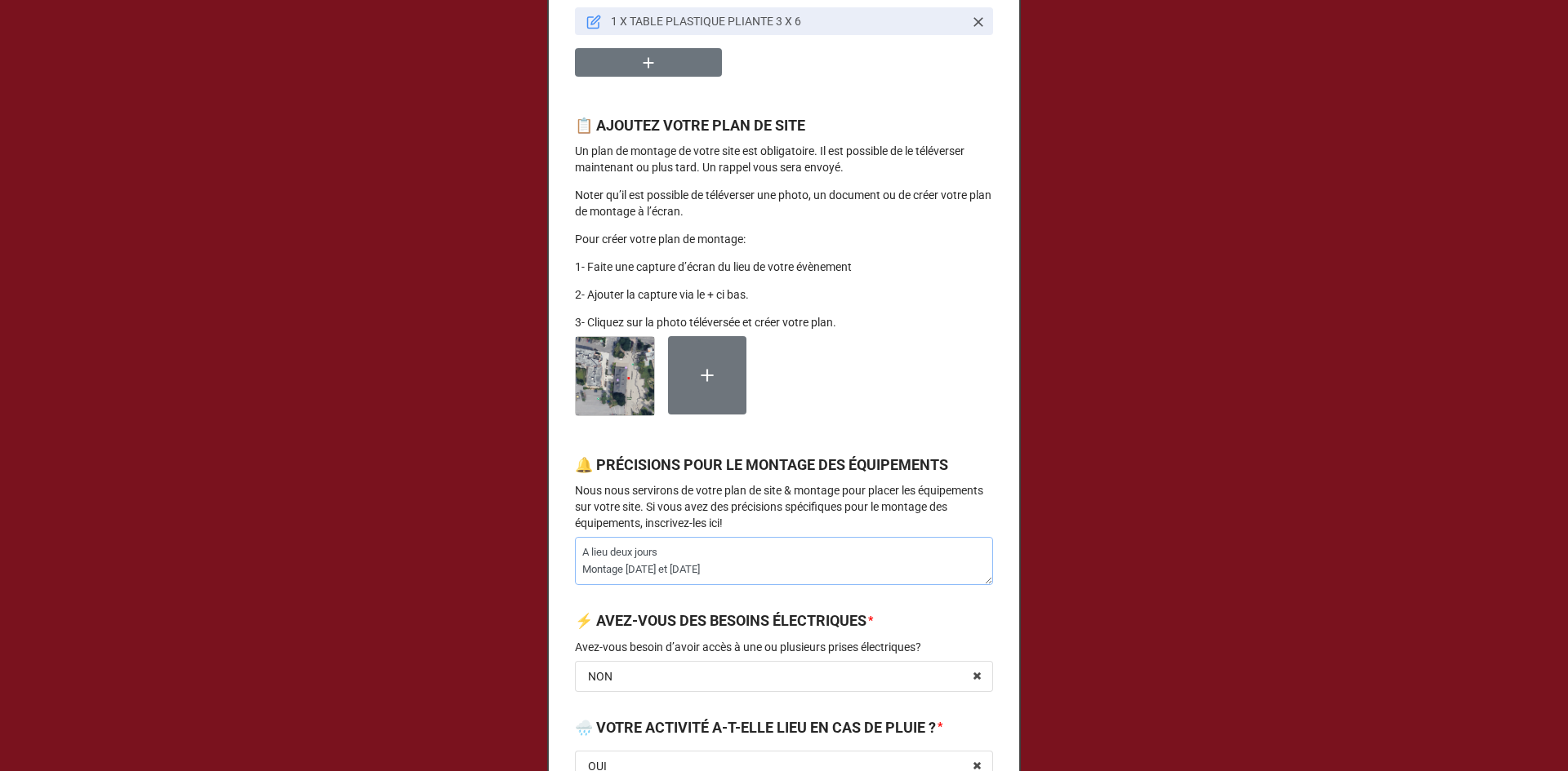
type textarea "A lieu deux jours Montage [DATE] et [DATE] à"
type textarea "x"
type textarea "A lieu deux jours Montage [DATE] et [DATE] à"
type textarea "x"
type textarea "A lieu deux jours Montage [DATE] et [DATE] à 8"
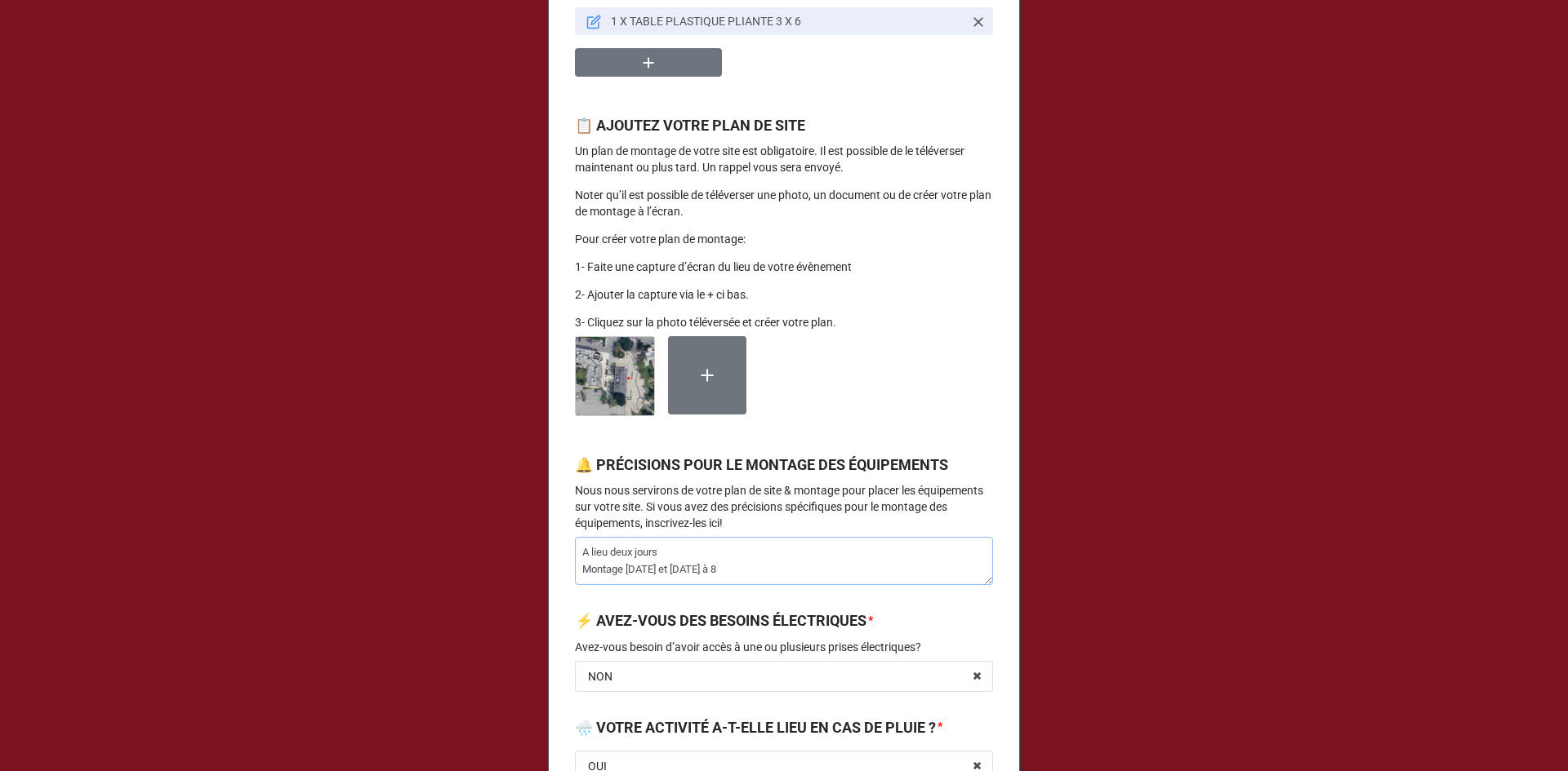
type textarea "x"
type textarea "A lieu deux jours Montage [DATE] et [DATE] à 8h"
type textarea "x"
type textarea "A lieu deux jours Montage [DATE] et [DATE] à 8h0"
type textarea "x"
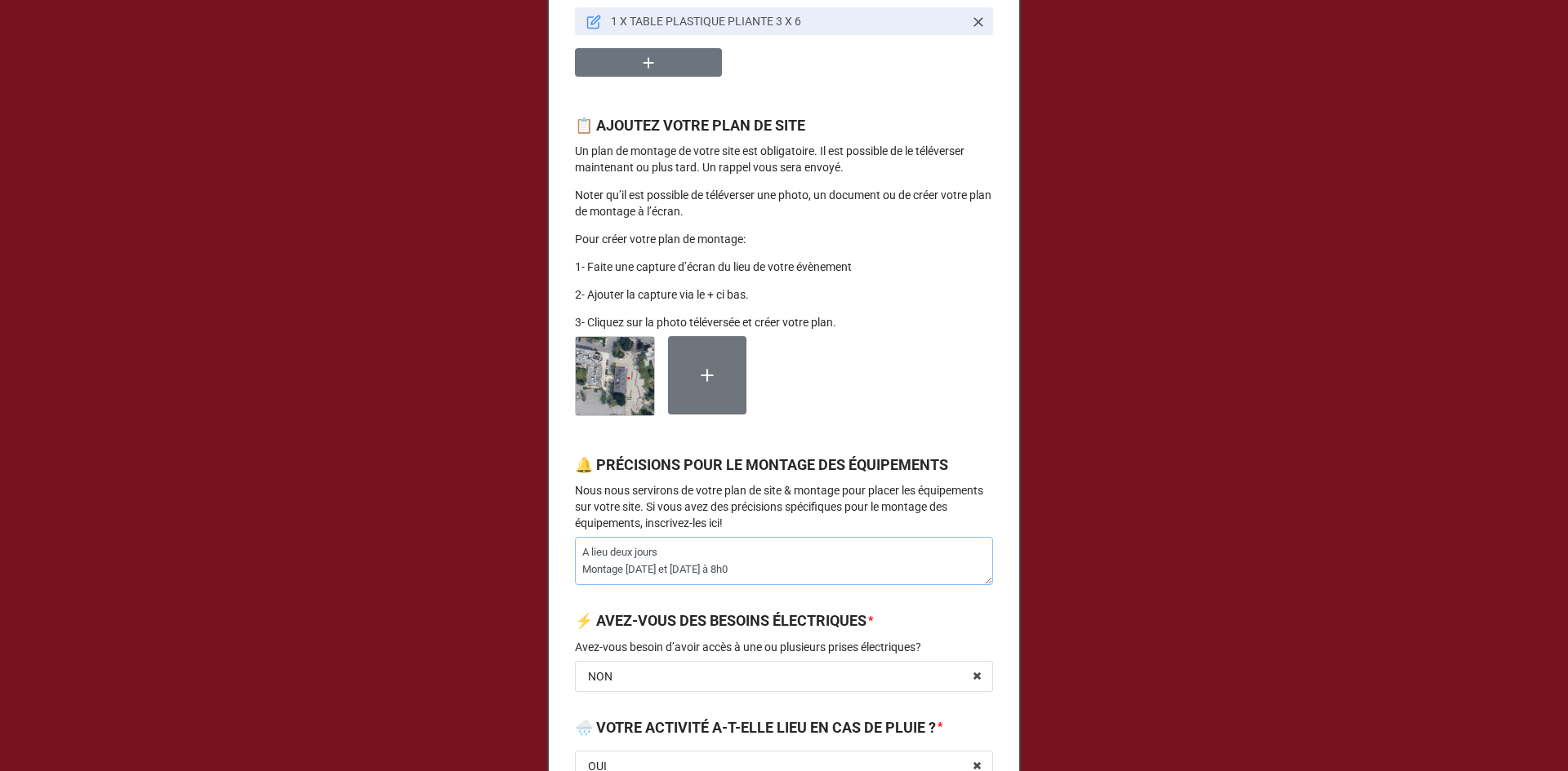
type textarea "A lieu deux jours Montage [DATE] et [DATE] à 8h00"
type textarea "x"
type textarea "A lieu deux jours Montage [DATE] et [DATE] à 8h00"
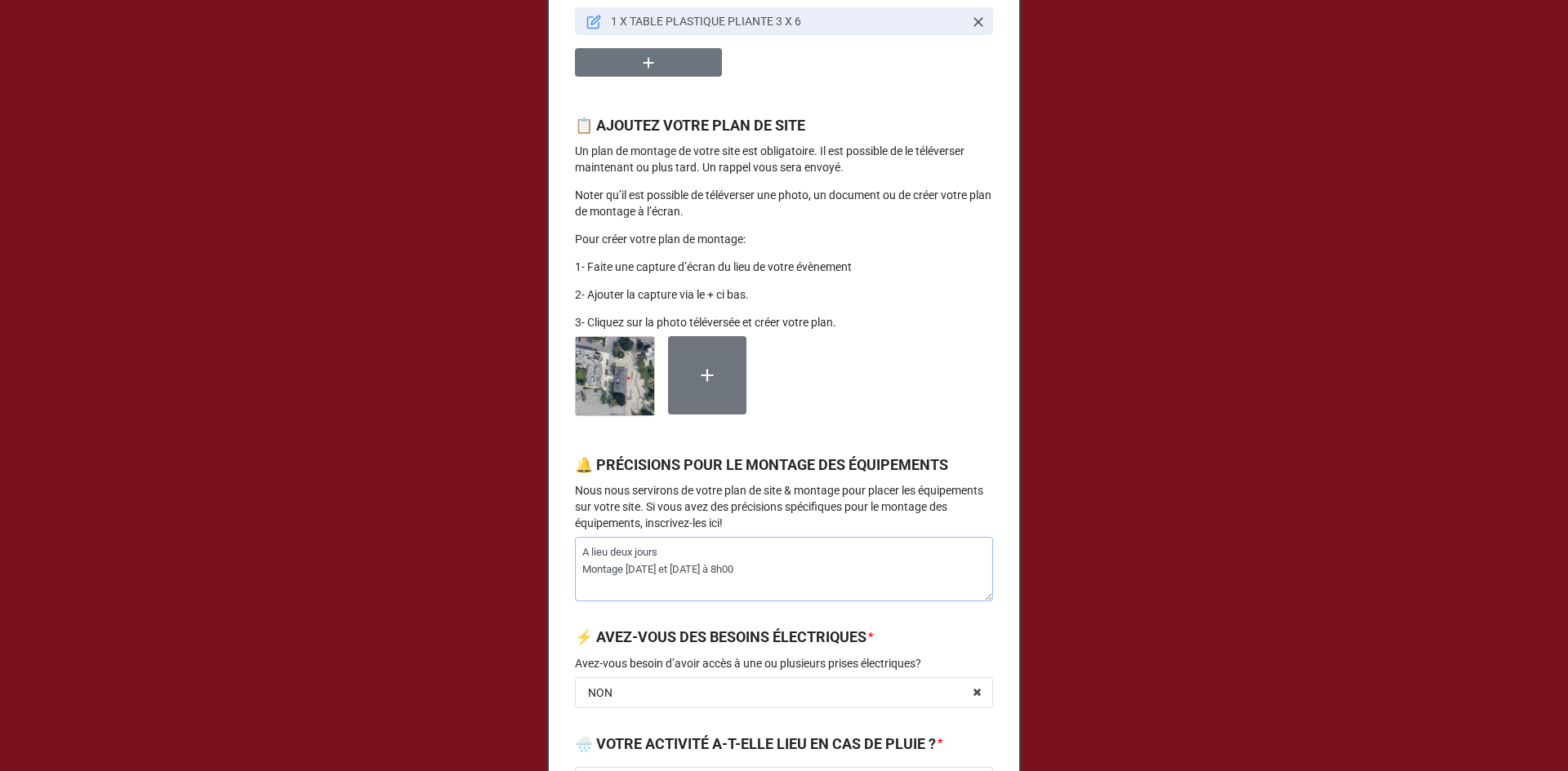
type textarea "x"
type textarea "A lieu deux jours Montage [DATE] et [DATE] à 8h00 D"
type textarea "x"
type textarea "A lieu deux jours Montage [DATE] et [DATE] à 8h00 Dé"
type textarea "x"
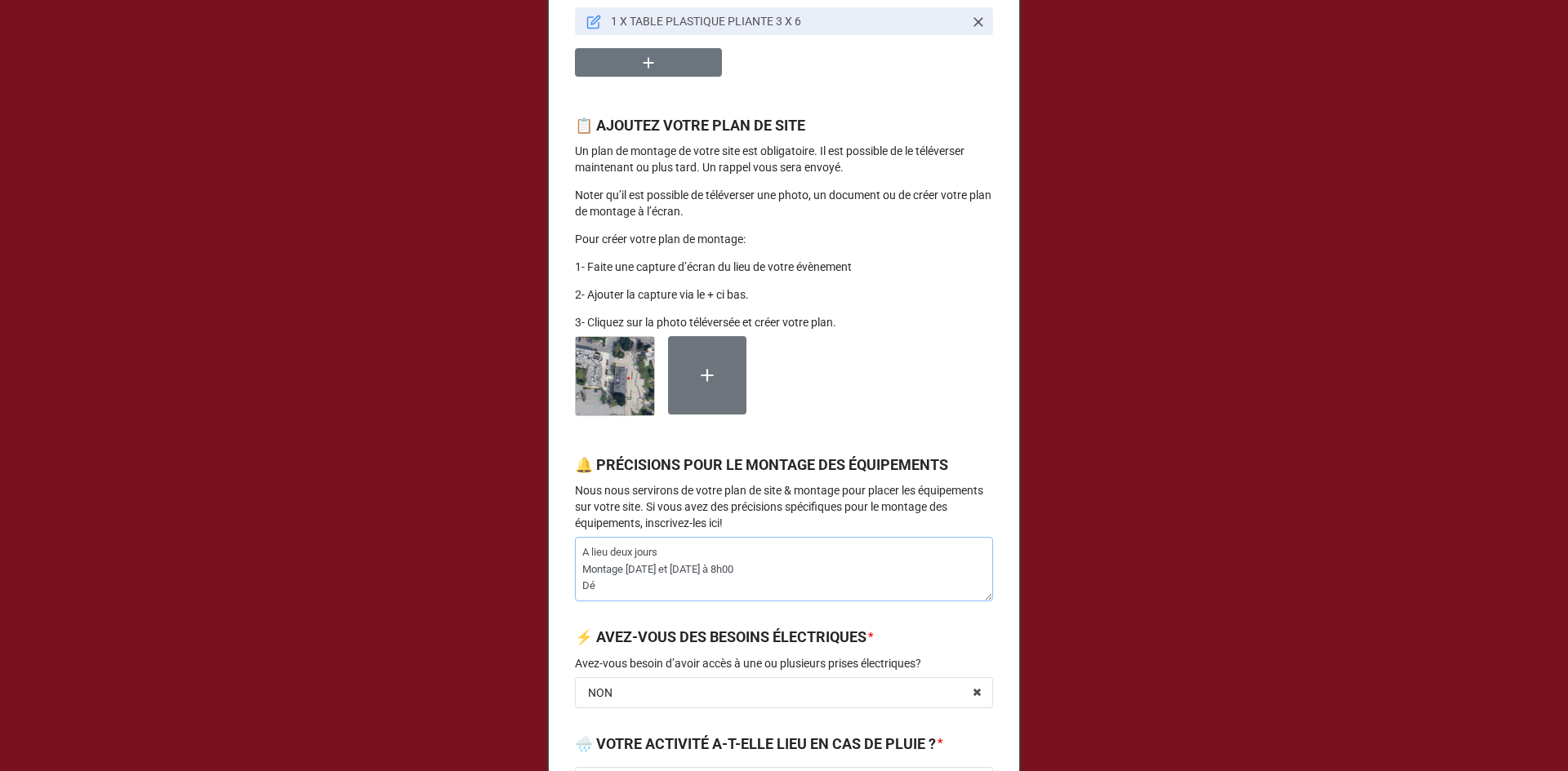
type textarea "A lieu deux jours Montage [DATE] et [DATE] à 8h00 Dém"
type textarea "x"
type textarea "A lieu deux jours Montage [DATE] et [DATE] à 8h00 Démo"
type textarea "x"
type textarea "A lieu deux jours Montage [DATE] et [DATE] à 8h00 Démon"
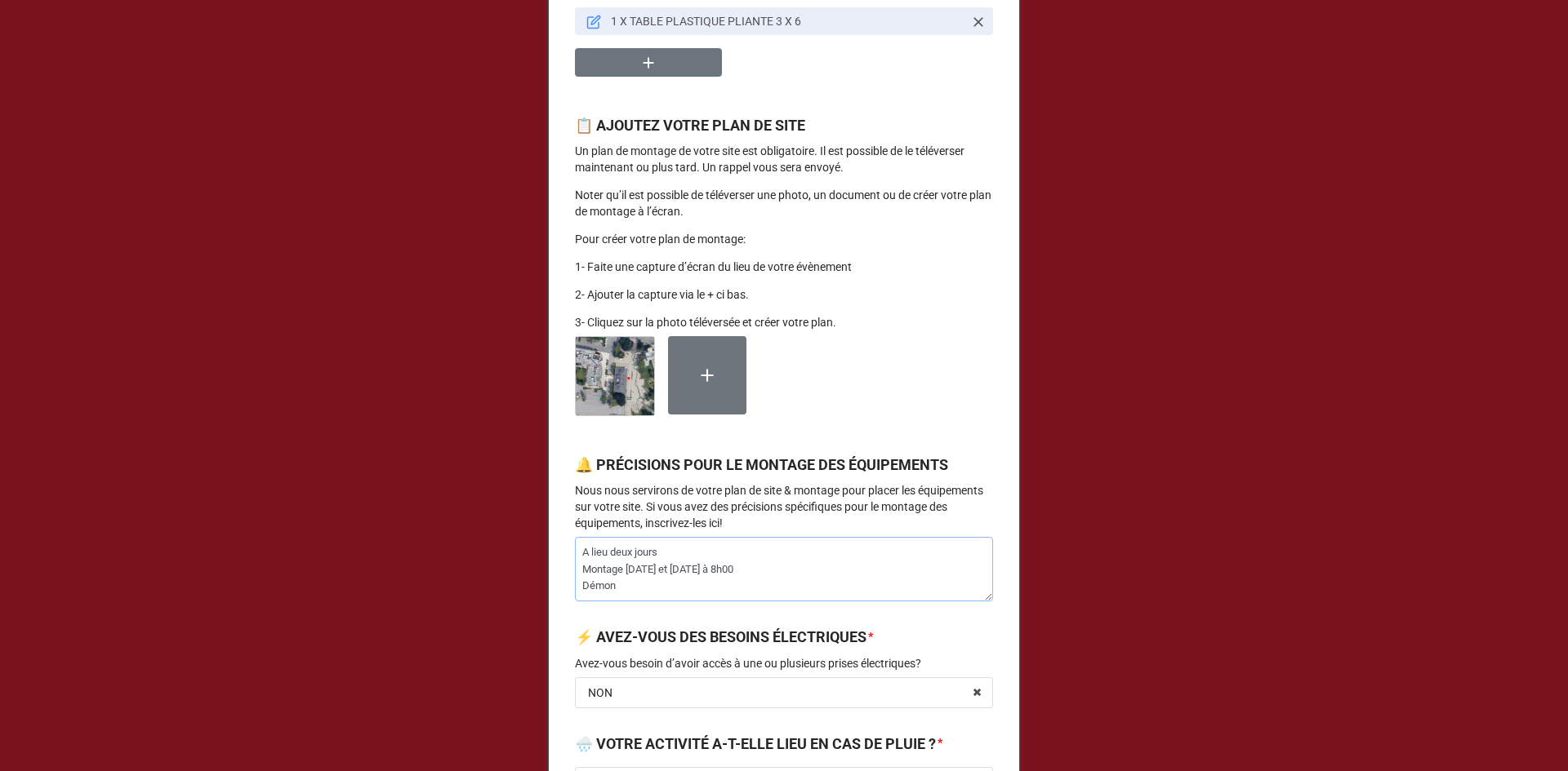
type textarea "x"
type textarea "A lieu deux jours Montage [DATE] et [DATE] à 8h00 Démona"
type textarea "x"
type textarea "A lieu deux jours Montage [DATE] et [DATE] à 8h00 Démonat"
type textarea "x"
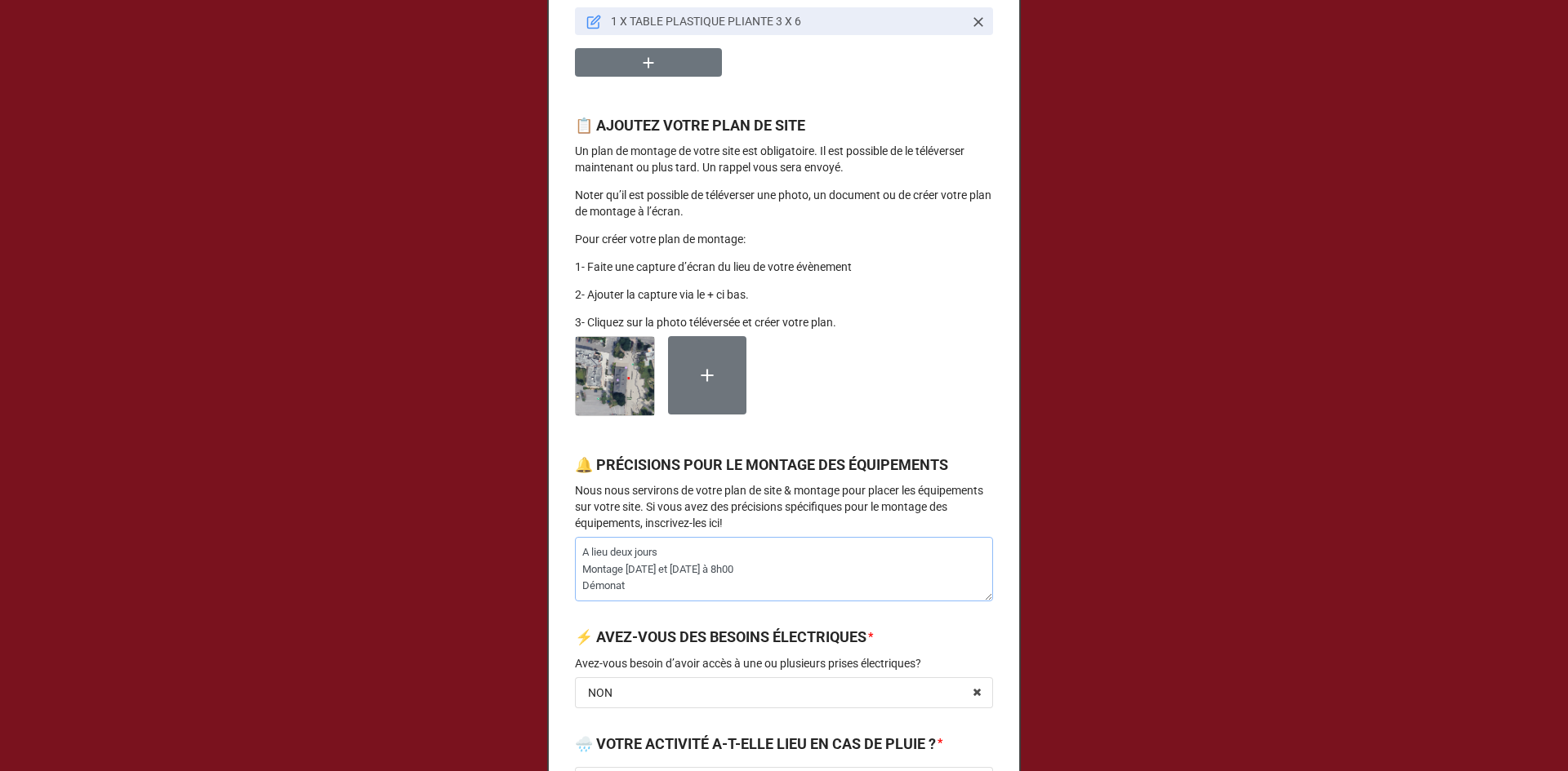
type textarea "A lieu deux jours Montage [DATE] et [DATE] à 8h00 Démonate"
type textarea "x"
type textarea "A lieu deux jours Montage [DATE] et [DATE] à 8h00 Démonateg"
type textarea "x"
type textarea "A lieu deux jours Montage [DATE] et [DATE] à 8h00 Démonateg"
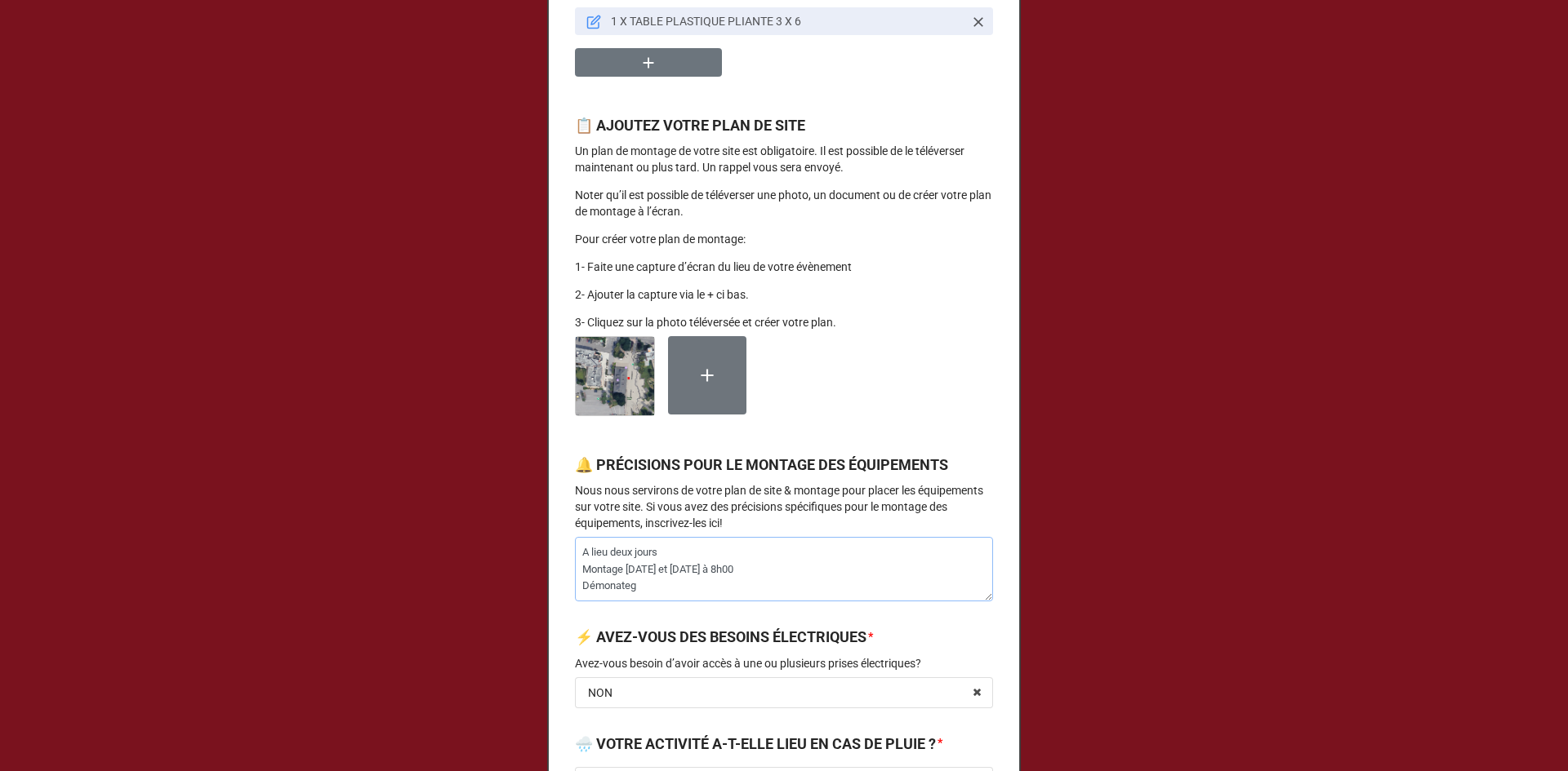
type textarea "x"
type textarea "A lieu deux jours Montage [DATE] et [DATE] à 8h00 Démonateg"
type textarea "x"
type textarea "A lieu deux jours Montage [DATE] et [DATE] à 8h00 Démonate"
type textarea "x"
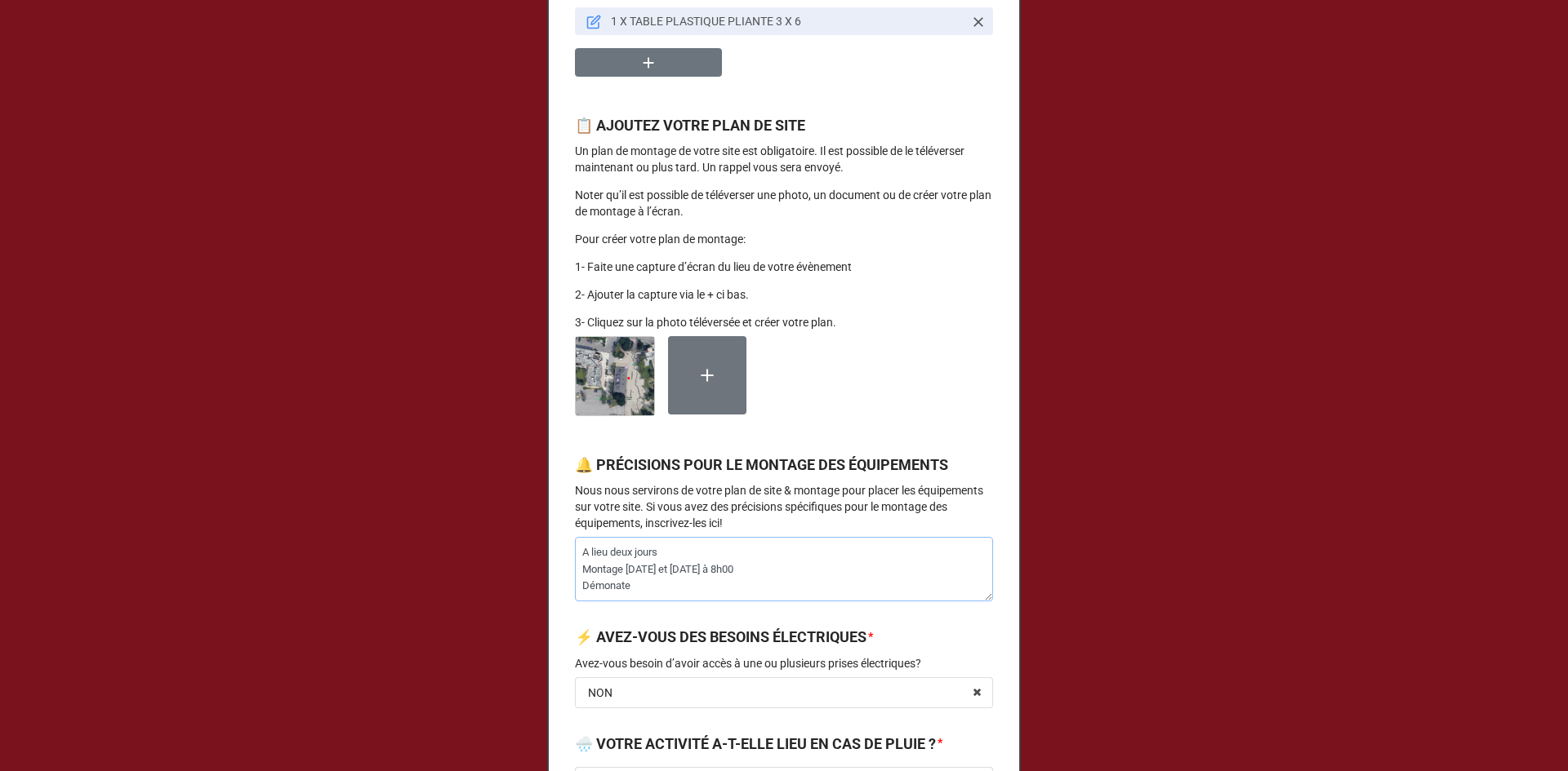
type textarea "A lieu deux jours Montage [DATE] et [DATE] à 8h00 Démonat"
type textarea "x"
type textarea "A lieu deux jours Montage [DATE] et [DATE] à 8h00 Démona"
type textarea "x"
type textarea "A lieu deux jours Montage [DATE] et [DATE] à 8h00 Démon"
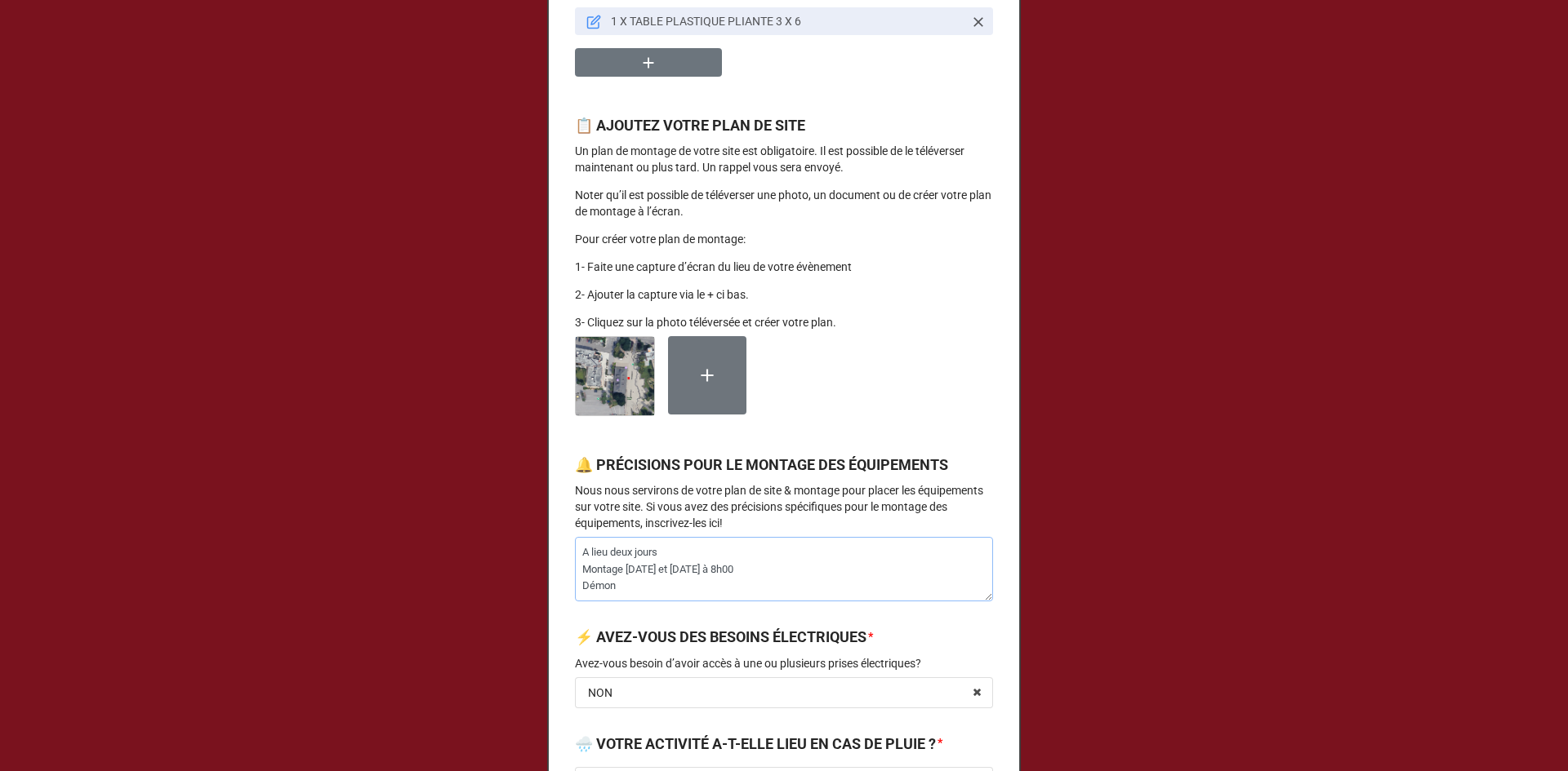
type textarea "x"
type textarea "A lieu deux jours Montage [DATE] et [DATE] à 8h00 Démont"
type textarea "x"
type textarea "A lieu deux jours Montage [DATE] et [DATE] à 8h00 Démonta"
type textarea "x"
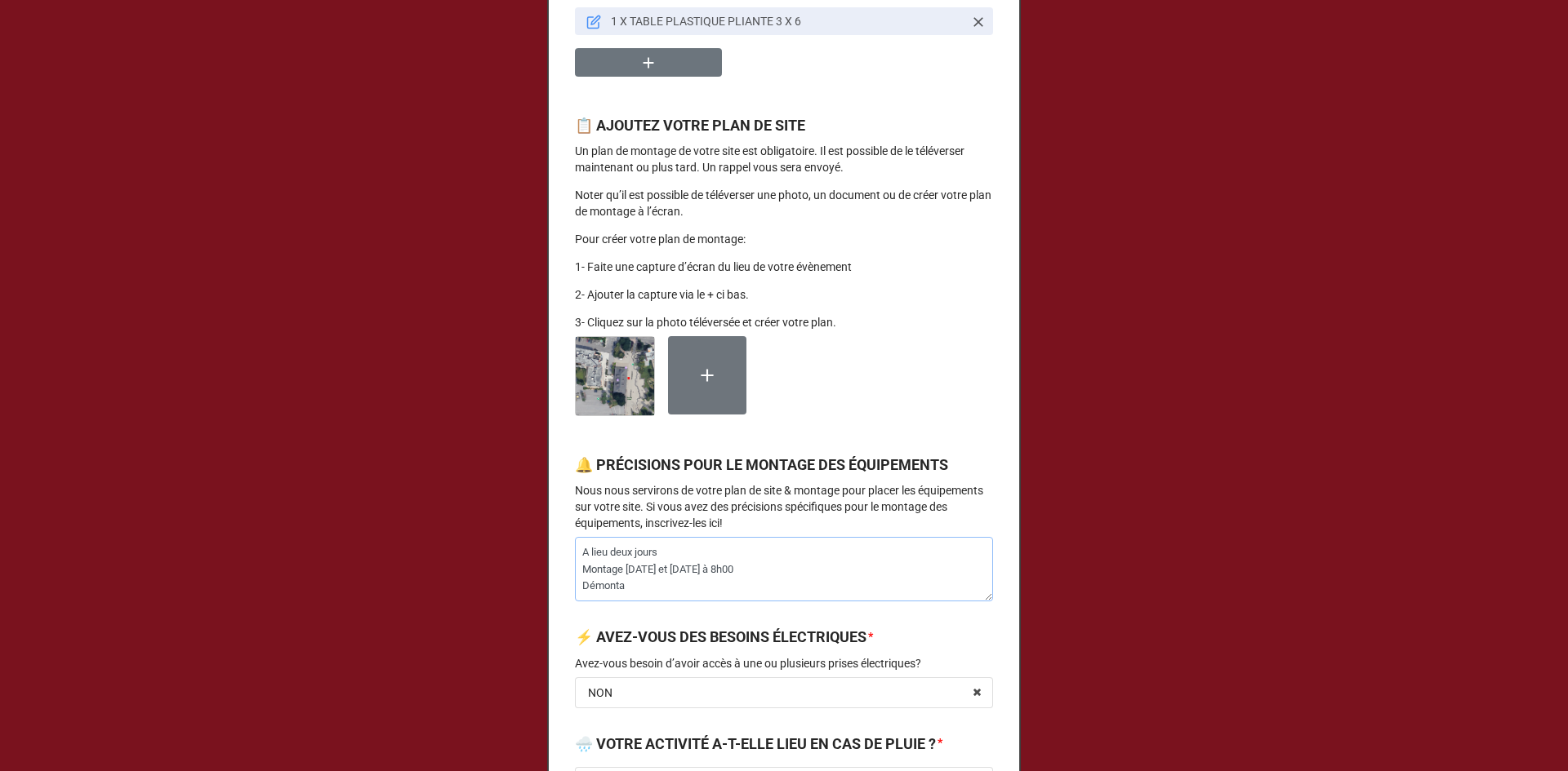
type textarea "A lieu deux jours Montage [DATE] et [DATE] à 8h00 Démontag"
type textarea "x"
type textarea "A lieu deux jours Montage [DATE] et [DATE] à 8h00 Démontage"
type textarea "x"
type textarea "A lieu deux jours Montage [DATE] et [DATE] à 8h00 Démontage"
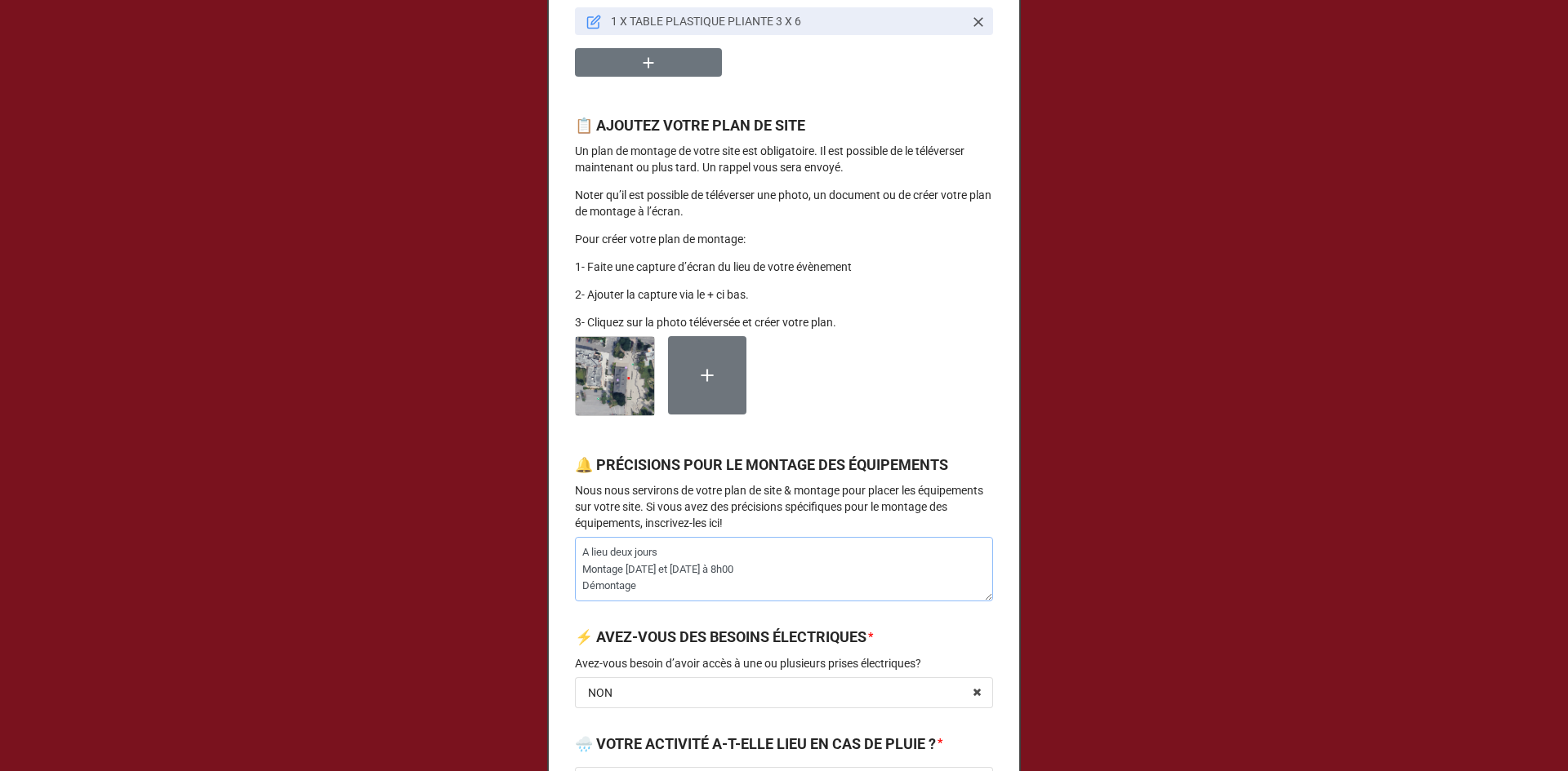
type textarea "x"
type textarea "A lieu deux jours Montage [DATE] et [DATE] à 8h00 Démontage s"
type textarea "x"
type textarea "A lieu deux jours Montage [DATE] et [DATE] à 8h00 Démontage sa"
type textarea "x"
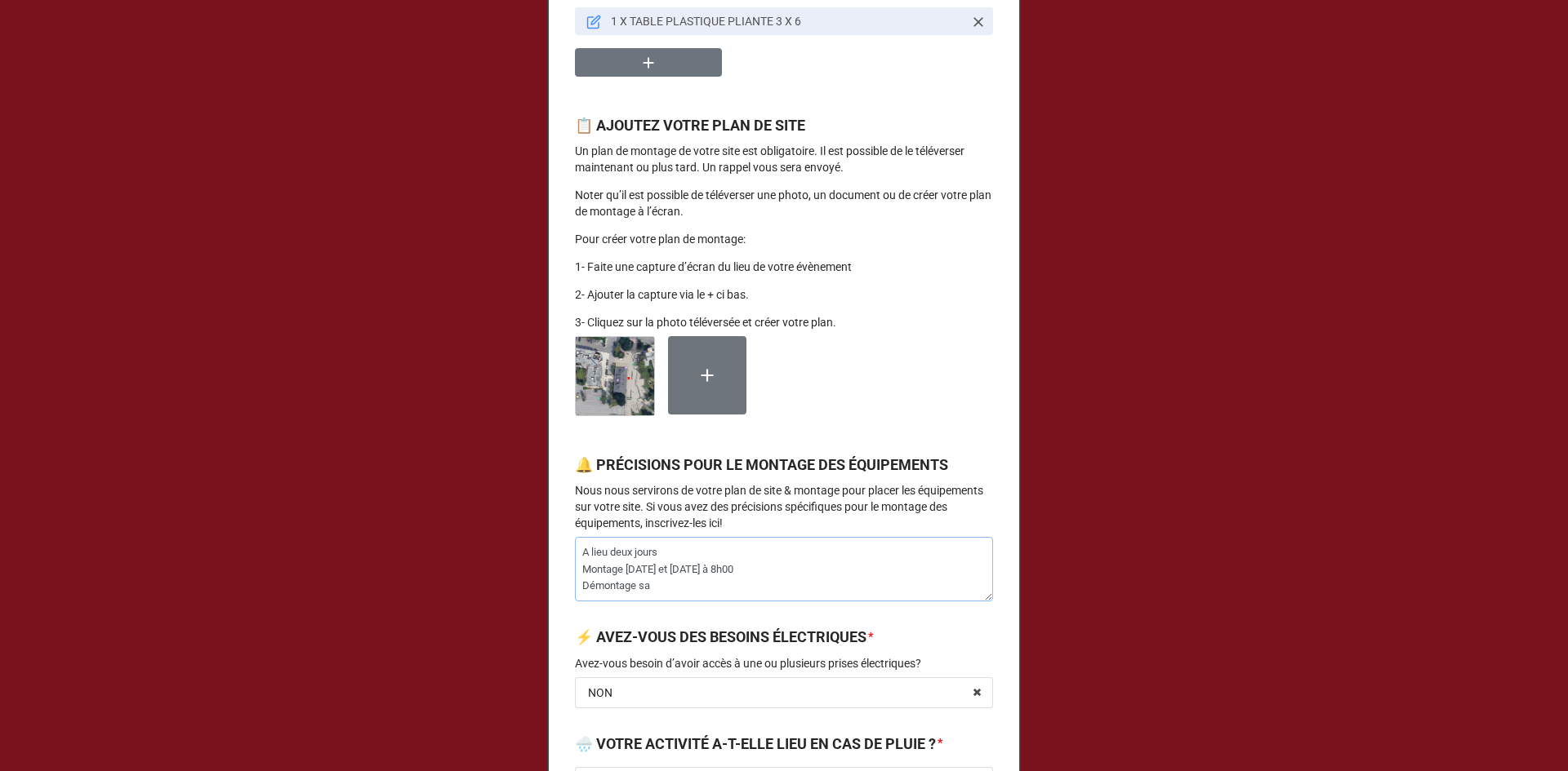
type textarea "A lieu deux jours Montage [DATE] et [DATE] à 8h00 Démontage sam"
type textarea "x"
type textarea "A lieu deux jours Montage [DATE] et [DATE] à 8h00 Démontage same"
type textarea "x"
type textarea "A lieu deux jours Montage [DATE] et [DATE] à 8h00 Démontage samed"
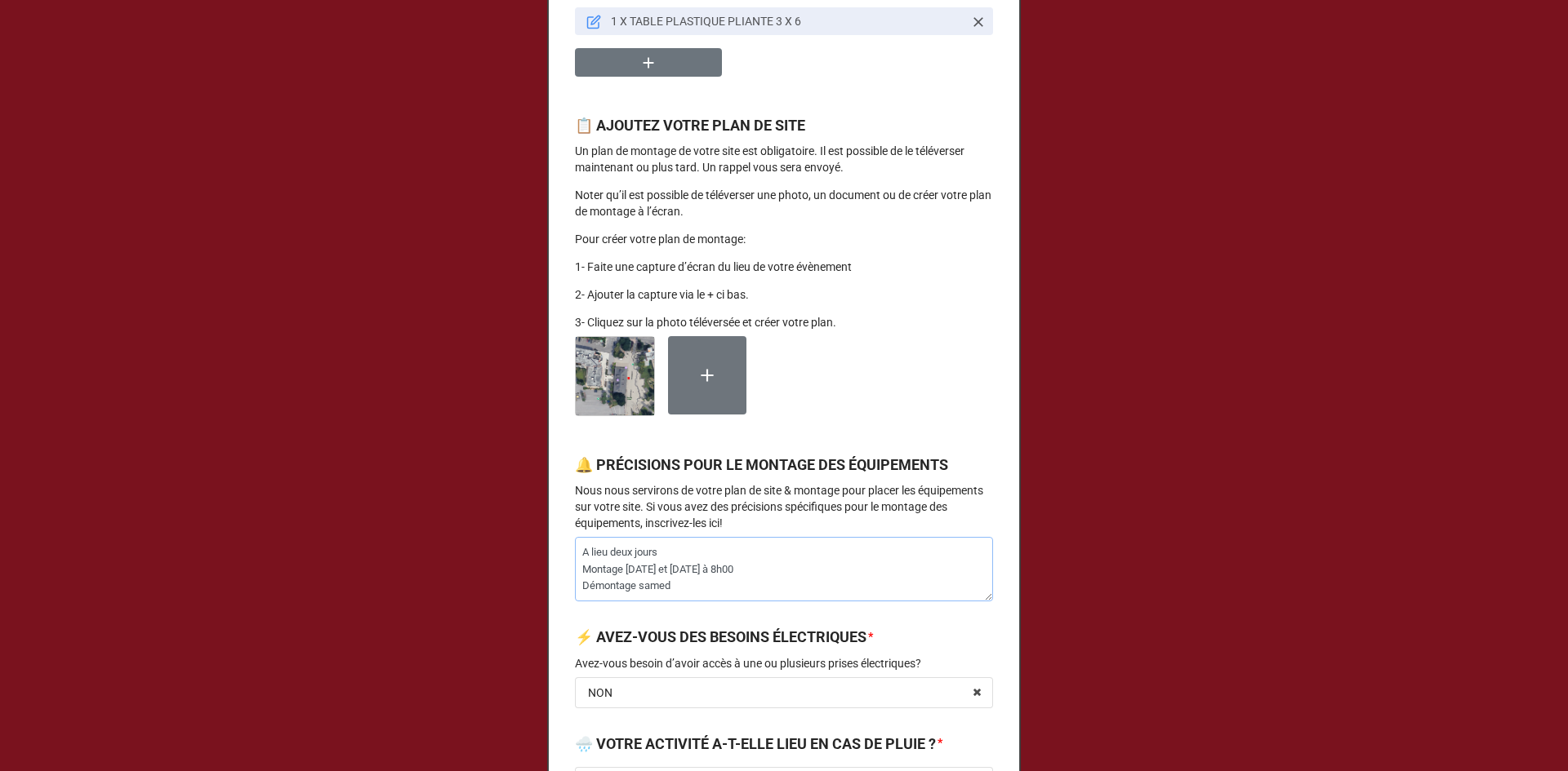
type textarea "x"
type textarea "A lieu deux jours Montage [DATE] et [DATE] à 8h00 Démontage [DATE]"
type textarea "x"
type textarea "A lieu deux jours Montage [DATE] et [DATE] à 8h00 Démontage [DATE]"
type textarea "x"
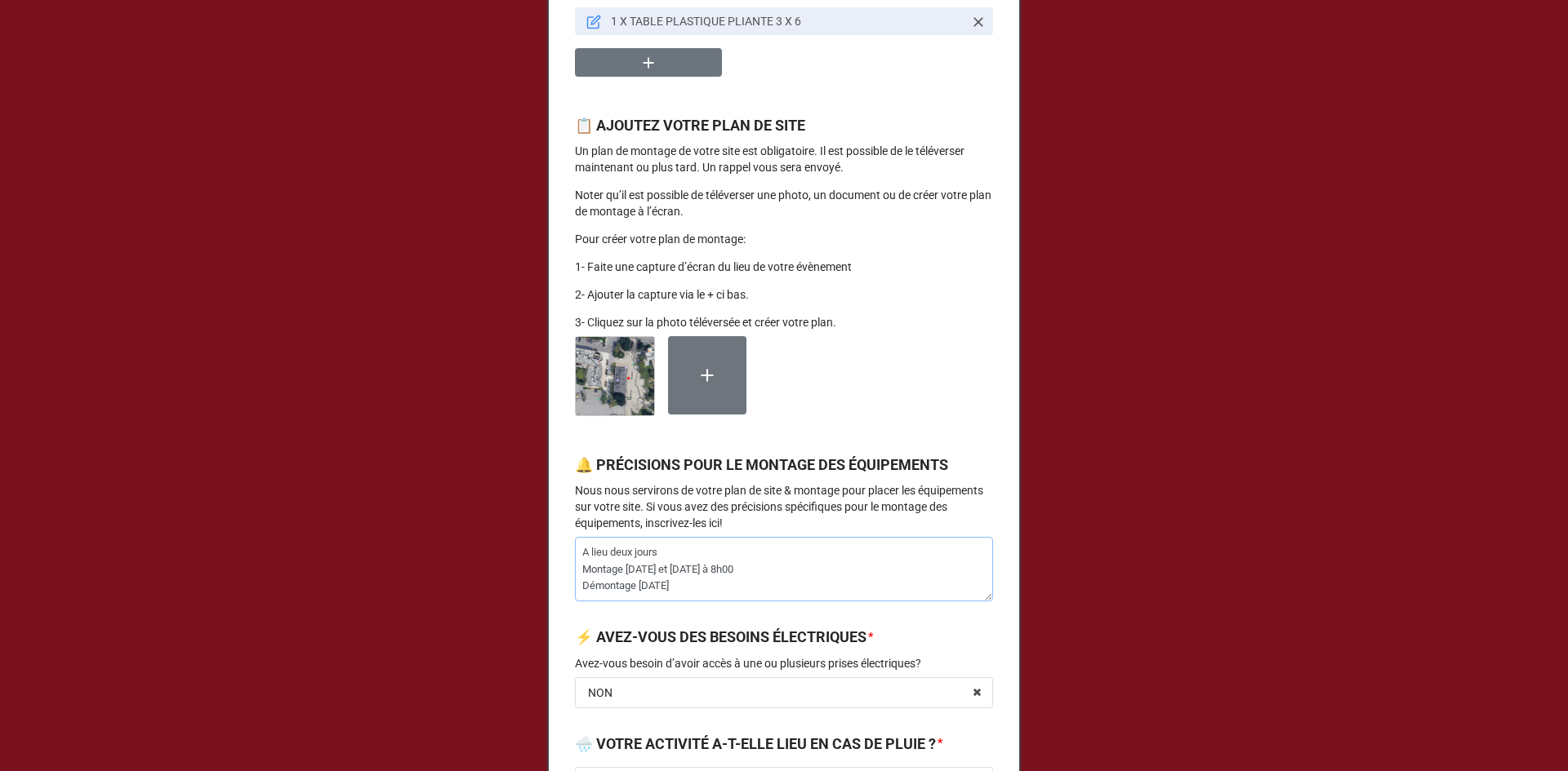
type textarea "A lieu deux jours Montage [DATE] et [DATE] à 8h00 Démontage [DATE] e"
type textarea "x"
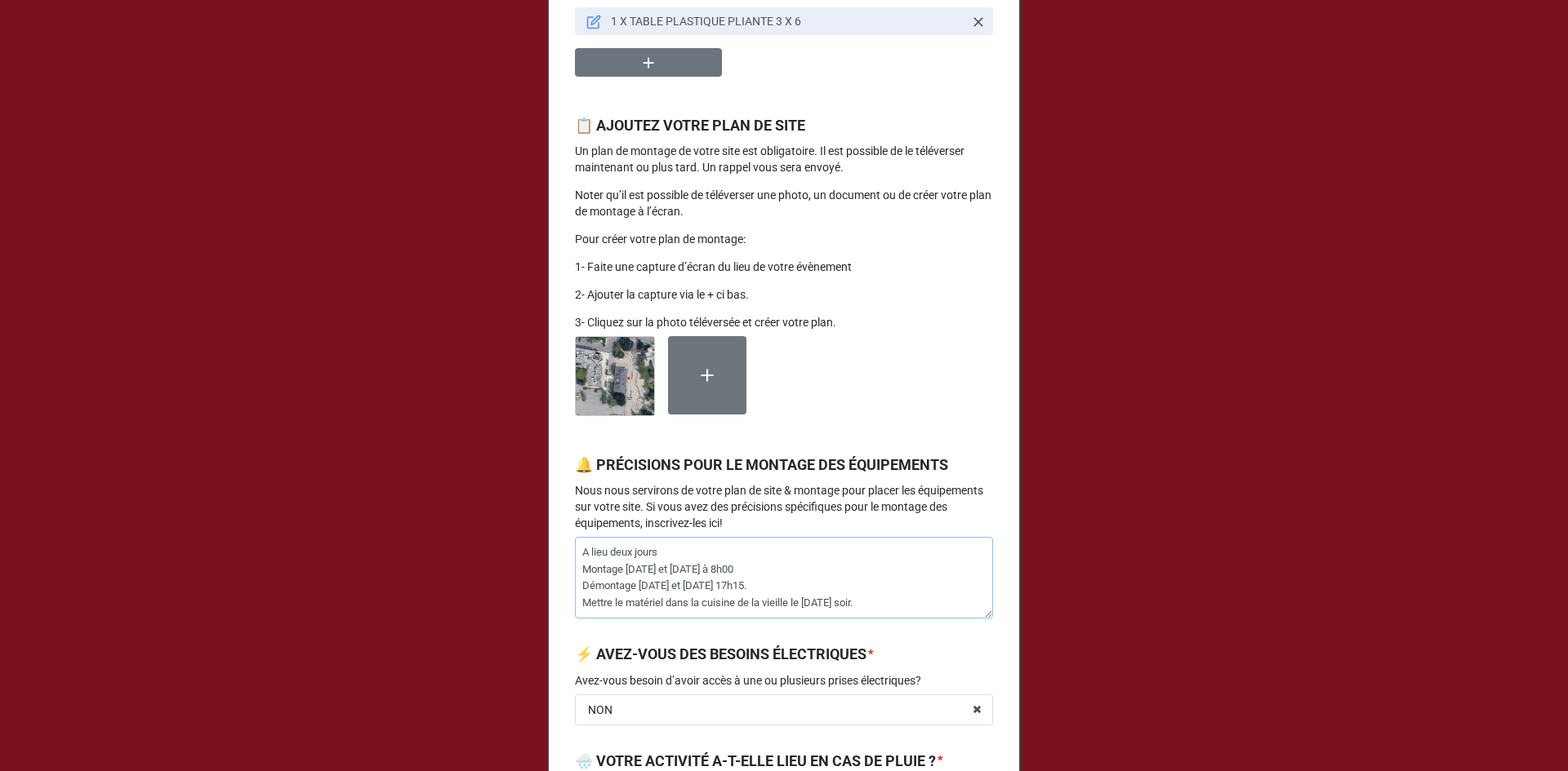
click at [672, 570] on textarea "A lieu deux jours Montage [DATE] et [DATE] à 8h00 Démontage [DATE] et [DATE] 17…" at bounding box center [784, 578] width 418 height 82
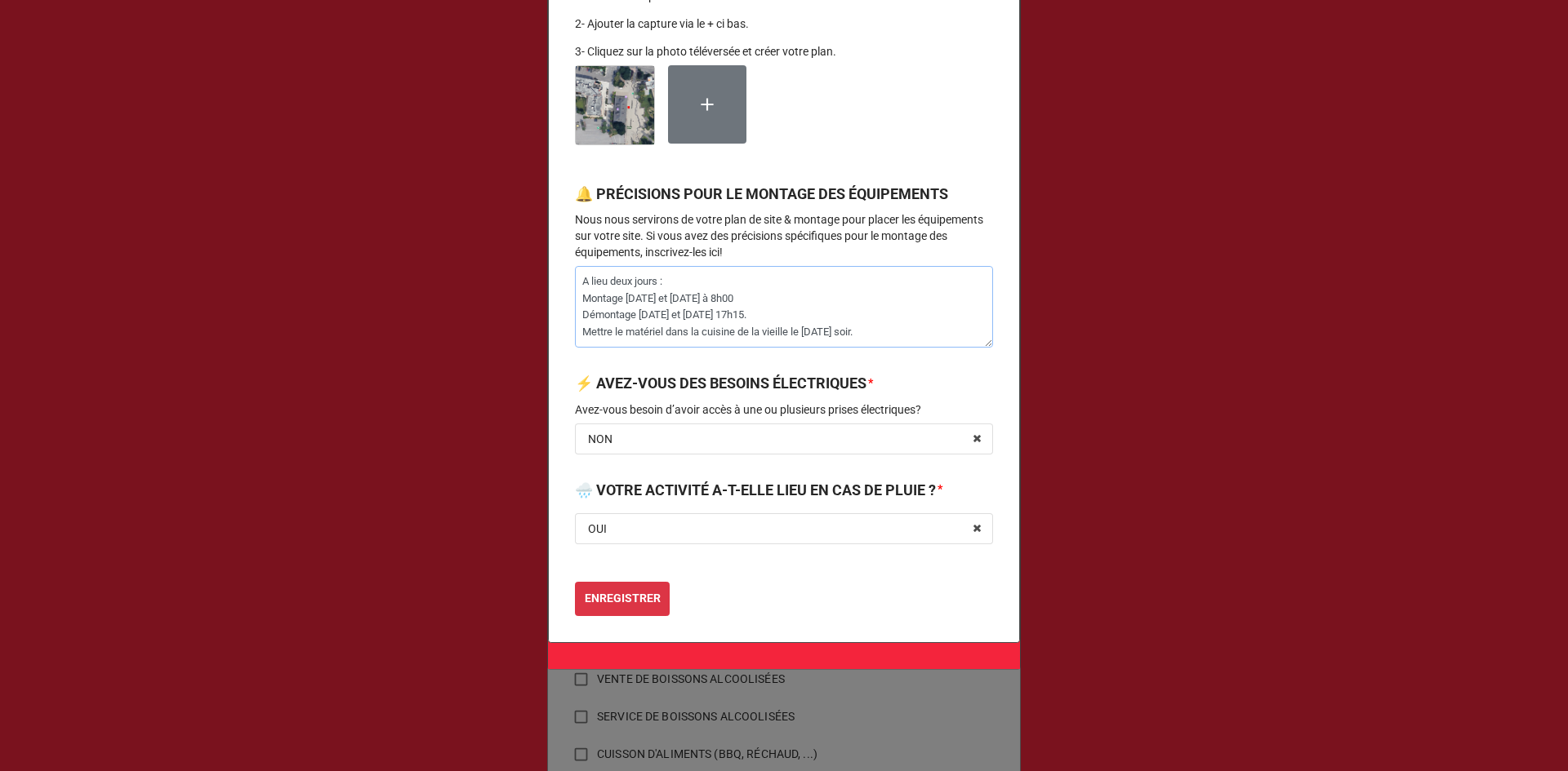
scroll to position [1674, 0]
click at [644, 599] on b "ENREGISTRER" at bounding box center [622, 599] width 76 height 17
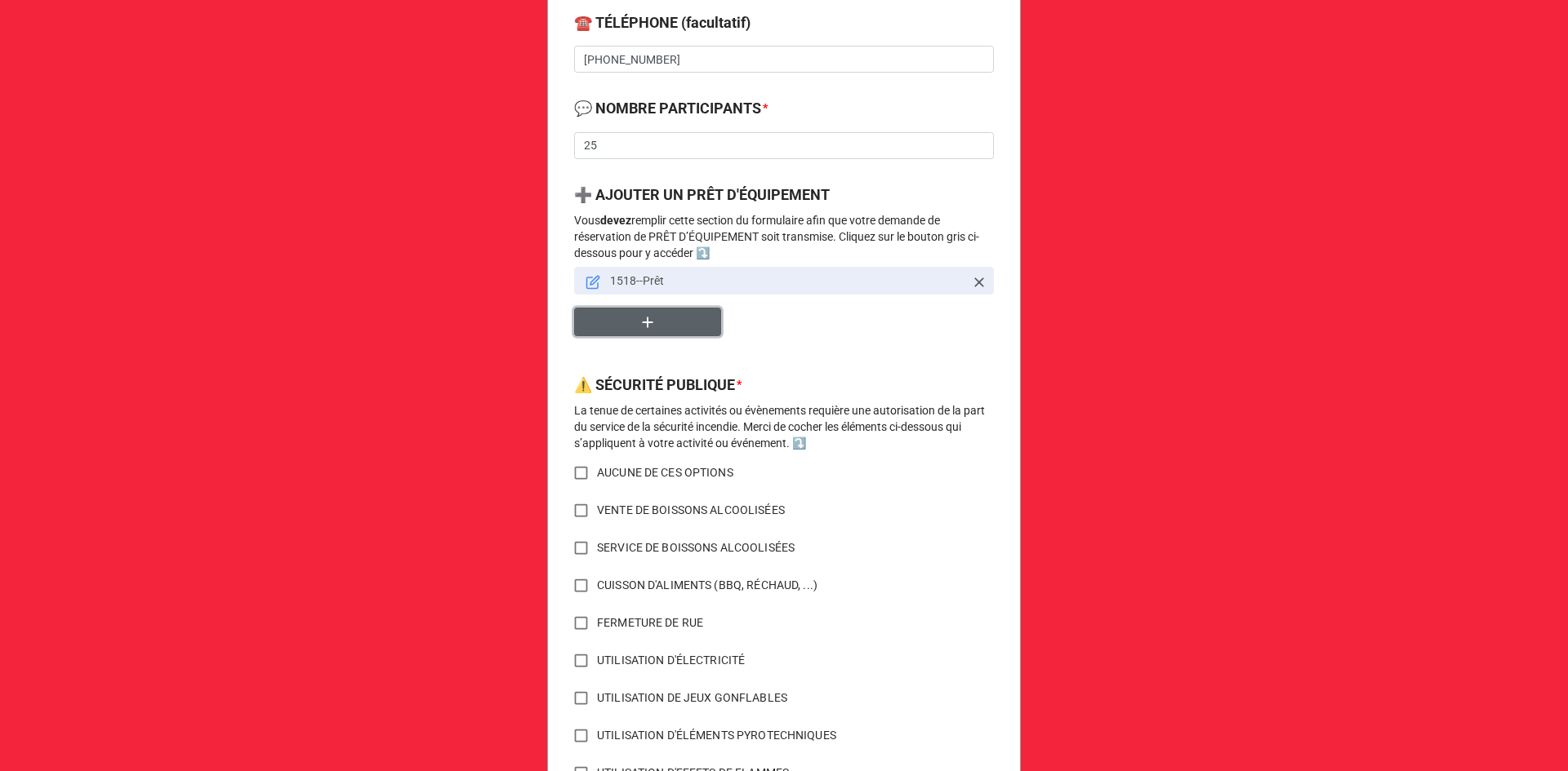
scroll to position [734, 0]
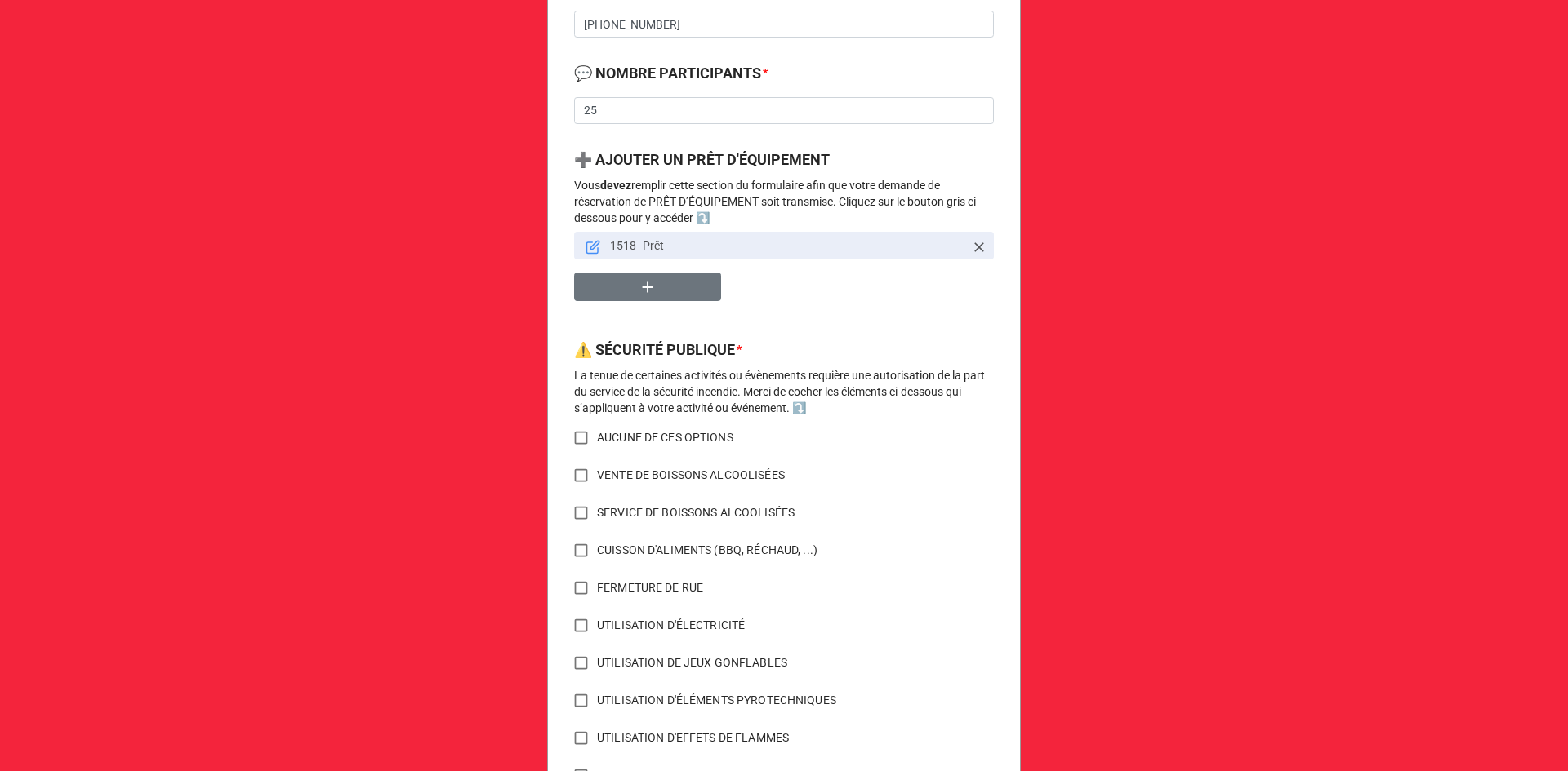
click at [575, 435] on input "AUCUNE DE CES OPTIONS" at bounding box center [580, 437] width 32 height 32
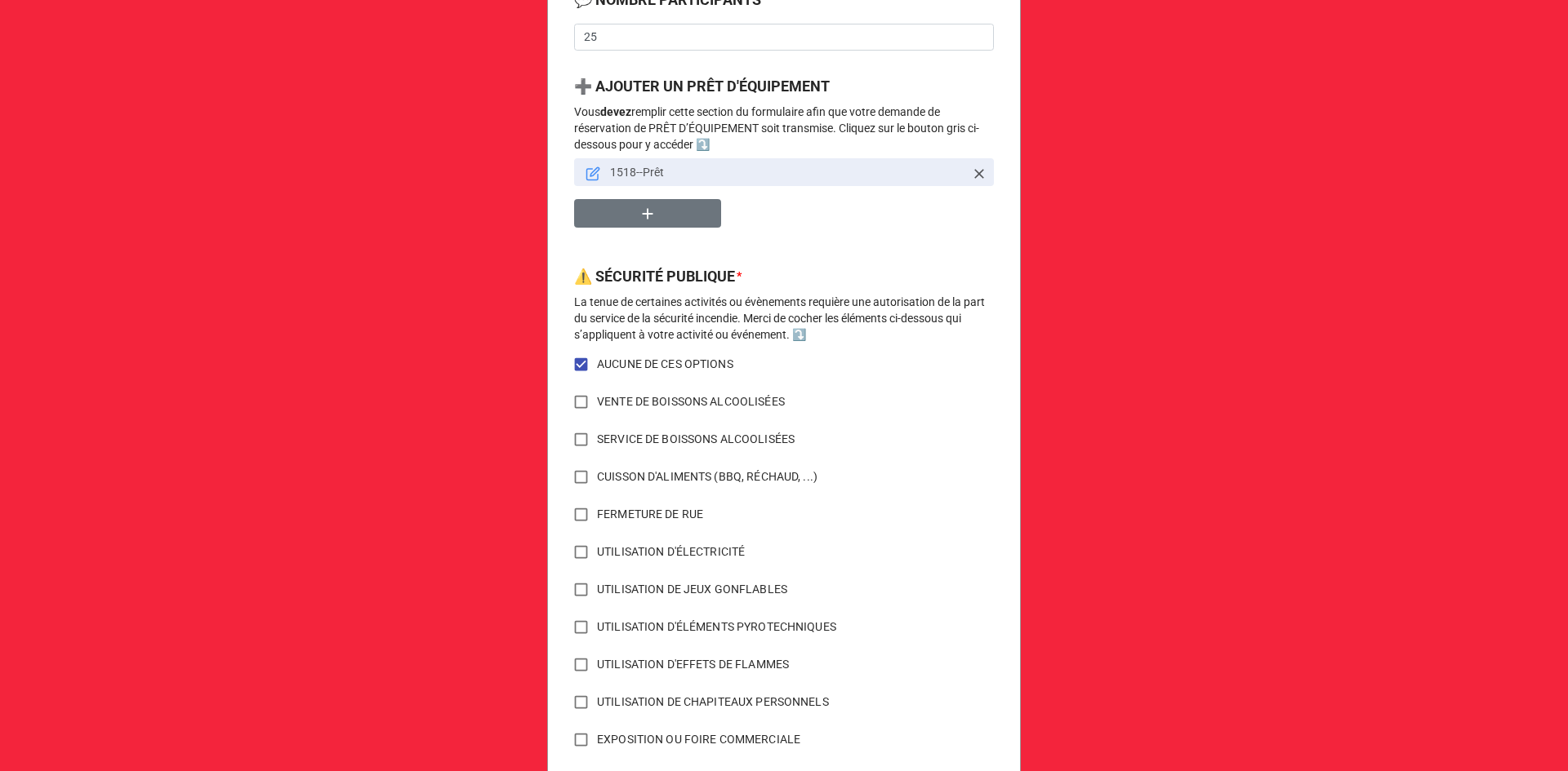
scroll to position [925, 0]
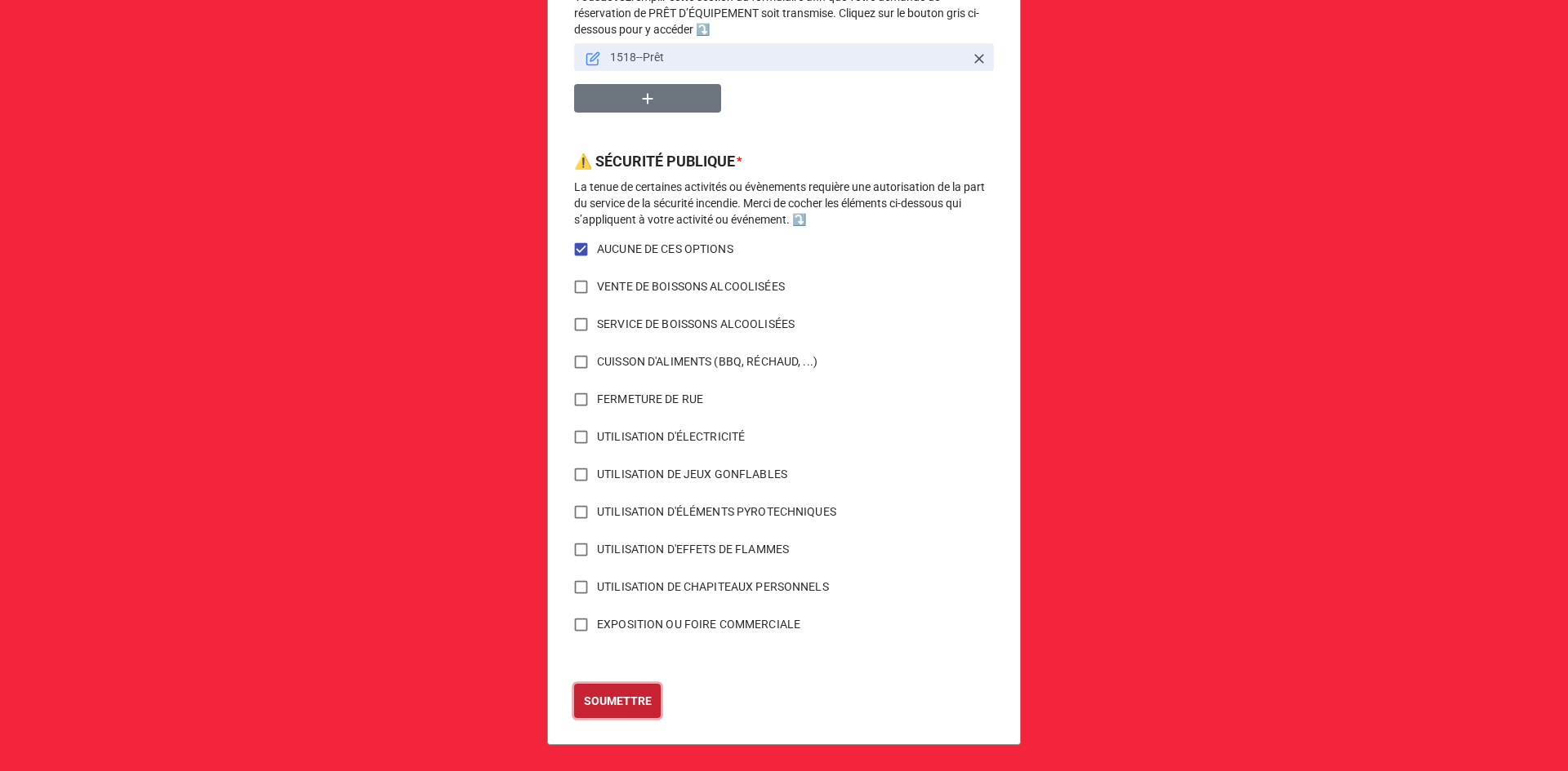
click at [608, 708] on b "SOUMETTRE" at bounding box center [618, 702] width 67 height 17
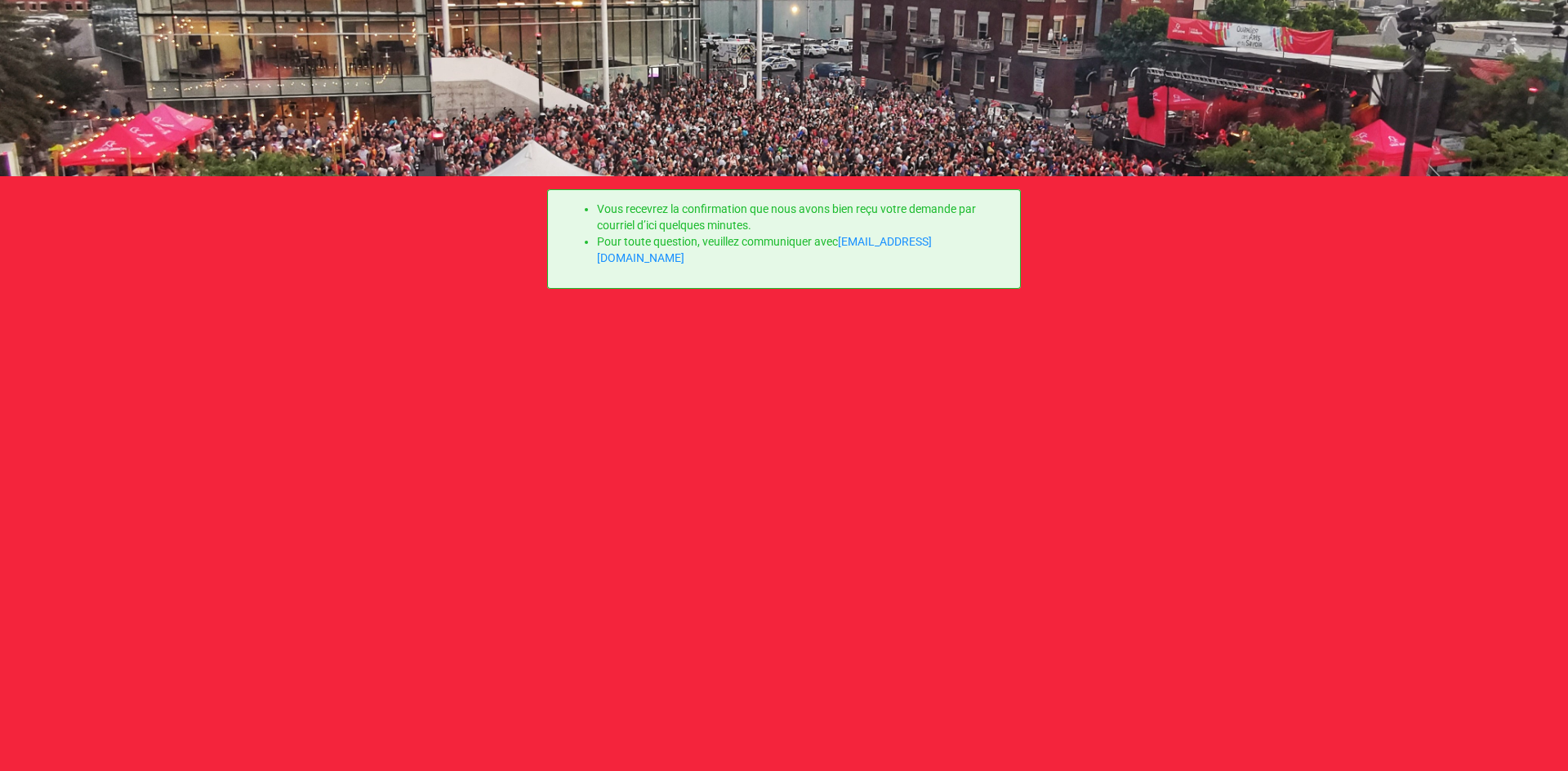
scroll to position [0, 0]
